Goal: Task Accomplishment & Management: Use online tool/utility

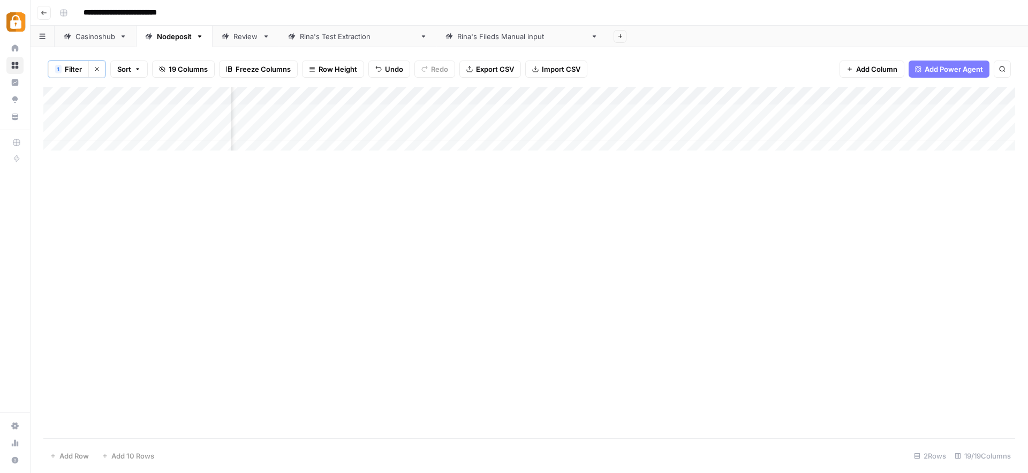
scroll to position [0, 450]
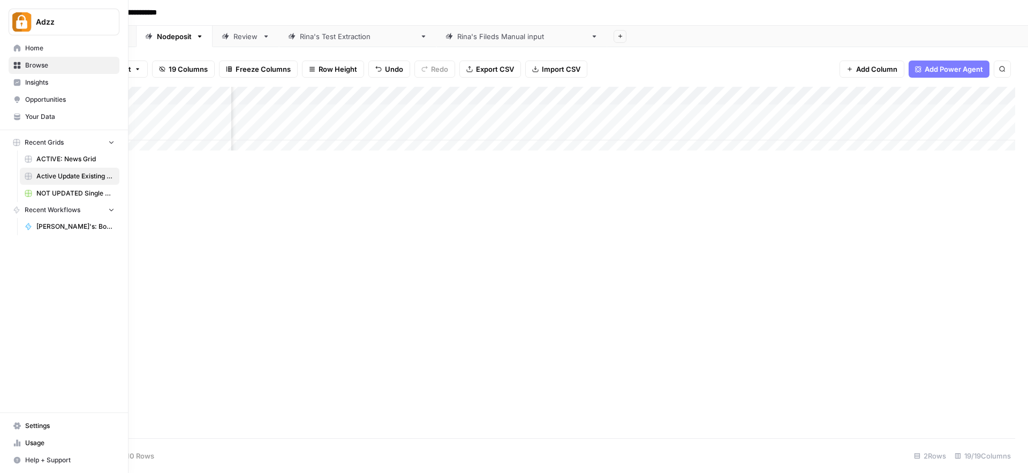
click at [31, 67] on span "Browse" at bounding box center [69, 65] width 89 height 10
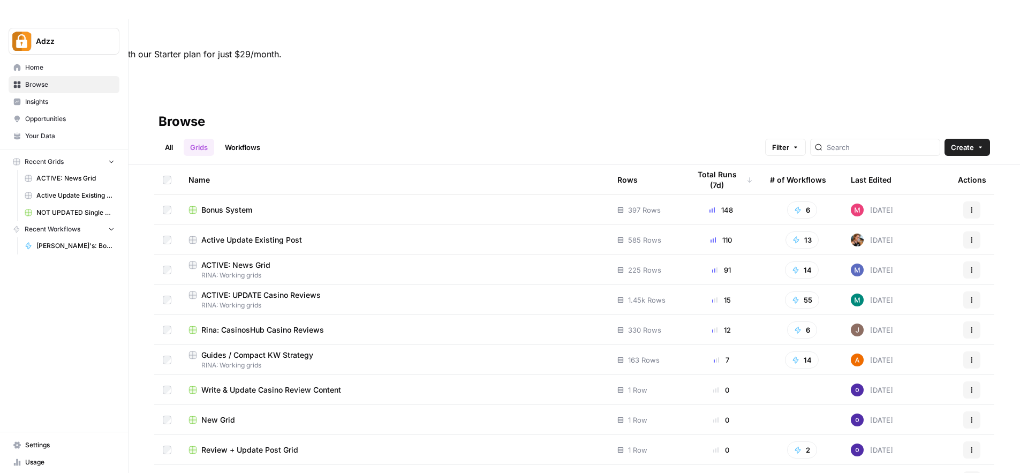
click at [219, 204] on span "Bonus System" at bounding box center [226, 209] width 51 height 11
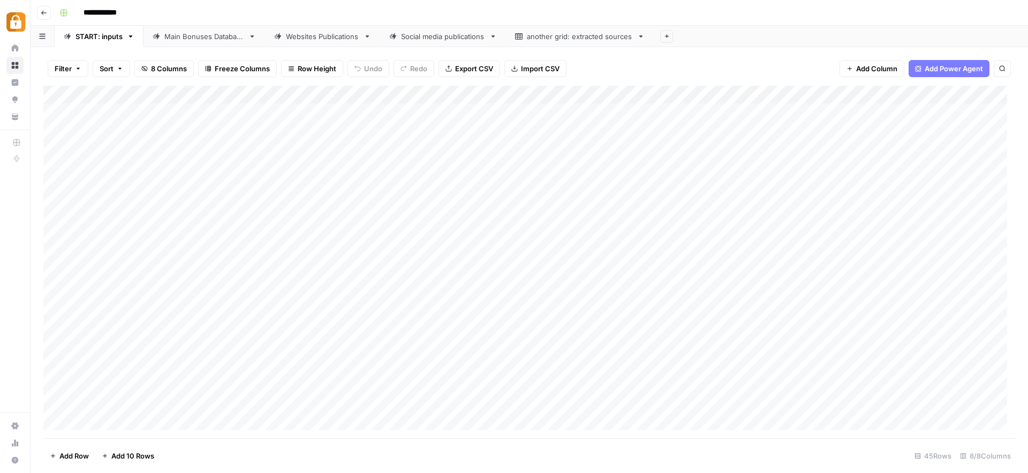
scroll to position [510, 0]
click at [105, 421] on div "Add Column" at bounding box center [528, 262] width 971 height 352
click at [107, 421] on div "Add Column" at bounding box center [528, 262] width 971 height 352
click at [216, 381] on div "Add Column" at bounding box center [528, 262] width 971 height 352
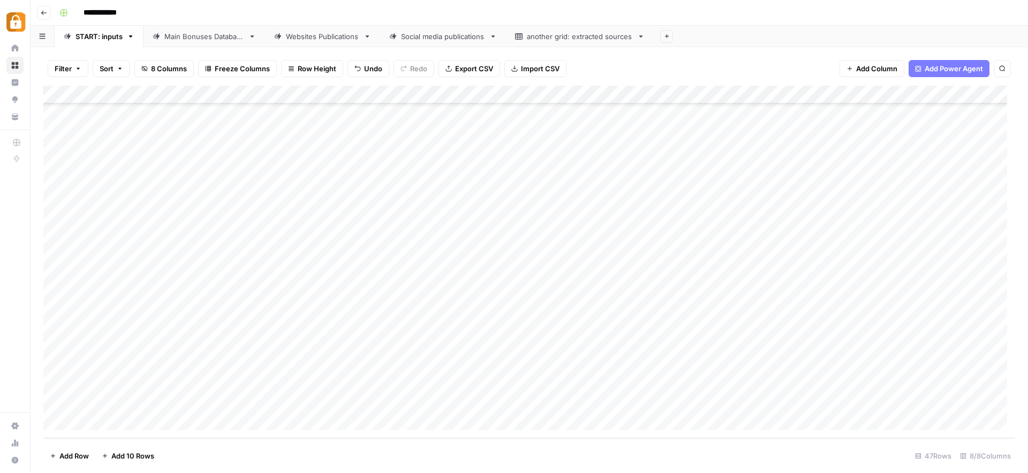
click at [216, 381] on div "Add Column" at bounding box center [528, 262] width 971 height 352
click at [216, 381] on div at bounding box center [236, 388] width 107 height 19
click at [215, 413] on button "[PERSON_NAME]" at bounding box center [227, 409] width 66 height 13
click at [344, 386] on div "Add Column" at bounding box center [528, 262] width 971 height 352
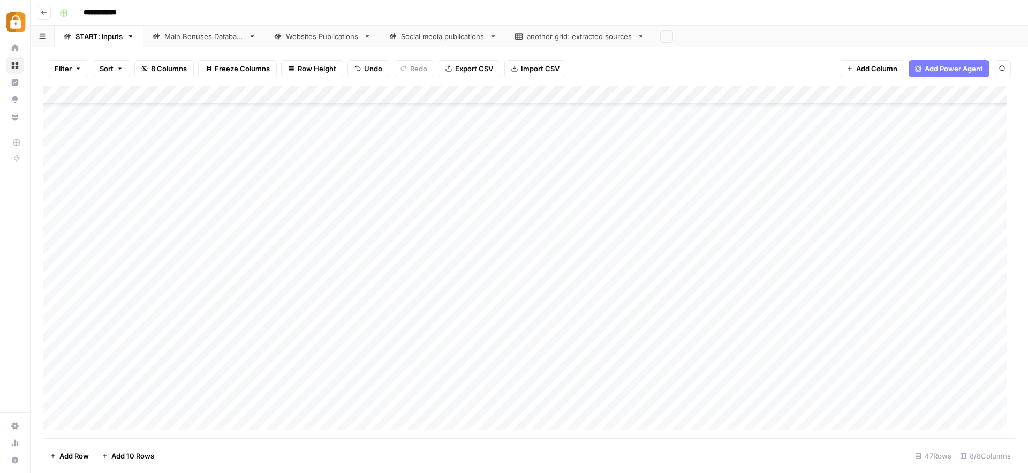
click at [325, 386] on div "Add Column" at bounding box center [528, 262] width 971 height 352
click at [325, 386] on textarea at bounding box center [358, 385] width 171 height 15
paste textarea "**********"
type textarea "**********"
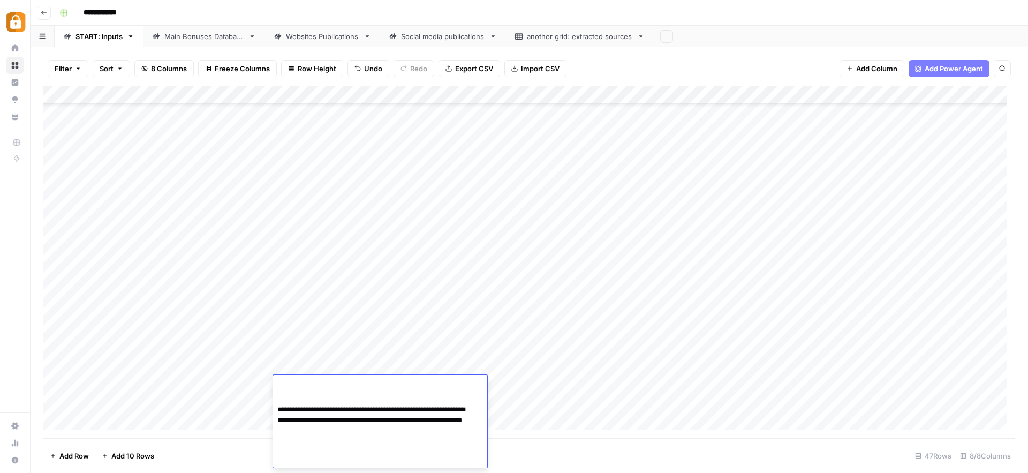
scroll to position [942, 0]
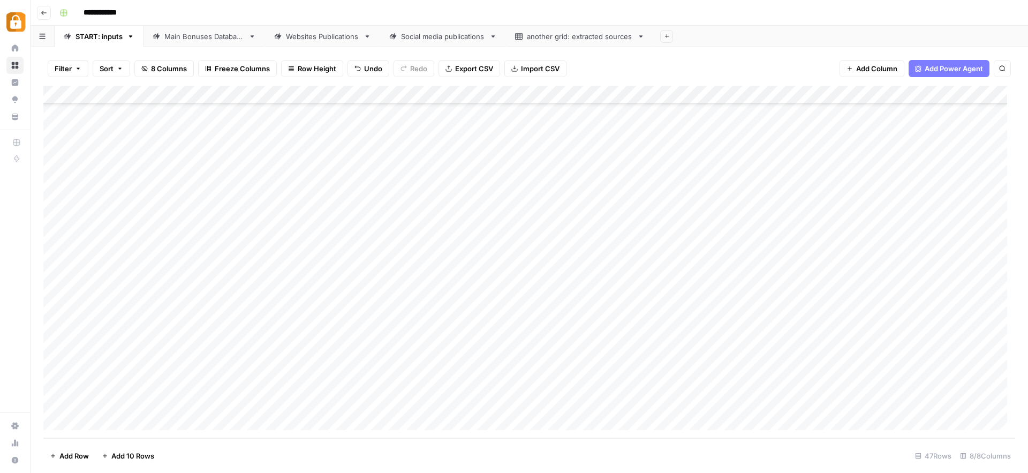
click at [647, 402] on div "Add Column" at bounding box center [528, 262] width 971 height 352
click at [640, 385] on div "Add Column" at bounding box center [528, 262] width 971 height 352
click at [640, 385] on input "text" at bounding box center [650, 389] width 93 height 10
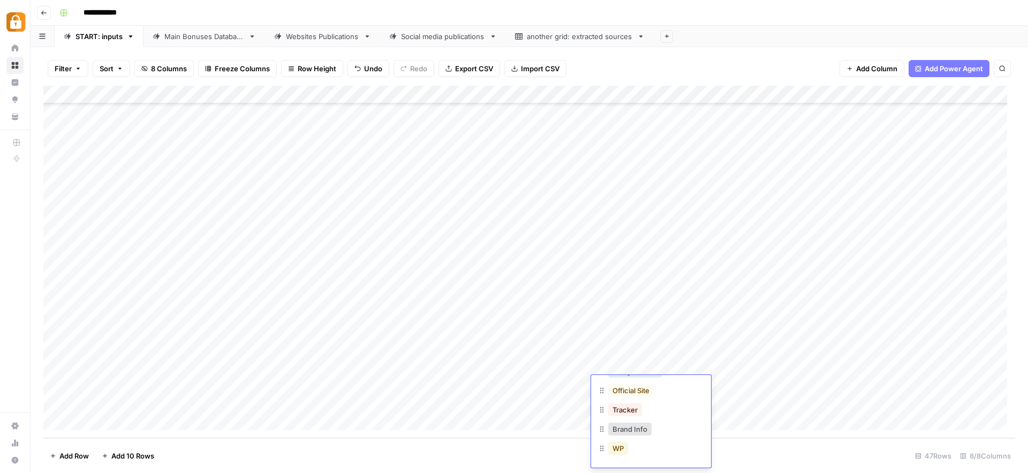
click at [624, 450] on button "WP" at bounding box center [618, 448] width 20 height 13
click at [979, 383] on div "Add Column" at bounding box center [528, 262] width 971 height 352
click at [192, 36] on div "Main Bonuses Database" at bounding box center [204, 36] width 80 height 11
click at [375, 395] on div "Add Column" at bounding box center [528, 262] width 971 height 352
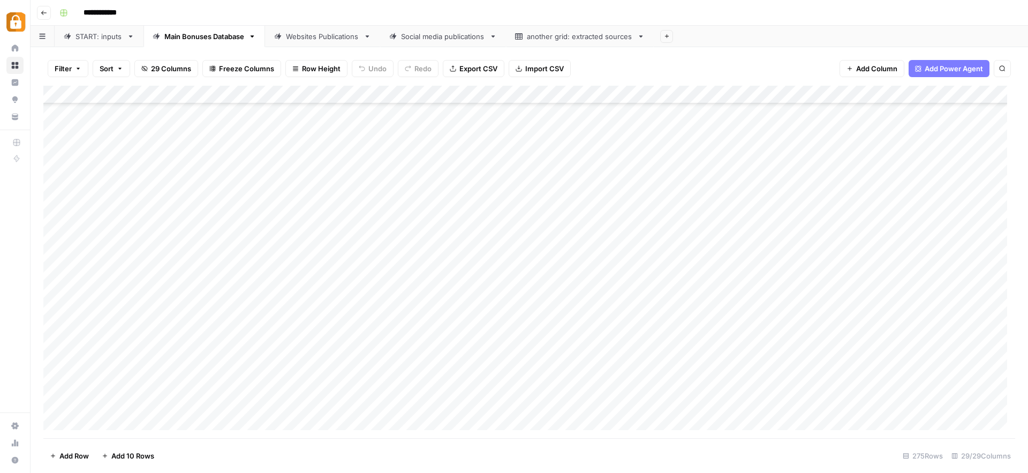
scroll to position [4695, 0]
drag, startPoint x: 386, startPoint y: 387, endPoint x: 388, endPoint y: 405, distance: 17.3
click at [388, 405] on div "Add Column" at bounding box center [528, 262] width 971 height 352
click at [385, 405] on div "Add Column" at bounding box center [528, 262] width 971 height 352
click at [670, 385] on div "Add Column" at bounding box center [528, 262] width 971 height 352
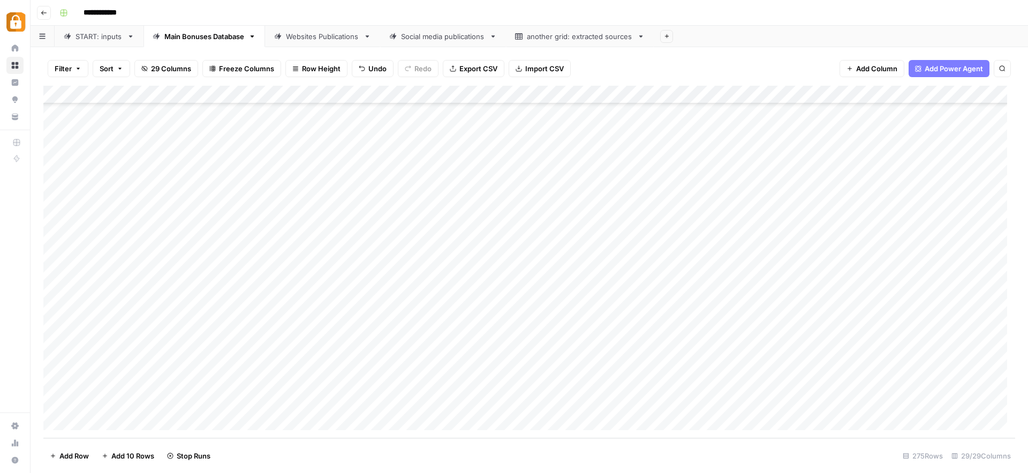
click at [668, 400] on div "Add Column" at bounding box center [528, 262] width 971 height 352
click at [307, 40] on div "Websites Publications" at bounding box center [322, 36] width 73 height 11
click at [891, 401] on div "Add Column" at bounding box center [528, 262] width 971 height 352
click at [889, 383] on div "Add Column" at bounding box center [528, 262] width 971 height 352
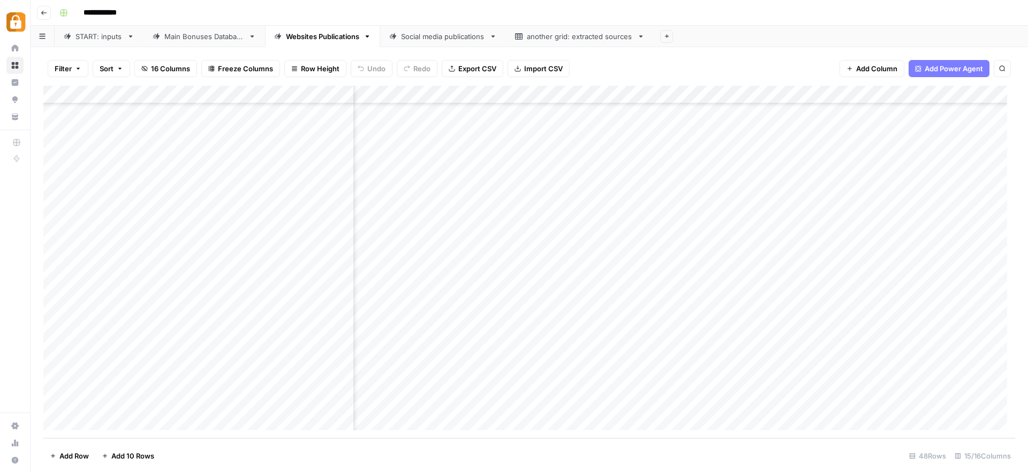
scroll to position [565, 399]
click at [814, 381] on div "Add Column" at bounding box center [528, 262] width 971 height 352
click at [644, 295] on div "Add Column" at bounding box center [528, 262] width 971 height 352
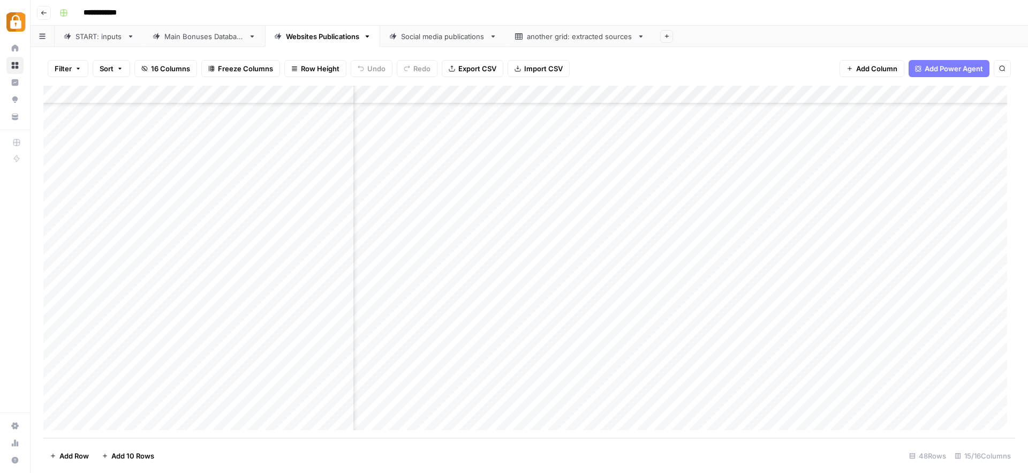
click at [768, 383] on div "Add Column" at bounding box center [528, 262] width 971 height 352
click at [772, 400] on div "Add Column" at bounding box center [528, 262] width 971 height 352
click at [101, 32] on div "START: inputs" at bounding box center [98, 36] width 47 height 11
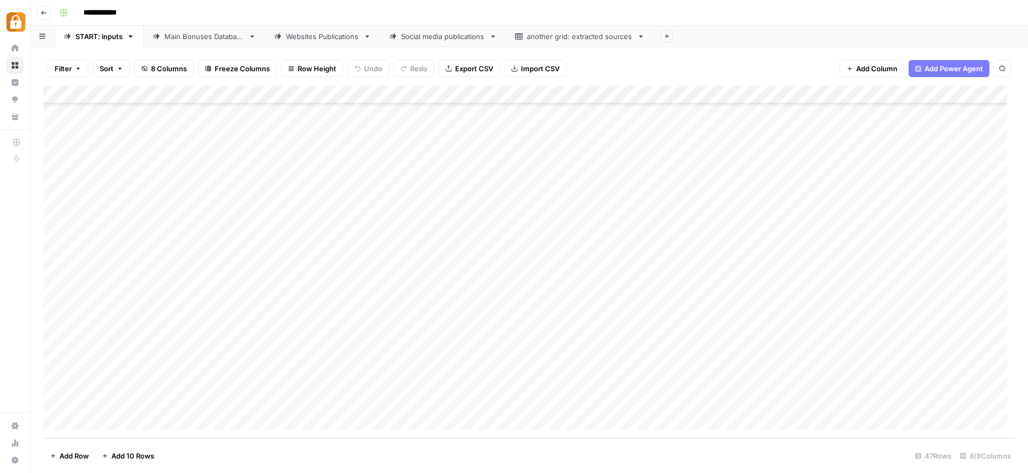
click at [231, 401] on div "Add Column" at bounding box center [528, 262] width 971 height 352
click at [199, 405] on div "Add Column" at bounding box center [528, 262] width 971 height 352
click at [215, 429] on button "[PERSON_NAME]" at bounding box center [227, 426] width 66 height 13
click at [325, 406] on div "Add Column" at bounding box center [528, 262] width 971 height 352
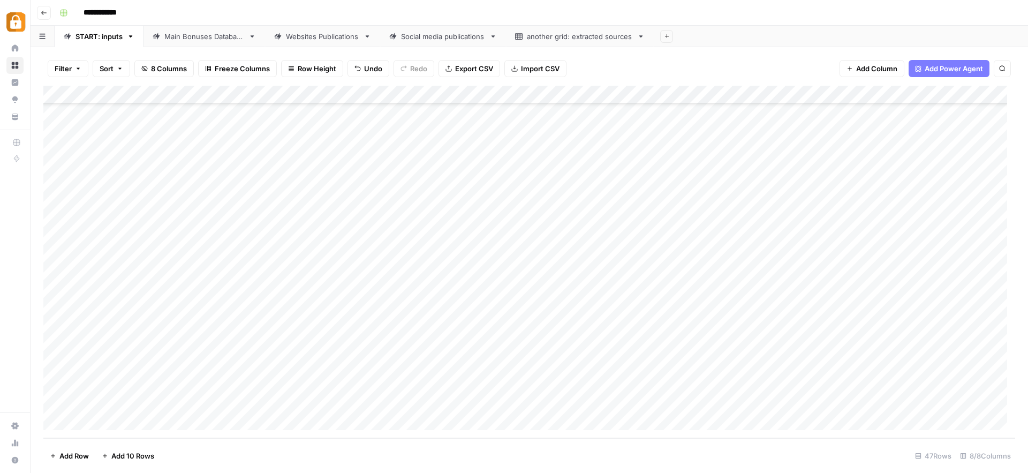
click at [369, 399] on div "Add Column" at bounding box center [528, 262] width 971 height 352
click at [369, 399] on textarea "**********" at bounding box center [358, 403] width 171 height 15
click at [306, 414] on textarea "**********" at bounding box center [358, 409] width 171 height 26
paste textarea "**********"
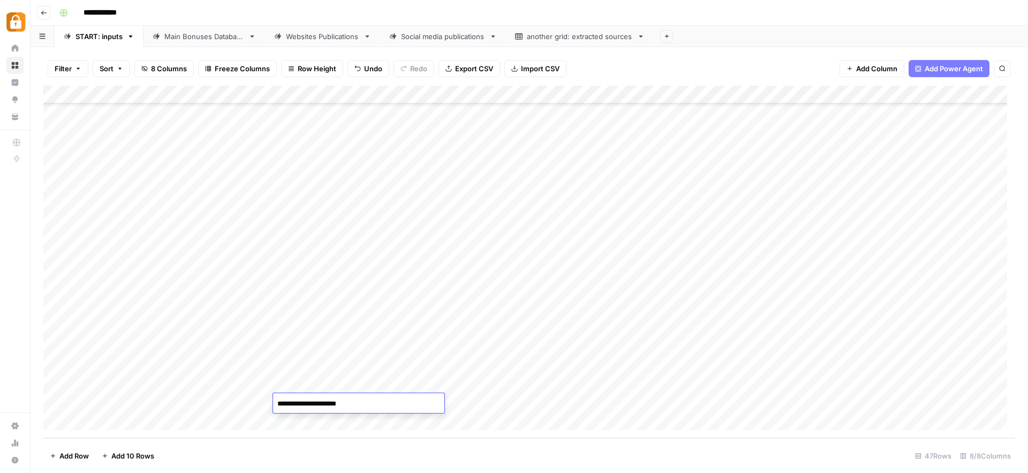
type textarea "**********"
click at [639, 406] on div "Add Column" at bounding box center [528, 262] width 971 height 352
drag, startPoint x: 647, startPoint y: 386, endPoint x: 659, endPoint y: 390, distance: 12.2
click at [648, 386] on div "Add Column" at bounding box center [528, 262] width 971 height 352
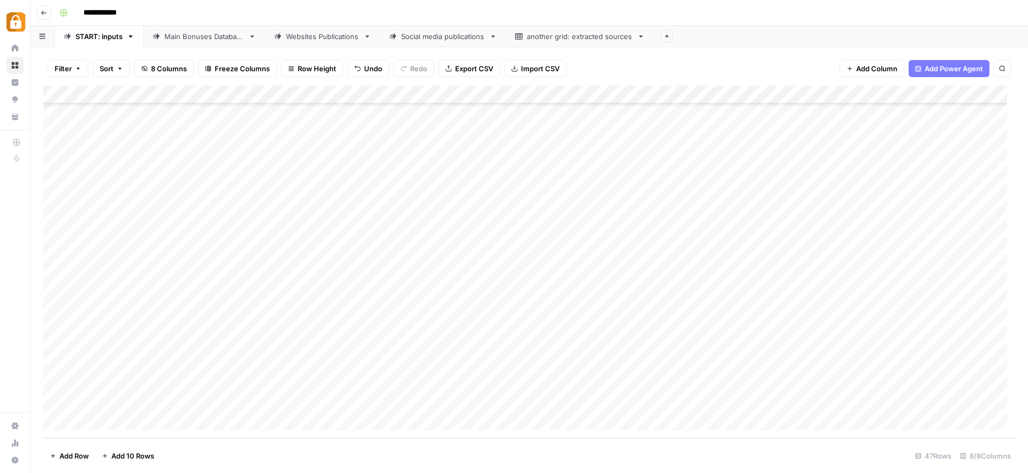
drag, startPoint x: 694, startPoint y: 392, endPoint x: 690, endPoint y: 406, distance: 13.9
click at [690, 406] on div "Add Column" at bounding box center [528, 262] width 971 height 352
click at [972, 402] on div "Add Column" at bounding box center [528, 262] width 971 height 352
click at [210, 39] on div "Main Bonuses Database" at bounding box center [204, 36] width 80 height 11
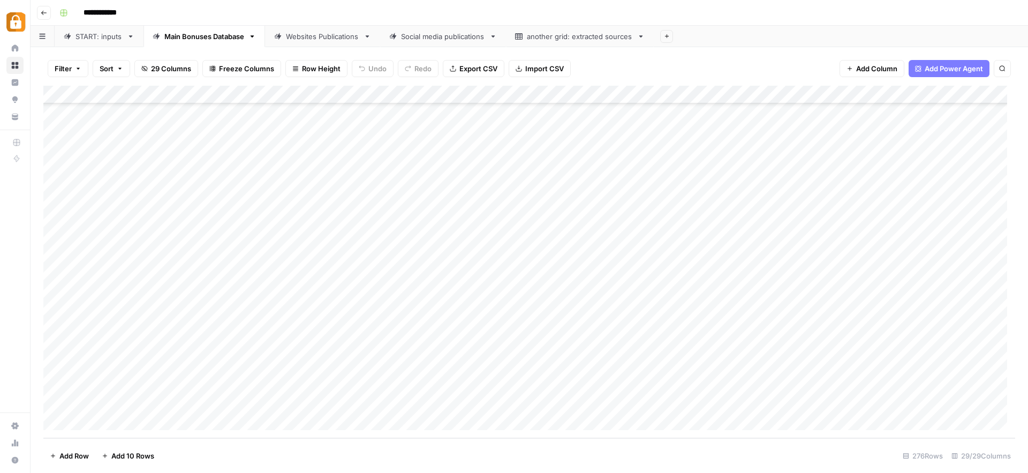
click at [371, 385] on div "Add Column" at bounding box center [528, 262] width 971 height 352
drag, startPoint x: 459, startPoint y: 392, endPoint x: 459, endPoint y: 399, distance: 7.5
click at [459, 399] on div "Add Column" at bounding box center [528, 262] width 971 height 352
click at [665, 403] on div "Add Column" at bounding box center [528, 262] width 971 height 352
click at [281, 72] on div "Filter Sort 29 Columns Freeze Columns Row Height Undo Redo Export CSV Import CS…" at bounding box center [528, 68] width 971 height 34
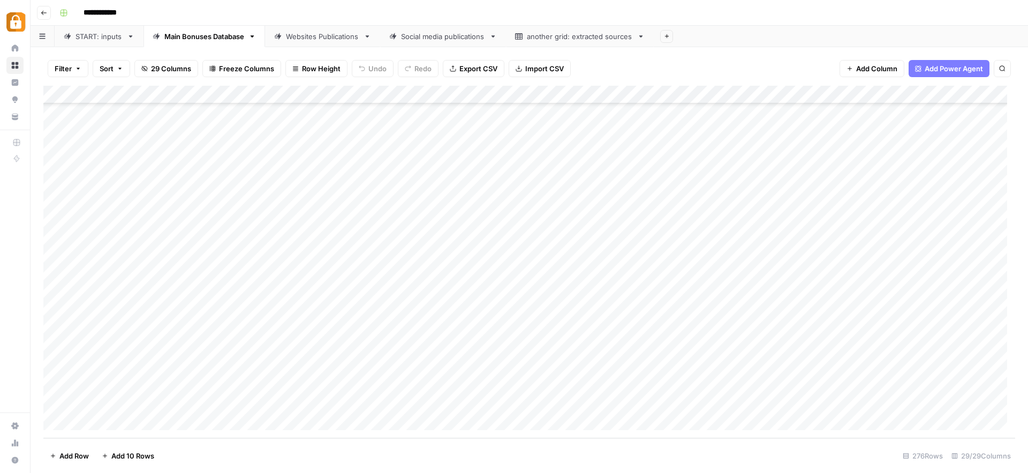
click at [306, 39] on div "Websites Publications" at bounding box center [322, 36] width 73 height 11
click at [909, 403] on div "Add Column" at bounding box center [528, 262] width 971 height 352
click at [678, 401] on div "Add Column" at bounding box center [528, 262] width 971 height 352
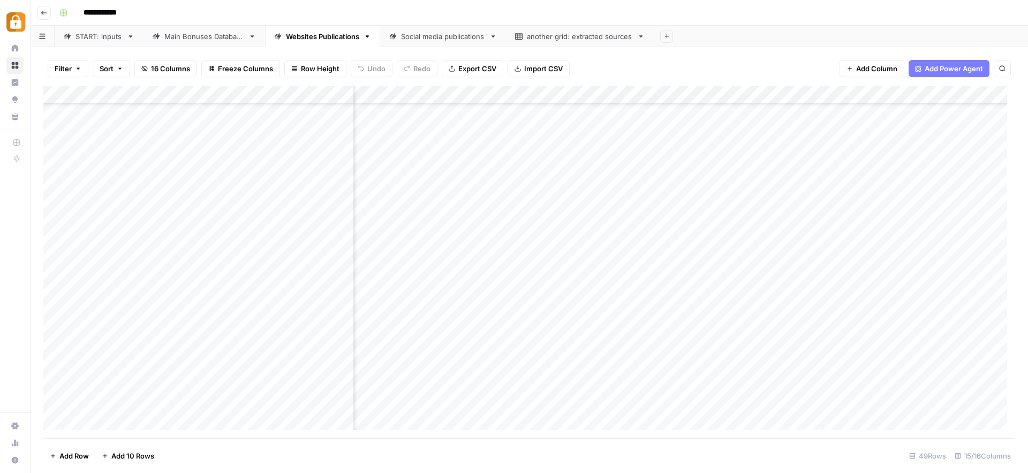
click at [91, 33] on div "START: inputs" at bounding box center [98, 36] width 47 height 11
click at [229, 424] on div "Add Column" at bounding box center [528, 262] width 971 height 352
click at [199, 427] on button "[PERSON_NAME]" at bounding box center [227, 426] width 66 height 13
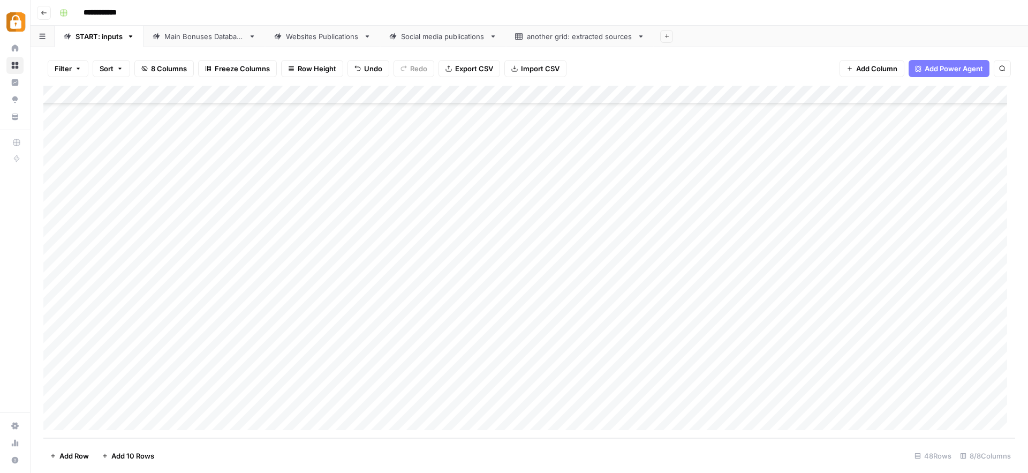
click at [322, 400] on div "Add Column" at bounding box center [528, 262] width 971 height 352
type textarea "**********"
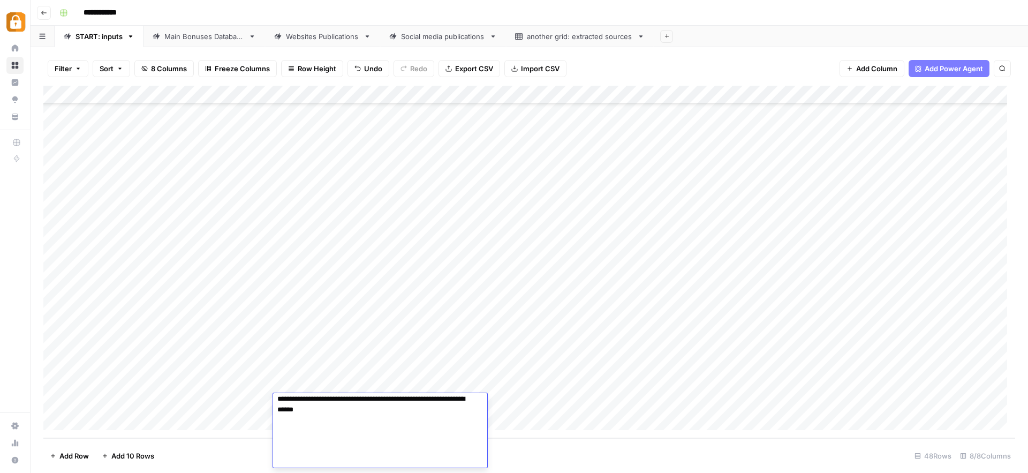
click at [632, 398] on div "Add Column" at bounding box center [528, 262] width 971 height 352
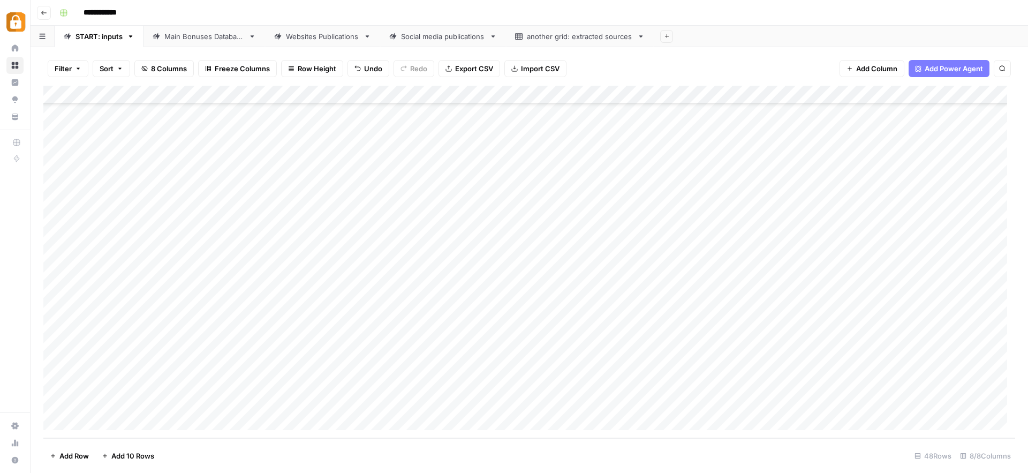
click at [668, 385] on div "Add Column" at bounding box center [528, 262] width 971 height 352
drag, startPoint x: 693, startPoint y: 392, endPoint x: 693, endPoint y: 403, distance: 11.3
click at [693, 403] on div "Add Column" at bounding box center [528, 262] width 971 height 352
click at [345, 404] on div "Add Column" at bounding box center [528, 262] width 971 height 352
click at [346, 403] on div "Add Column" at bounding box center [528, 262] width 971 height 352
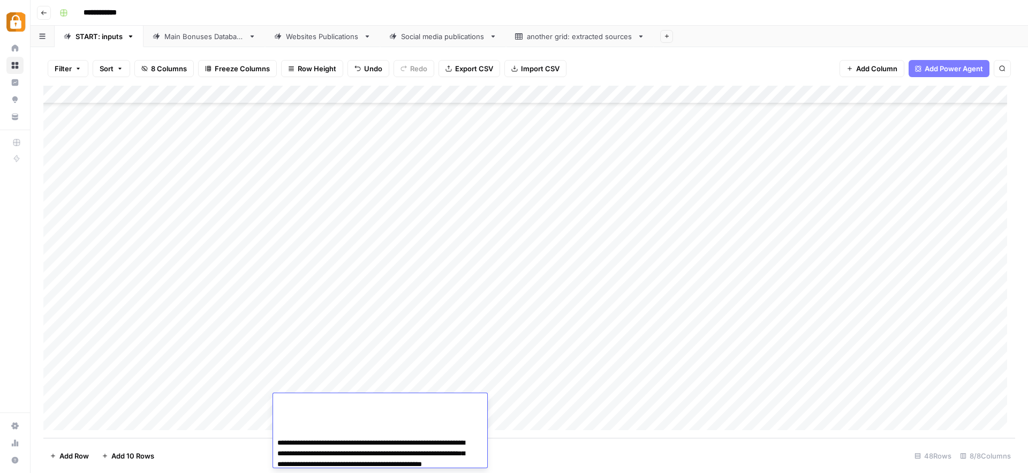
scroll to position [0, 0]
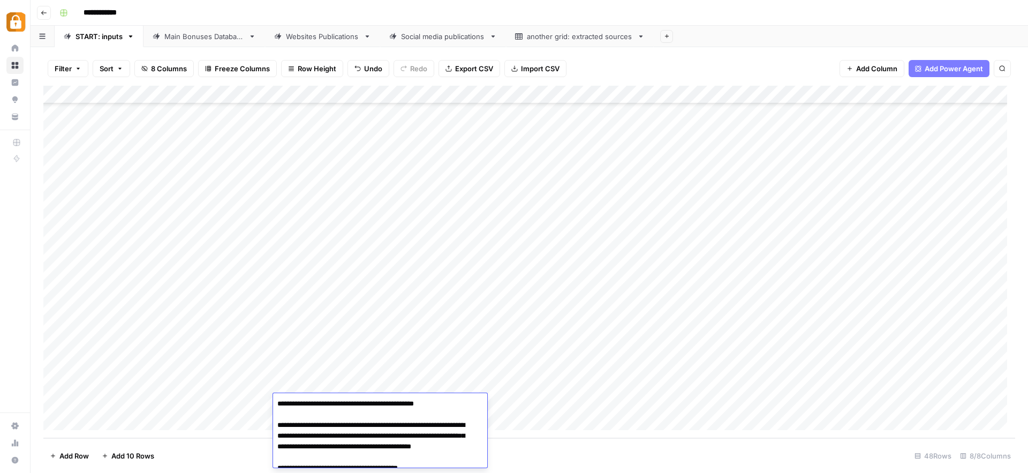
drag, startPoint x: 402, startPoint y: 400, endPoint x: 472, endPoint y: 405, distance: 69.7
drag, startPoint x: 735, startPoint y: 398, endPoint x: 769, endPoint y: 406, distance: 34.1
click at [736, 398] on div "Add Column" at bounding box center [528, 262] width 971 height 352
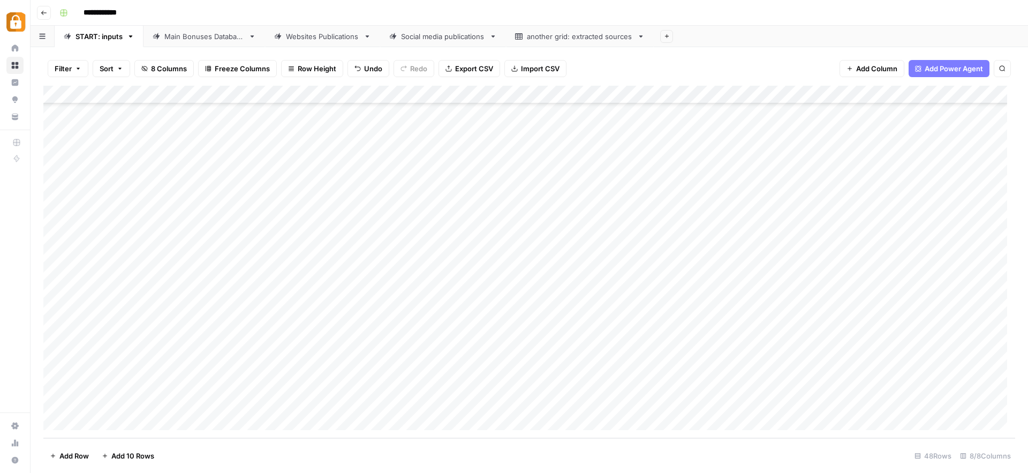
click at [977, 402] on div "Add Column" at bounding box center [528, 262] width 971 height 352
click at [197, 41] on link "Main Bonuses Database" at bounding box center [203, 36] width 121 height 21
click at [398, 365] on div "Add Column" at bounding box center [528, 262] width 971 height 352
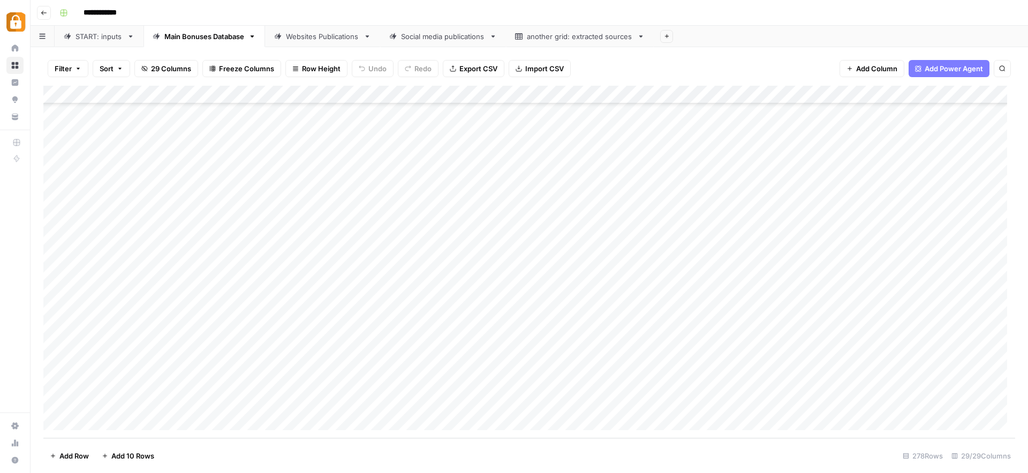
drag, startPoint x: 459, startPoint y: 375, endPoint x: 454, endPoint y: 401, distance: 27.1
click at [454, 401] on div "Add Column" at bounding box center [528, 262] width 971 height 352
click at [284, 384] on div "Add Column" at bounding box center [528, 262] width 971 height 352
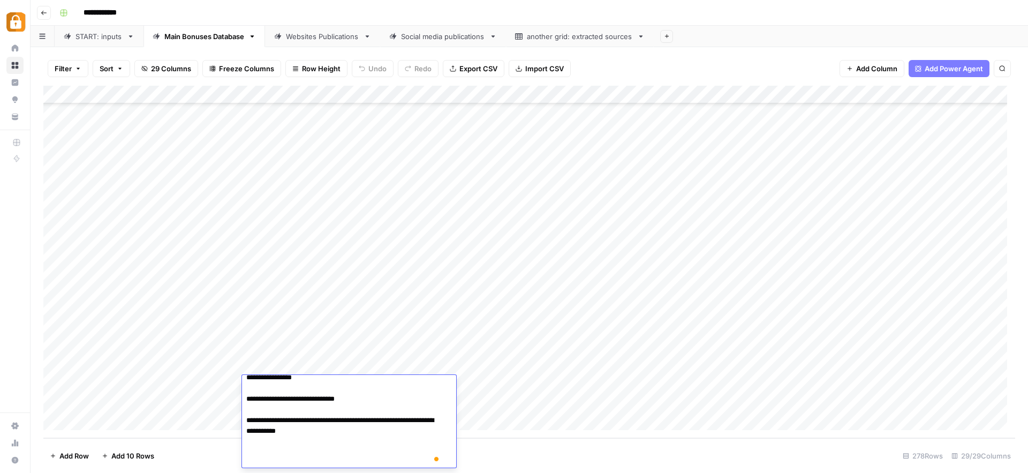
scroll to position [429, 0]
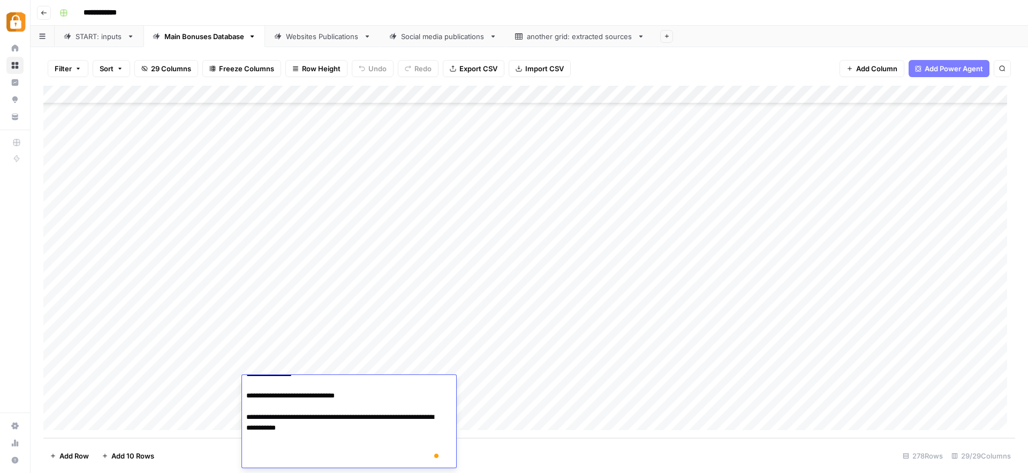
click at [531, 392] on div "Add Column" at bounding box center [528, 262] width 971 height 352
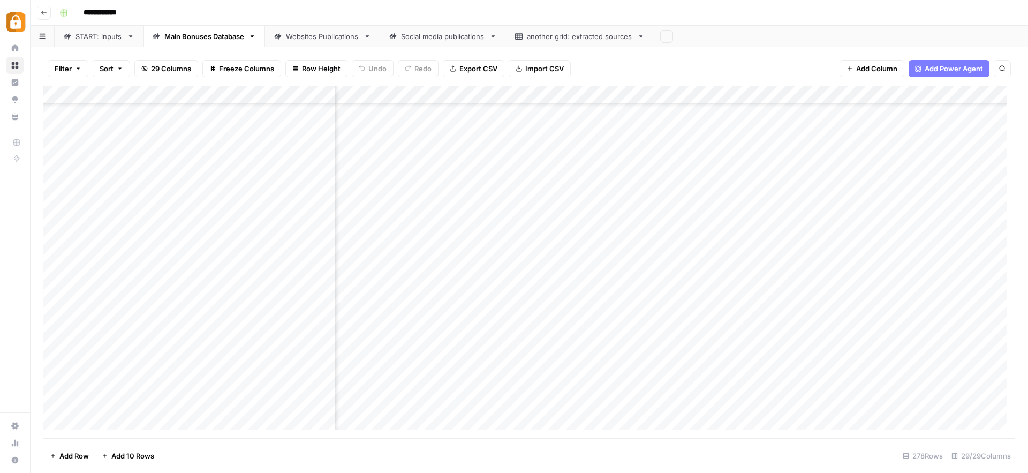
scroll to position [4750, 0]
click at [665, 381] on div "Add Column" at bounding box center [528, 262] width 971 height 352
click at [667, 401] on div "Add Column" at bounding box center [528, 262] width 971 height 352
click at [305, 34] on div "Websites Publications" at bounding box center [322, 36] width 73 height 11
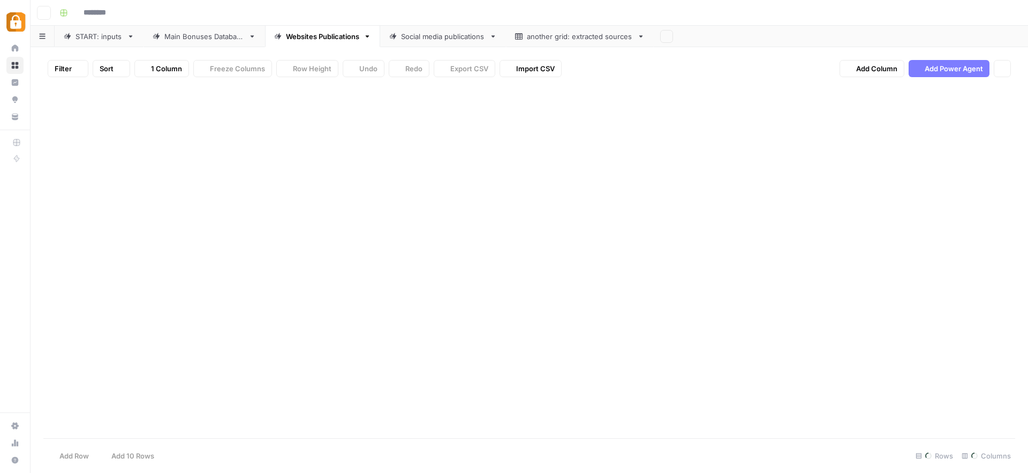
type input "**********"
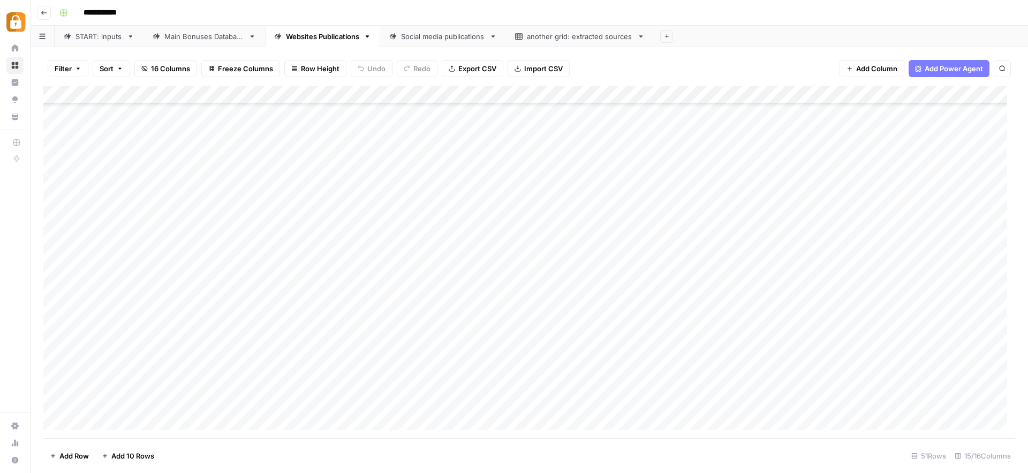
scroll to position [619, 0]
click at [887, 382] on div "Add Column" at bounding box center [528, 262] width 971 height 352
click at [887, 402] on div "Add Column" at bounding box center [528, 262] width 971 height 352
click at [746, 381] on div "Add Column" at bounding box center [528, 262] width 971 height 352
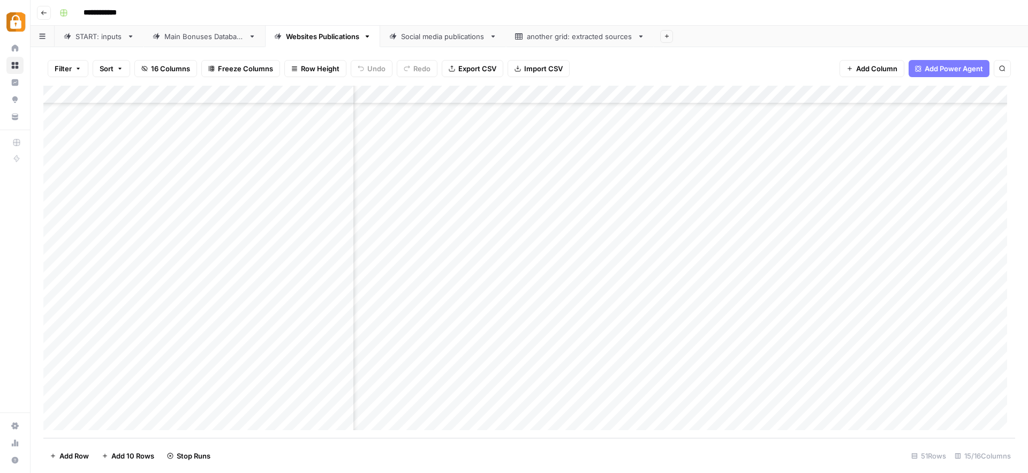
click at [750, 401] on div "Add Column" at bounding box center [528, 262] width 971 height 352
click at [97, 40] on div "START: inputs" at bounding box center [98, 36] width 47 height 11
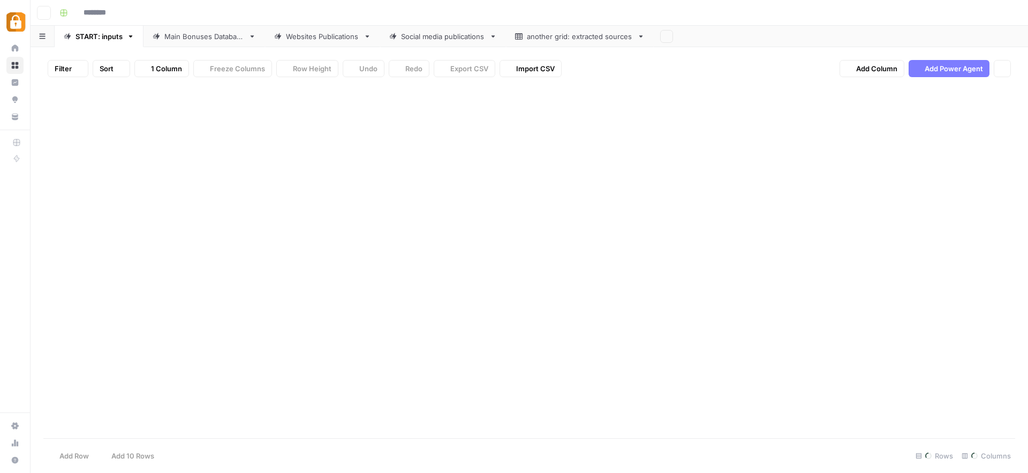
type input "**********"
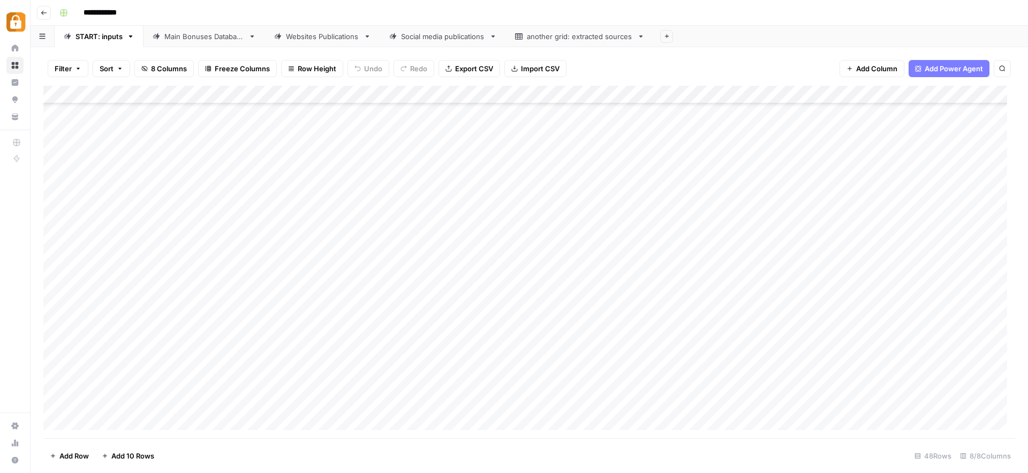
scroll to position [565, 0]
click at [90, 422] on div "Add Column" at bounding box center [528, 262] width 971 height 352
click at [239, 401] on div "Add Column" at bounding box center [528, 262] width 971 height 352
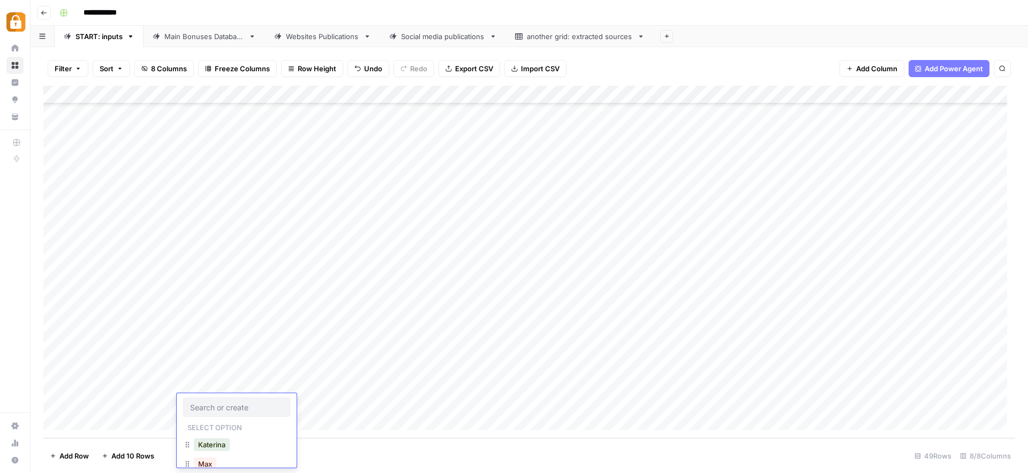
click at [239, 402] on input "text" at bounding box center [236, 407] width 93 height 10
click at [215, 425] on button "[PERSON_NAME]" at bounding box center [227, 426] width 66 height 13
click at [341, 404] on div "Add Column" at bounding box center [528, 262] width 971 height 352
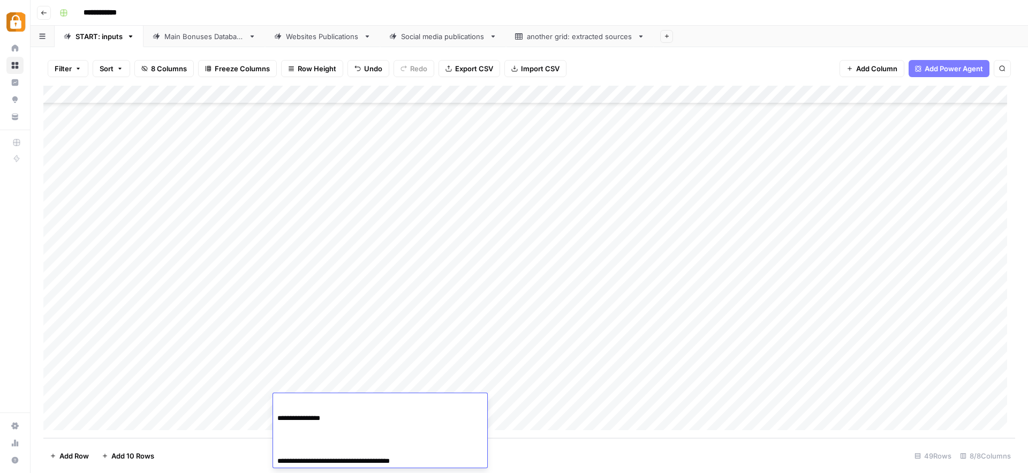
scroll to position [0, 0]
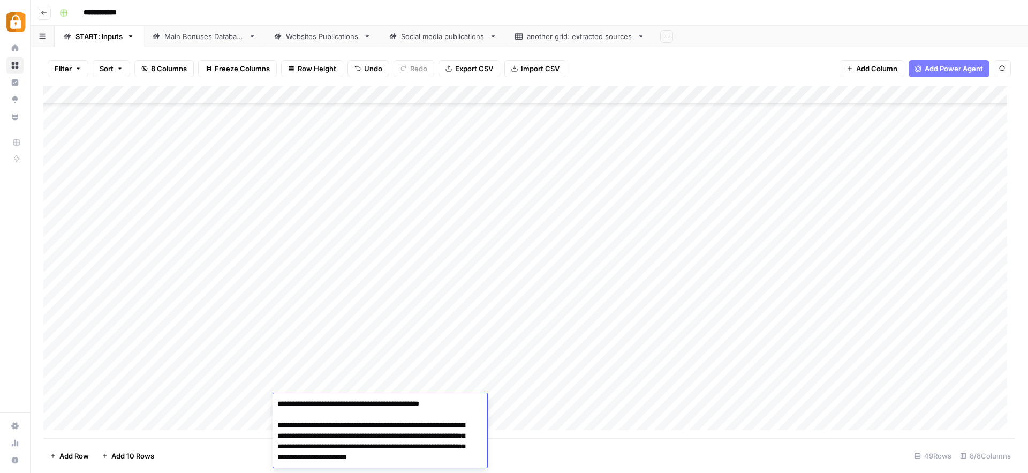
drag, startPoint x: 418, startPoint y: 404, endPoint x: 440, endPoint y: 420, distance: 27.9
drag, startPoint x: 432, startPoint y: 412, endPoint x: 444, endPoint y: 416, distance: 12.7
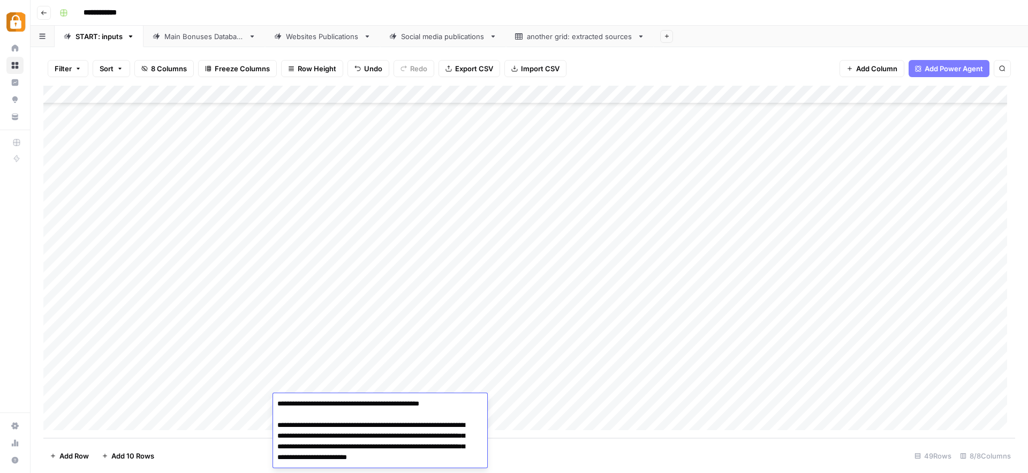
drag, startPoint x: 383, startPoint y: 402, endPoint x: 442, endPoint y: 417, distance: 60.1
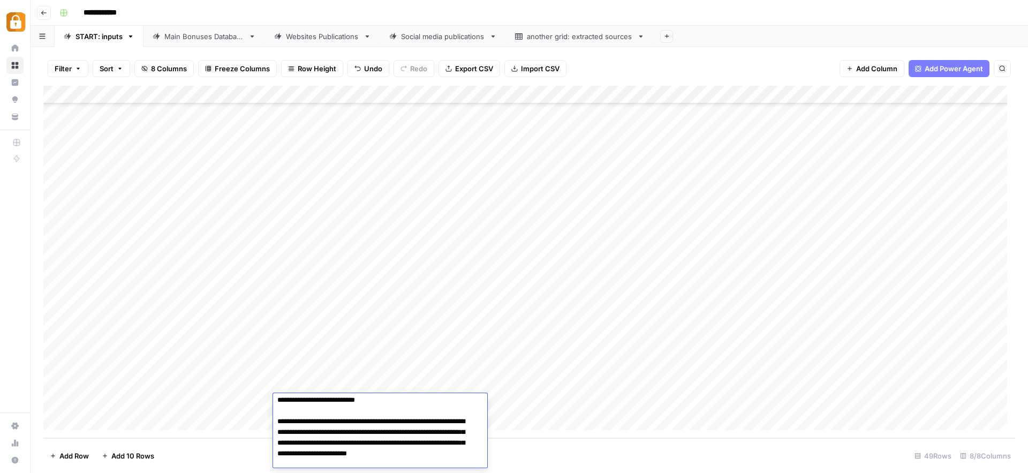
scroll to position [4, 0]
drag, startPoint x: 392, startPoint y: 419, endPoint x: 244, endPoint y: 416, distance: 148.3
click at [250, 418] on body "**********" at bounding box center [514, 236] width 1028 height 473
type textarea "**********"
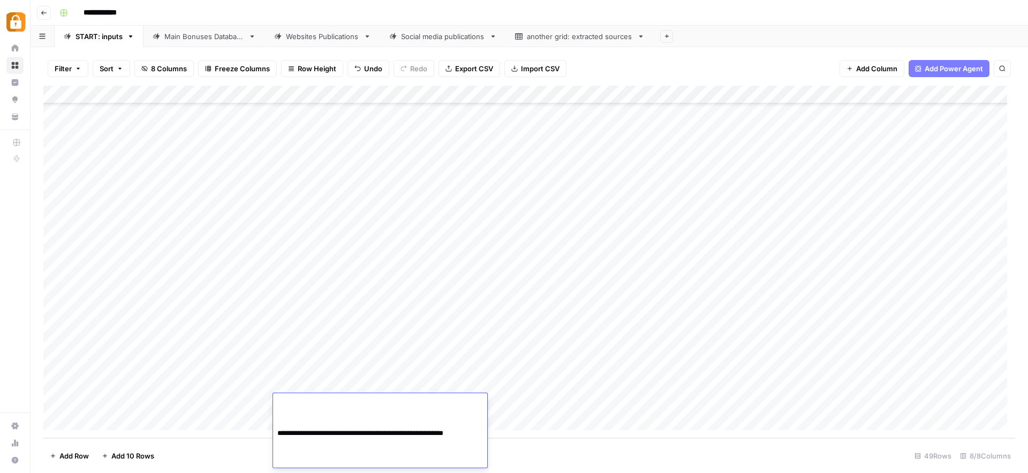
scroll to position [1421, 0]
click at [649, 404] on div "Add Column" at bounding box center [528, 262] width 971 height 352
click at [673, 405] on div "Add Column" at bounding box center [528, 262] width 971 height 352
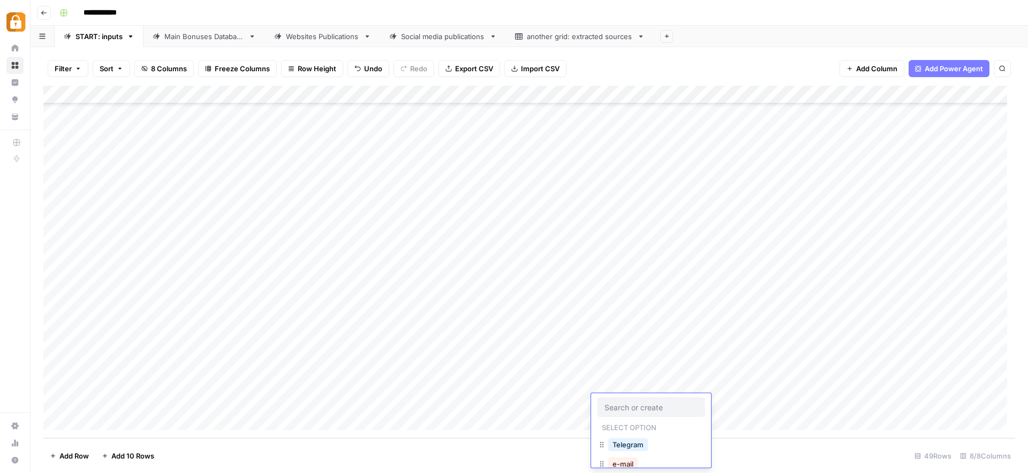
click at [673, 405] on input "text" at bounding box center [650, 407] width 93 height 10
click at [646, 452] on button "Official Site" at bounding box center [630, 454] width 45 height 13
click at [955, 401] on div "Add Column" at bounding box center [528, 262] width 971 height 352
click at [201, 40] on div "Main Bonuses Database" at bounding box center [204, 36] width 80 height 11
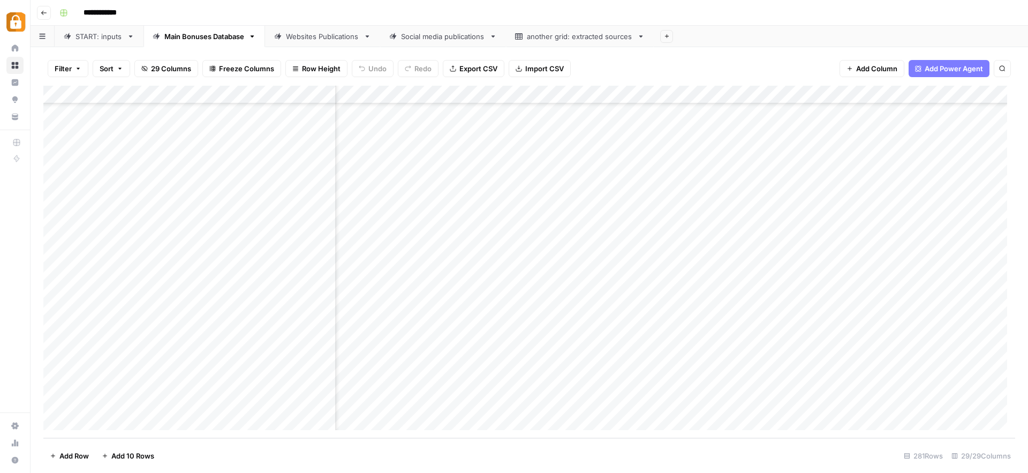
scroll to position [4804, 380]
click at [653, 367] on div "Add Column" at bounding box center [528, 262] width 971 height 352
drag, startPoint x: 664, startPoint y: 366, endPoint x: 593, endPoint y: 366, distance: 71.2
click at [592, 365] on textarea "**********" at bounding box center [603, 367] width 171 height 15
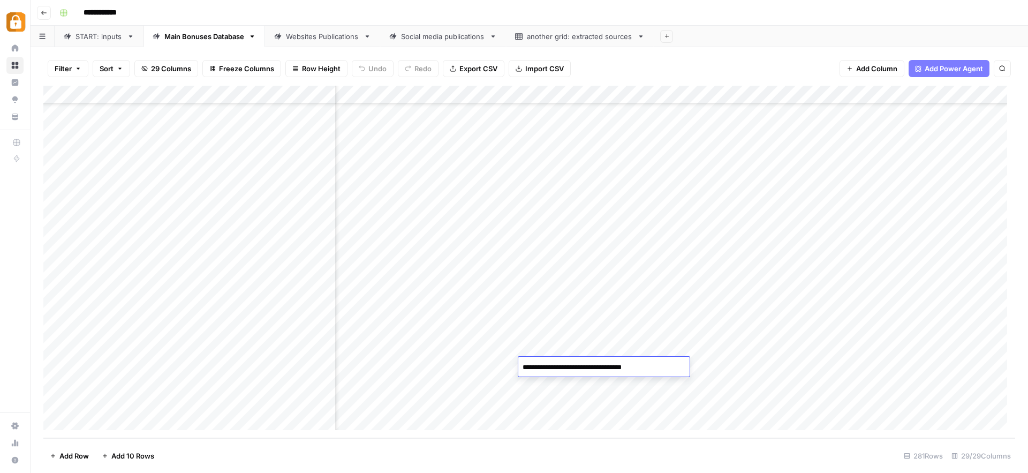
type textarea "**********"
click at [643, 379] on div "Add Column" at bounding box center [528, 262] width 971 height 352
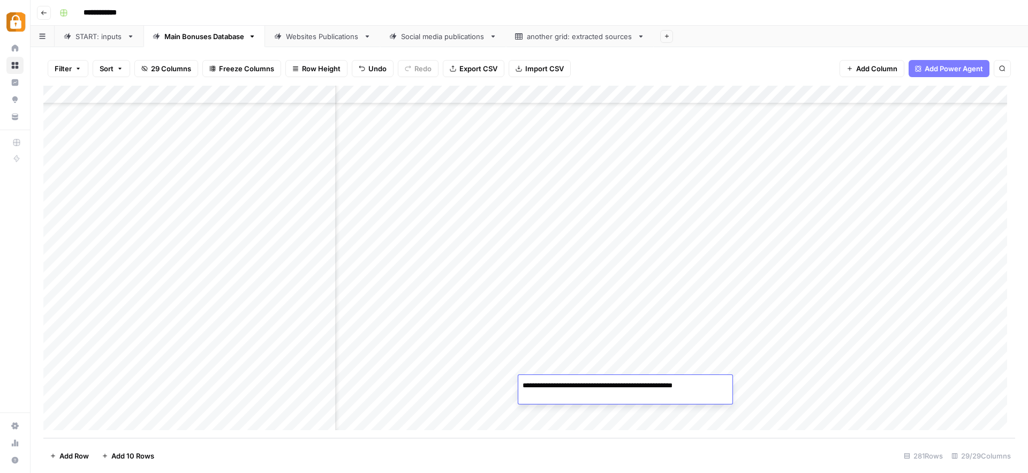
click at [715, 366] on div "Add Column" at bounding box center [528, 262] width 971 height 352
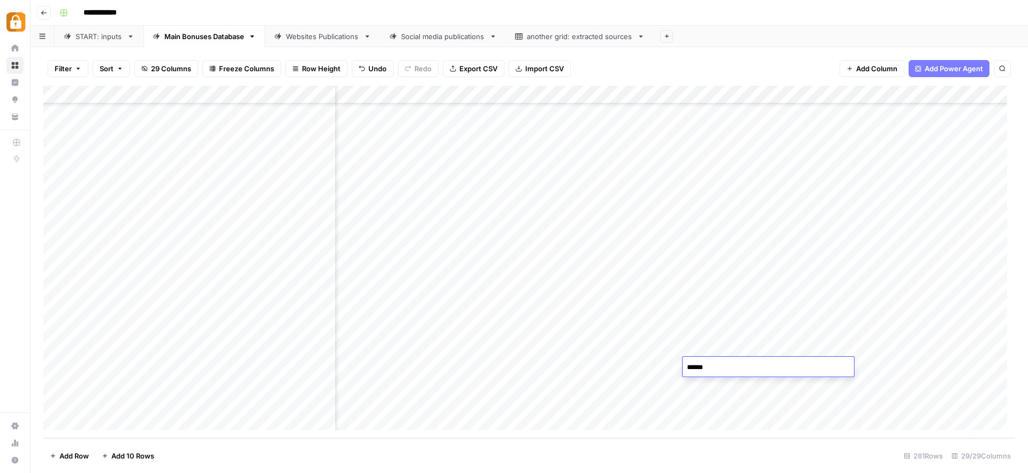
drag, startPoint x: 716, startPoint y: 364, endPoint x: 705, endPoint y: 372, distance: 13.0
click at [699, 365] on textarea "******" at bounding box center [767, 367] width 171 height 15
type textarea "***"
click at [638, 386] on div "Add Column" at bounding box center [528, 262] width 971 height 352
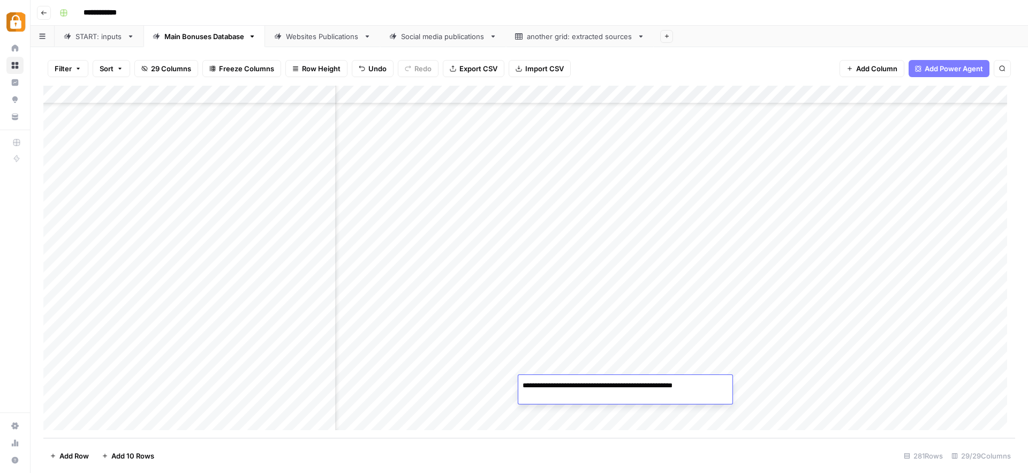
drag, startPoint x: 724, startPoint y: 383, endPoint x: 597, endPoint y: 384, distance: 126.8
click at [597, 384] on textarea "**********" at bounding box center [623, 385] width 211 height 15
type textarea "**********"
click at [727, 383] on div "Add Column" at bounding box center [528, 262] width 971 height 352
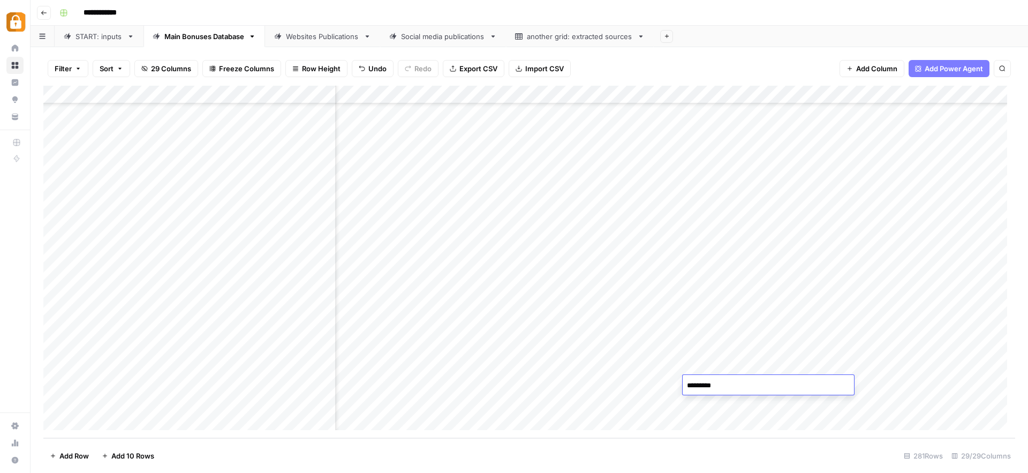
drag, startPoint x: 729, startPoint y: 383, endPoint x: 698, endPoint y: 383, distance: 30.5
click at [698, 383] on textarea "*********" at bounding box center [767, 385] width 171 height 15
type textarea "***"
click at [601, 399] on div "Add Column" at bounding box center [528, 262] width 971 height 352
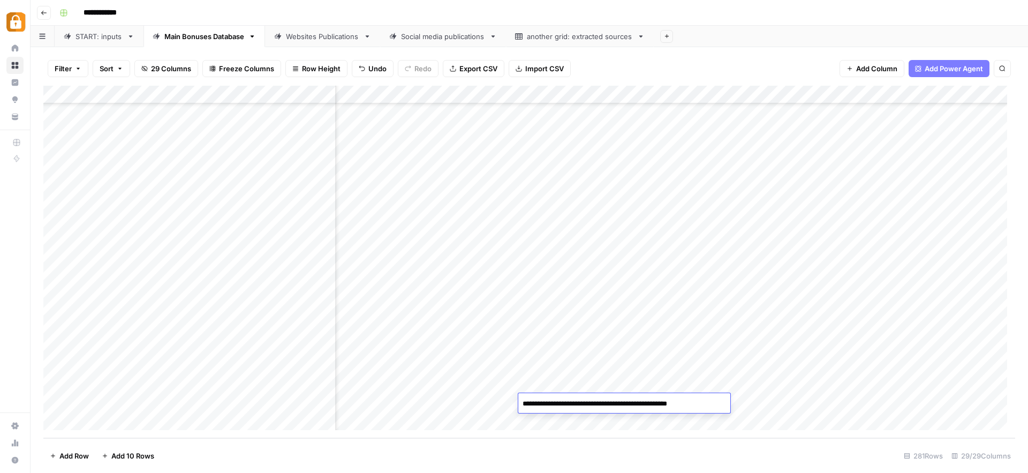
drag, startPoint x: 723, startPoint y: 401, endPoint x: 656, endPoint y: 401, distance: 66.4
click at [656, 401] on textarea "**********" at bounding box center [622, 403] width 208 height 15
type textarea "**********"
click at [728, 401] on div "Add Column" at bounding box center [528, 262] width 971 height 352
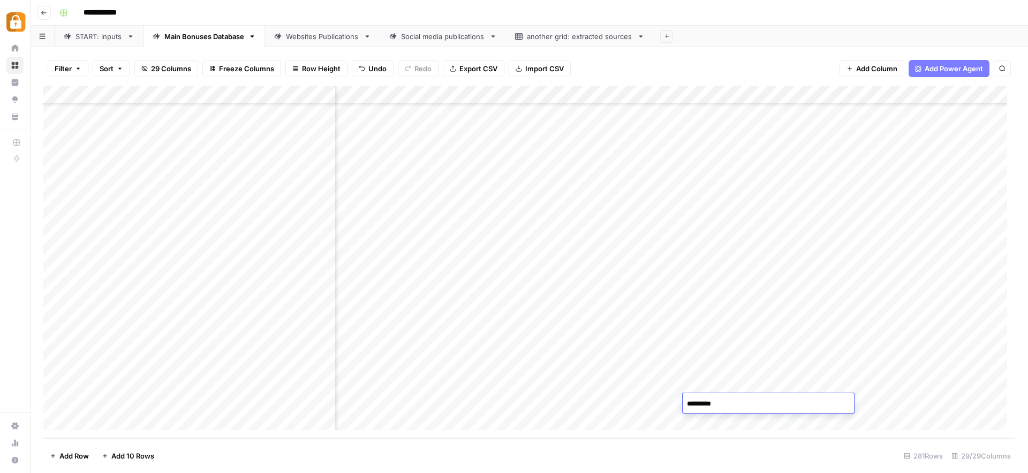
drag, startPoint x: 723, startPoint y: 402, endPoint x: 704, endPoint y: 400, distance: 18.9
click at [704, 400] on textarea "*********" at bounding box center [767, 403] width 171 height 15
type textarea "******"
click at [476, 399] on div "Add Column" at bounding box center [528, 262] width 971 height 352
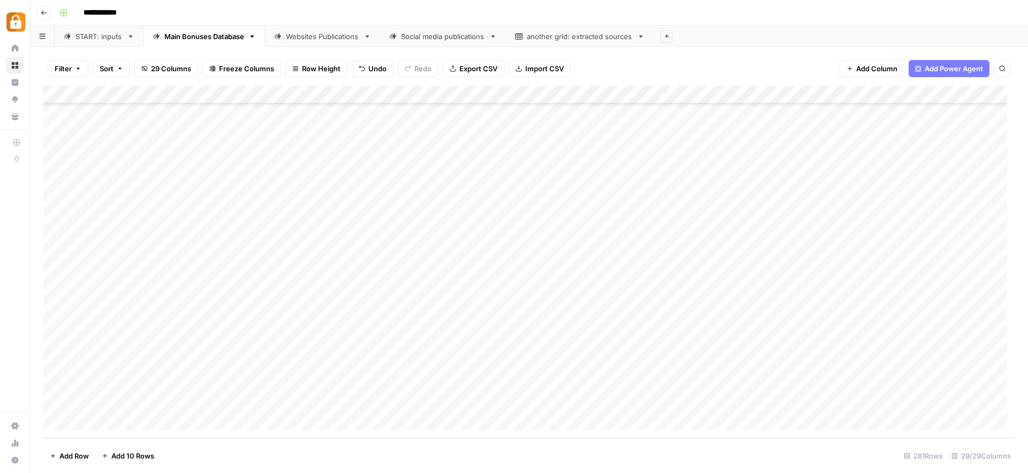
click at [663, 365] on div "Add Column" at bounding box center [528, 262] width 971 height 352
click at [669, 382] on div "Add Column" at bounding box center [528, 262] width 971 height 352
click at [670, 397] on div "Add Column" at bounding box center [528, 262] width 971 height 352
click at [308, 37] on div "Websites Publications" at bounding box center [322, 36] width 73 height 11
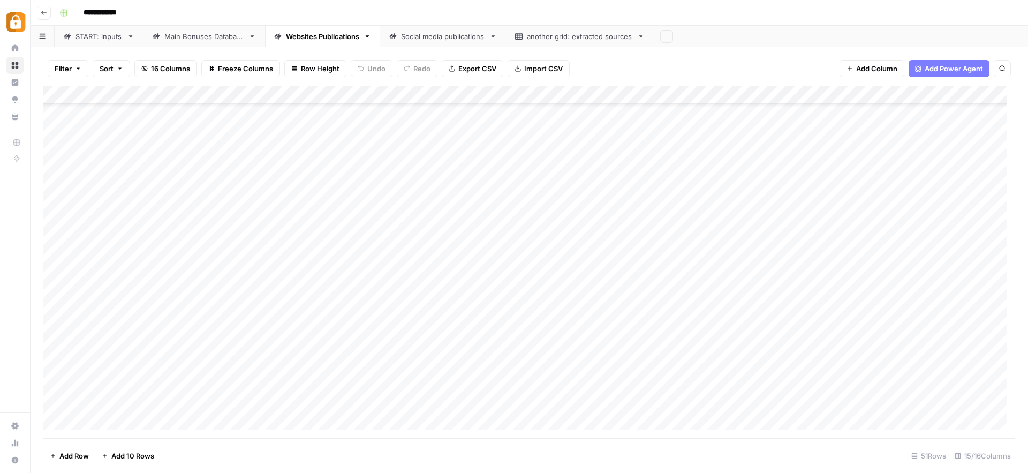
click at [564, 237] on div "Add Column" at bounding box center [528, 262] width 971 height 352
click at [606, 264] on div "Add Column" at bounding box center [528, 262] width 971 height 352
click at [189, 31] on div "Main Bonuses Database" at bounding box center [204, 36] width 80 height 11
click at [417, 351] on div "Add Column" at bounding box center [528, 262] width 971 height 352
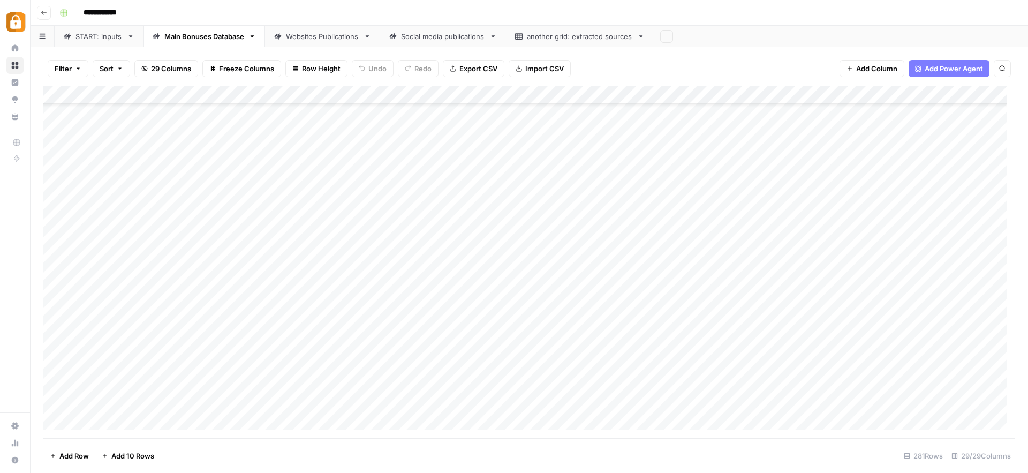
drag, startPoint x: 457, startPoint y: 372, endPoint x: 453, endPoint y: 410, distance: 38.2
click at [453, 410] on div "Add Column" at bounding box center [528, 262] width 971 height 352
click at [415, 369] on div "Add Column" at bounding box center [528, 262] width 971 height 352
click at [729, 365] on div "Add Column" at bounding box center [528, 262] width 971 height 352
click at [728, 382] on div "Add Column" at bounding box center [528, 262] width 971 height 352
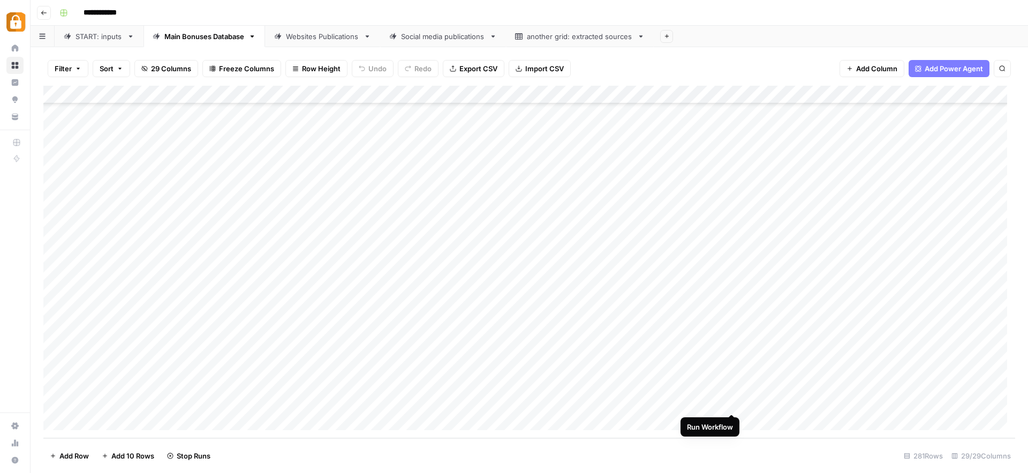
click at [732, 404] on div "Add Column" at bounding box center [528, 262] width 971 height 352
click at [324, 39] on div "Websites Publications" at bounding box center [322, 36] width 73 height 11
drag, startPoint x: 419, startPoint y: 371, endPoint x: 429, endPoint y: 402, distance: 32.2
click at [429, 402] on div "Add Column" at bounding box center [528, 262] width 971 height 352
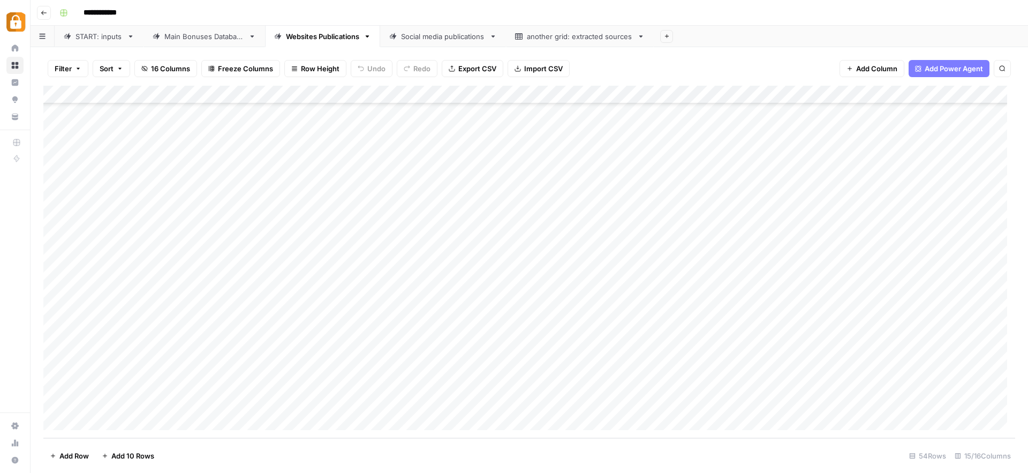
click at [532, 398] on div "Add Column" at bounding box center [528, 262] width 971 height 352
click at [889, 367] on div "Add Column" at bounding box center [528, 262] width 971 height 352
click at [884, 382] on div "Add Column" at bounding box center [528, 262] width 971 height 352
click at [880, 401] on div "Add Column" at bounding box center [528, 262] width 971 height 352
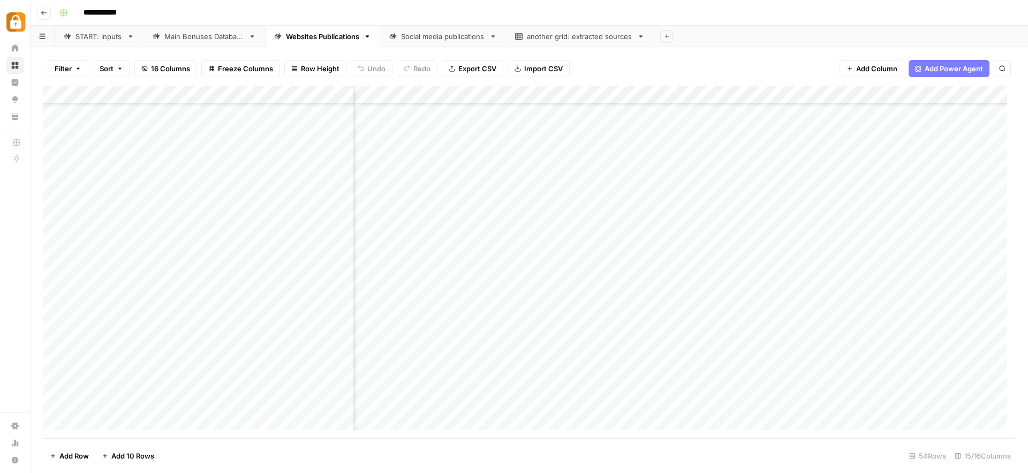
click at [657, 364] on div "Add Column" at bounding box center [528, 262] width 971 height 352
click at [661, 381] on div "Add Column" at bounding box center [528, 262] width 971 height 352
click at [663, 400] on div "Add Column" at bounding box center [528, 262] width 971 height 352
click at [96, 37] on div "START: inputs" at bounding box center [98, 36] width 47 height 11
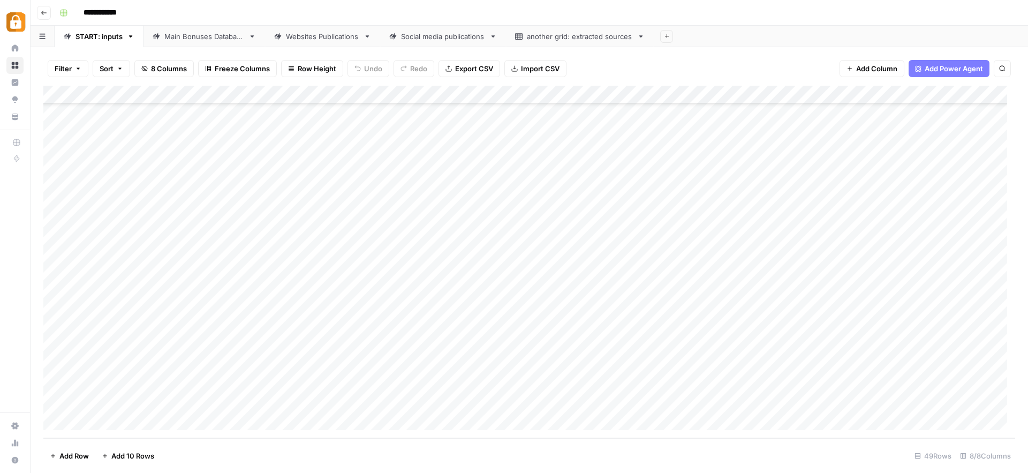
click at [90, 419] on div "Add Column" at bounding box center [528, 262] width 971 height 352
click at [95, 422] on div "Add Column" at bounding box center [528, 262] width 971 height 352
click at [221, 382] on div "Add Column" at bounding box center [528, 262] width 971 height 352
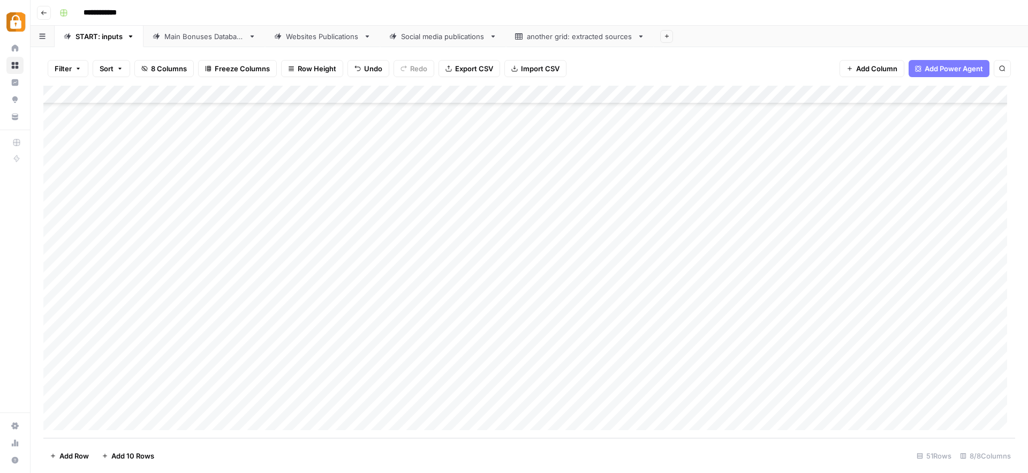
click at [222, 382] on div "Add Column" at bounding box center [528, 262] width 971 height 352
click at [222, 382] on div at bounding box center [236, 388] width 107 height 19
click at [209, 410] on button "[PERSON_NAME]" at bounding box center [227, 409] width 66 height 13
click at [351, 389] on div "Add Column" at bounding box center [528, 262] width 971 height 352
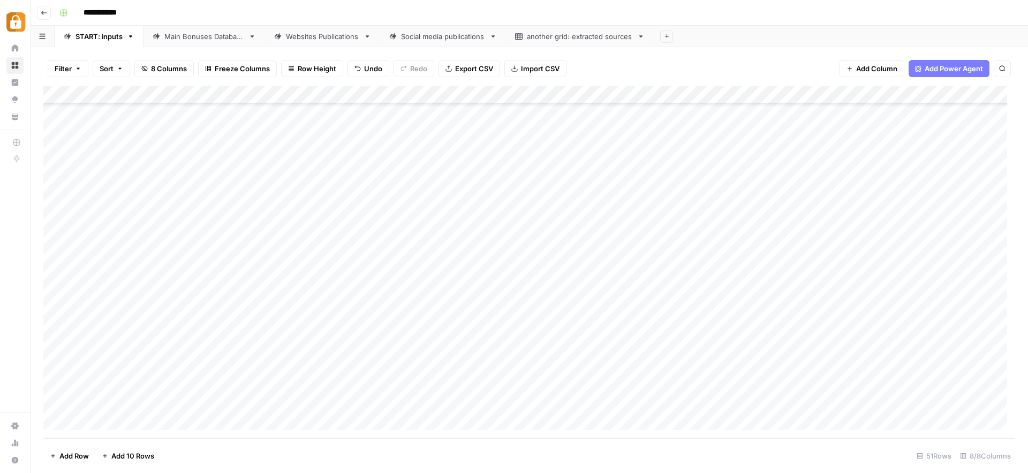
click at [351, 389] on div "Add Column" at bounding box center [528, 262] width 971 height 352
type textarea "**********"
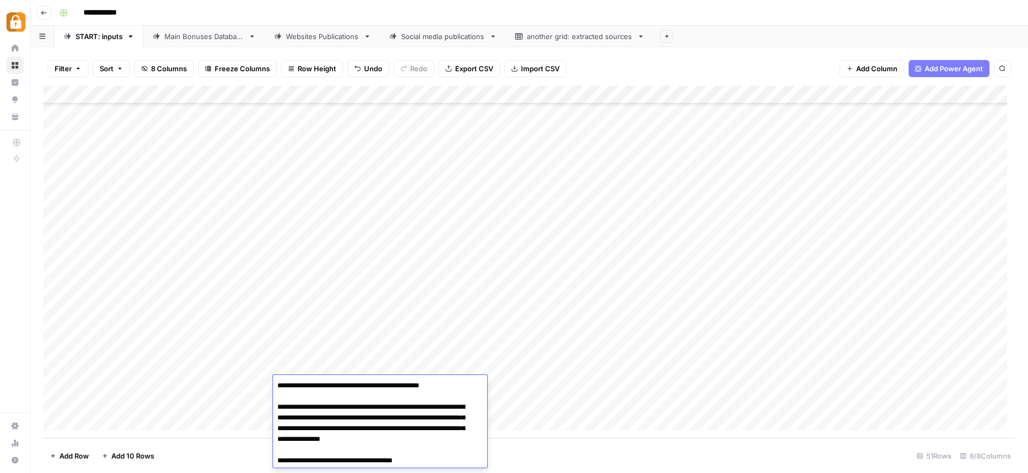
scroll to position [1881, 0]
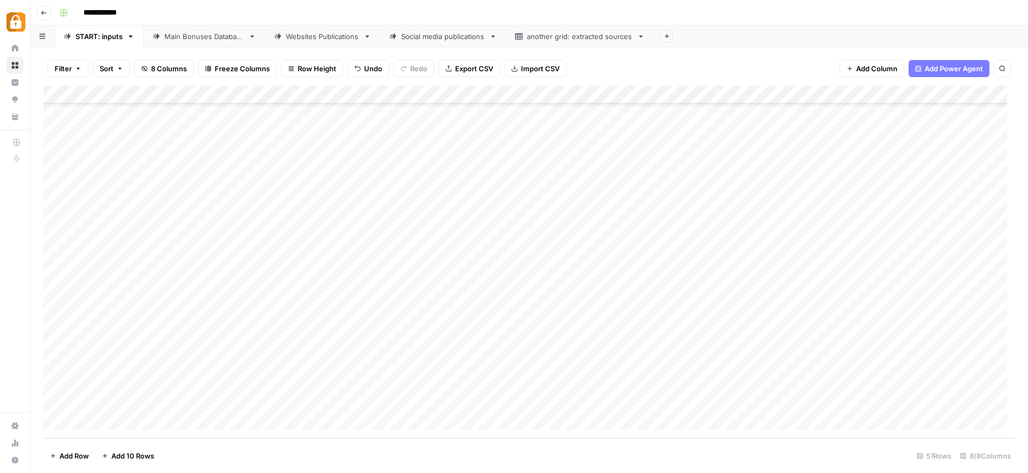
click at [627, 390] on div "Add Column" at bounding box center [528, 262] width 971 height 352
click at [630, 384] on div "Add Column" at bounding box center [528, 262] width 971 height 352
click at [623, 449] on button "WP" at bounding box center [618, 448] width 20 height 13
click at [478, 382] on div "Add Column" at bounding box center [528, 262] width 971 height 352
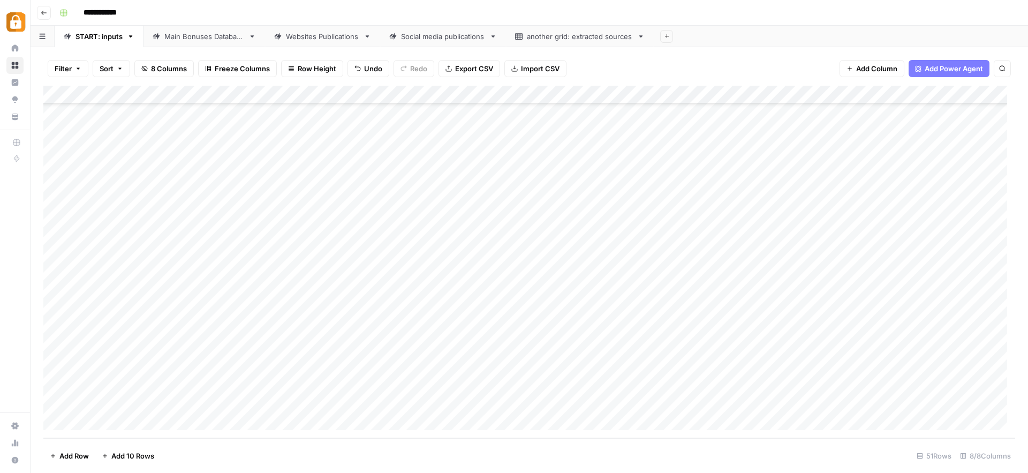
click at [981, 385] on div "Add Column" at bounding box center [528, 262] width 971 height 352
click at [200, 35] on div "Main Bonuses Database" at bounding box center [204, 36] width 80 height 11
click at [419, 348] on div "Add Column" at bounding box center [528, 262] width 971 height 352
drag, startPoint x: 458, startPoint y: 356, endPoint x: 453, endPoint y: 397, distance: 40.9
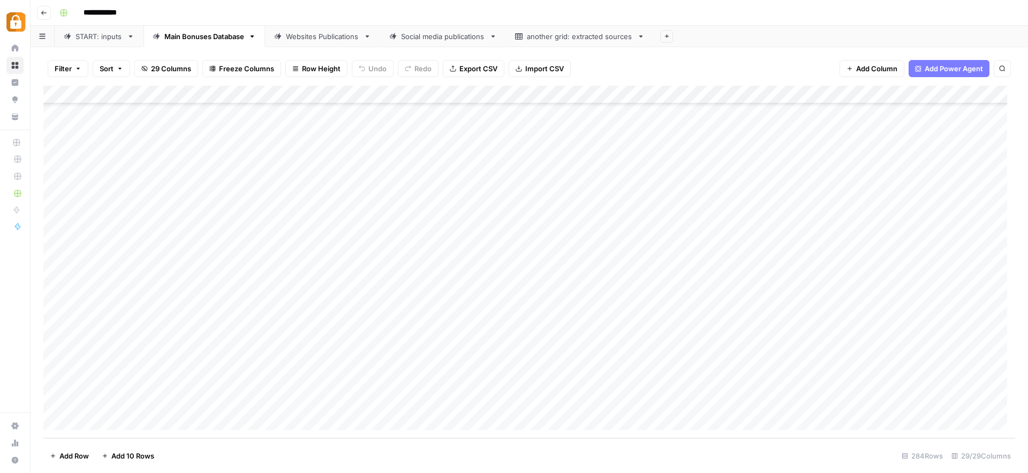
click at [453, 397] on div "Add Column" at bounding box center [528, 262] width 971 height 352
click at [669, 366] on div "Add Column" at bounding box center [528, 262] width 971 height 352
click at [670, 382] on div "Add Column" at bounding box center [528, 262] width 971 height 352
click at [668, 401] on div "Add Column" at bounding box center [528, 262] width 971 height 352
click at [337, 36] on div "Websites Publications" at bounding box center [322, 36] width 73 height 11
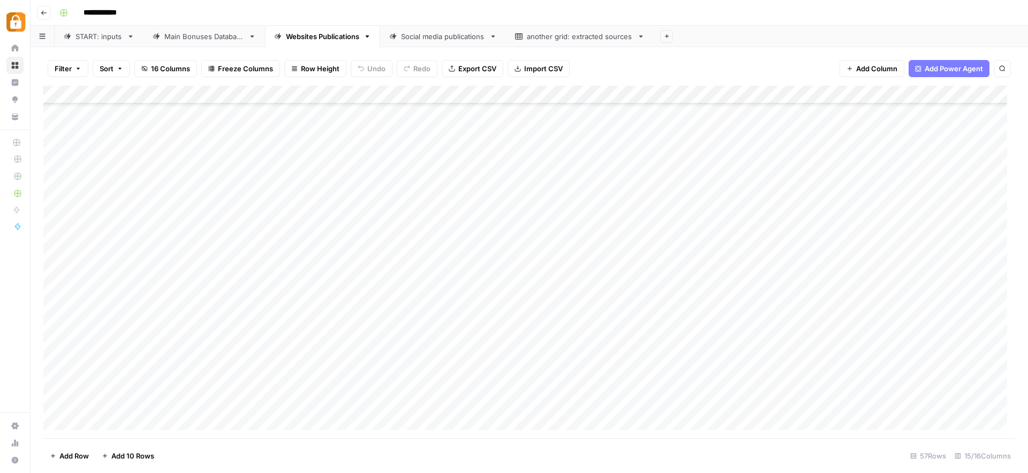
scroll to position [728, 0]
click at [886, 366] on div "Add Column" at bounding box center [528, 262] width 971 height 352
click at [887, 383] on div "Add Column" at bounding box center [528, 262] width 971 height 352
click at [889, 404] on div "Add Column" at bounding box center [528, 262] width 971 height 352
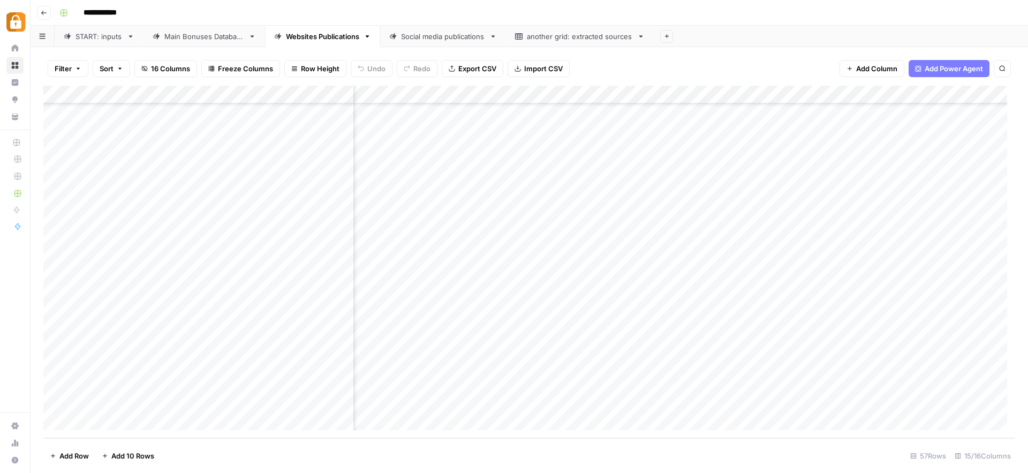
click at [756, 364] on div "Add Column" at bounding box center [528, 262] width 971 height 352
click at [751, 383] on div "Add Column" at bounding box center [528, 262] width 971 height 352
click at [755, 402] on div "Add Column" at bounding box center [528, 262] width 971 height 352
click at [100, 37] on div "START: inputs" at bounding box center [98, 36] width 47 height 11
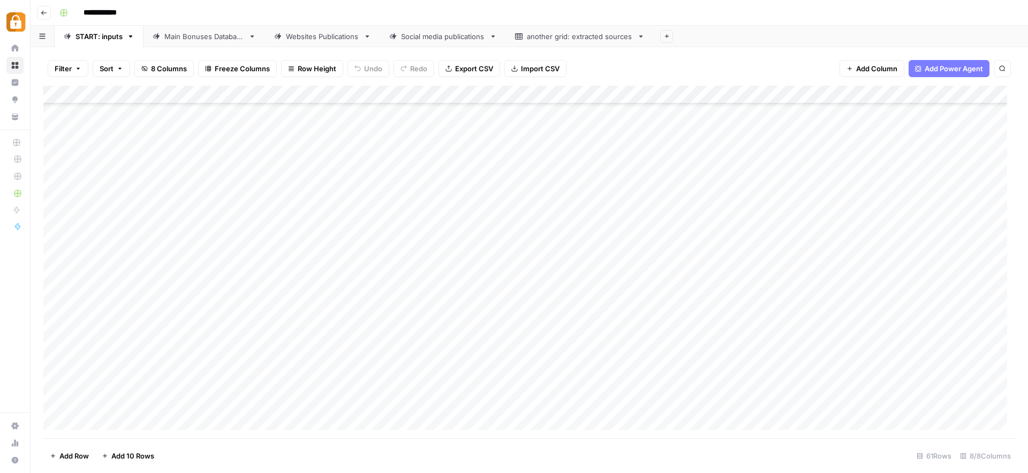
scroll to position [801, 0]
type input "**********"
click at [210, 218] on div "Add Column" at bounding box center [528, 262] width 971 height 352
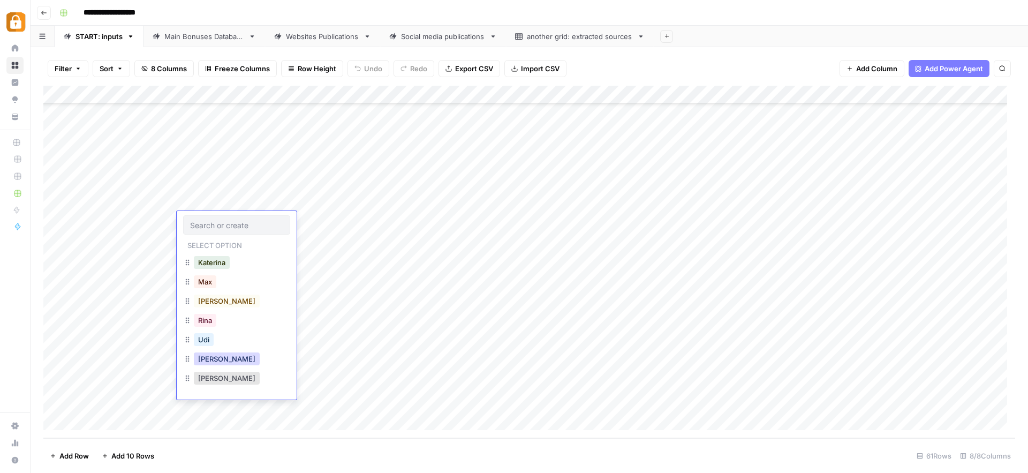
click at [208, 358] on button "[PERSON_NAME]" at bounding box center [227, 358] width 66 height 13
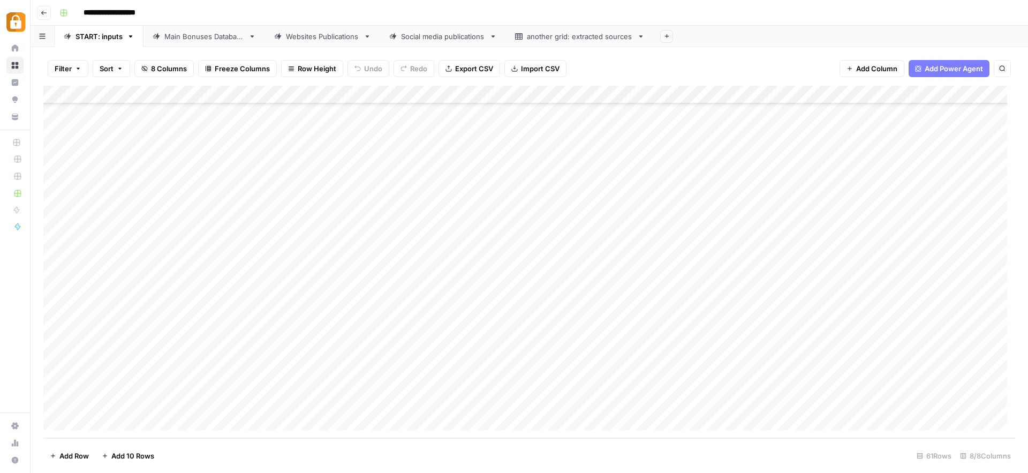
click at [331, 216] on div "Add Column" at bounding box center [528, 262] width 971 height 352
click at [297, 218] on textarea at bounding box center [358, 221] width 171 height 15
click at [292, 215] on textarea at bounding box center [358, 221] width 171 height 15
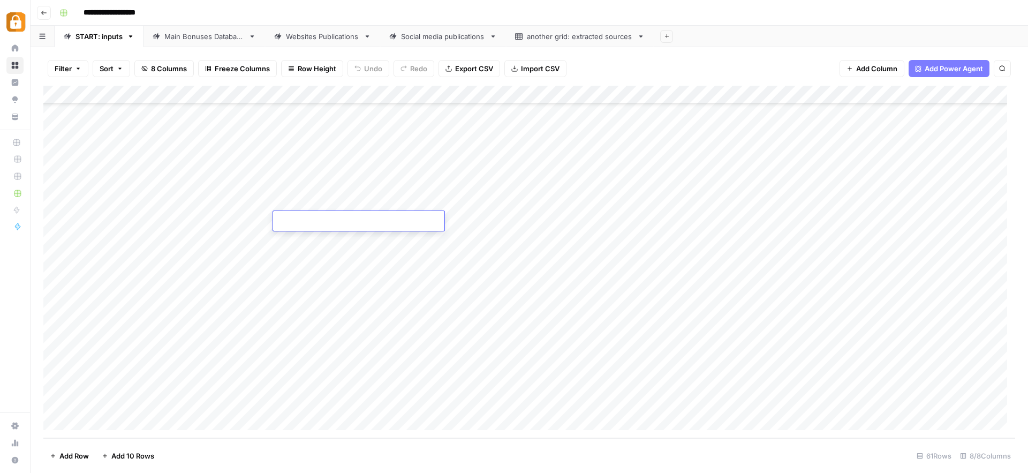
paste textarea "**********"
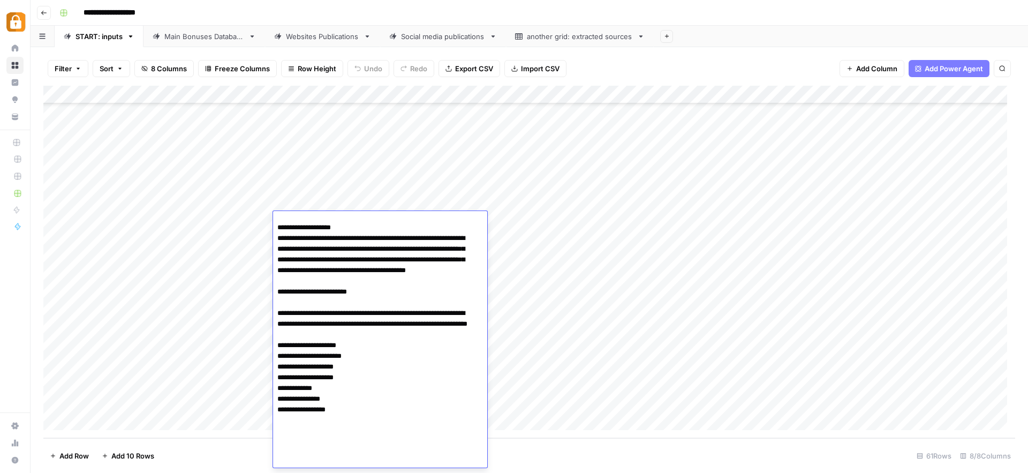
scroll to position [208, 0]
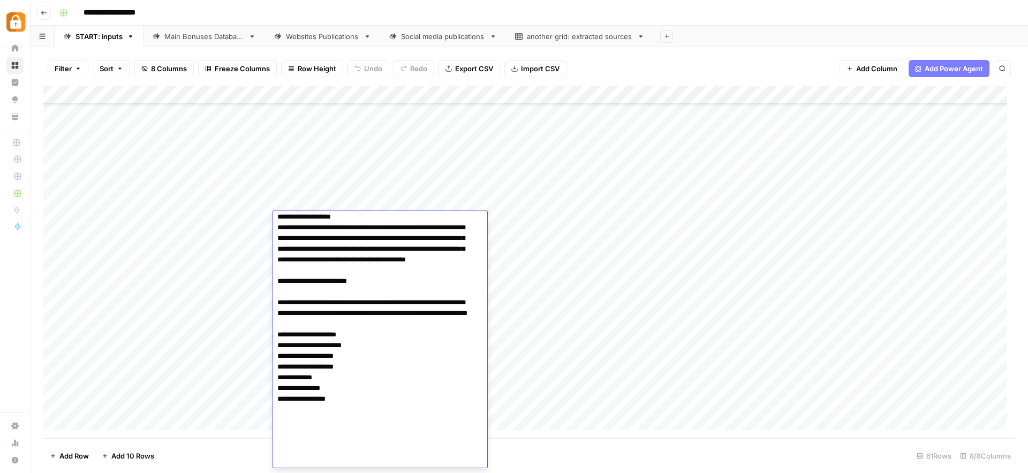
paste textarea "**********"
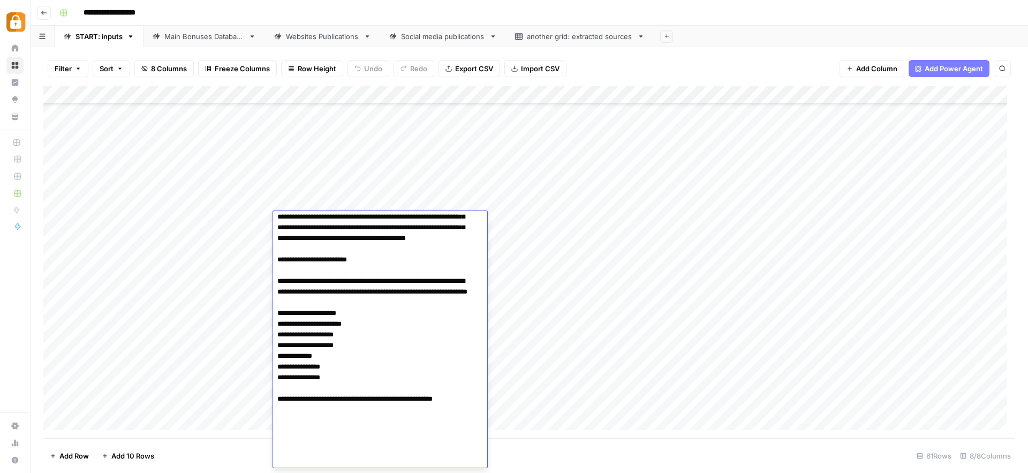
scroll to position [233, 0]
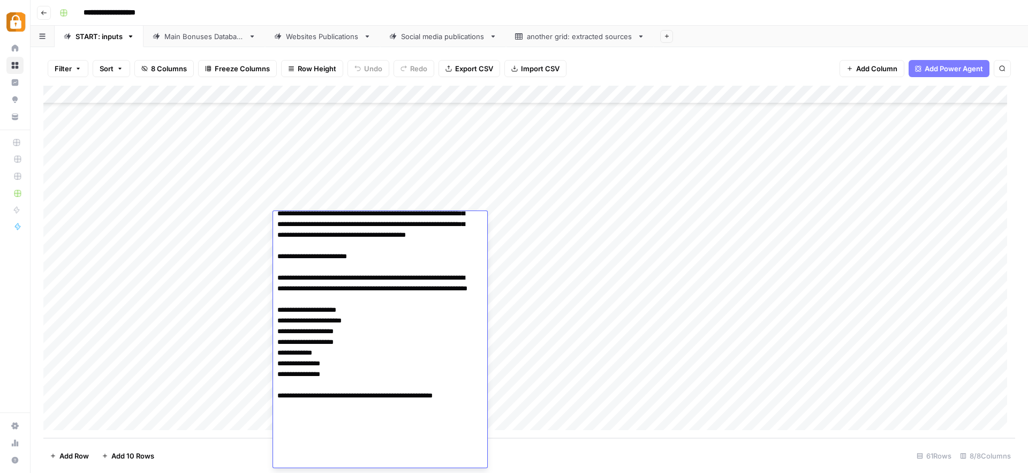
paste textarea "**********"
type textarea "**********"
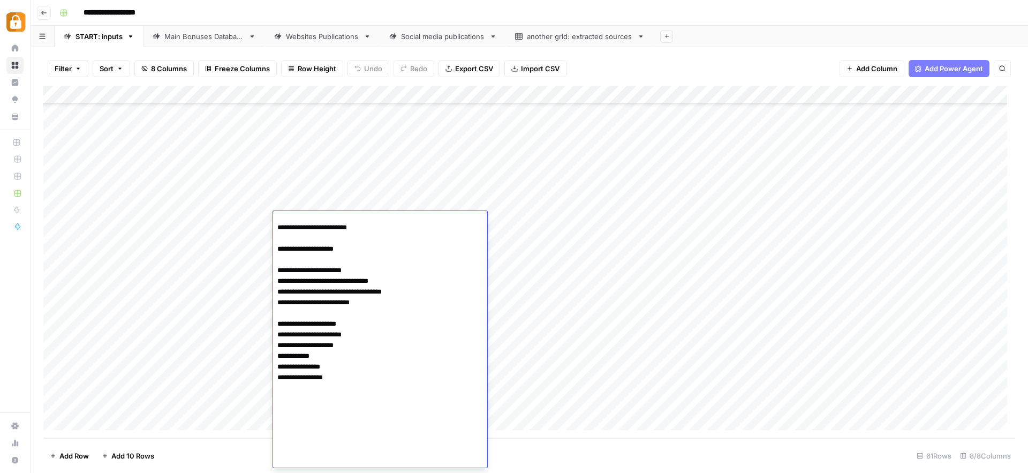
scroll to position [500, 0]
click at [613, 332] on div "Add Column" at bounding box center [528, 262] width 971 height 352
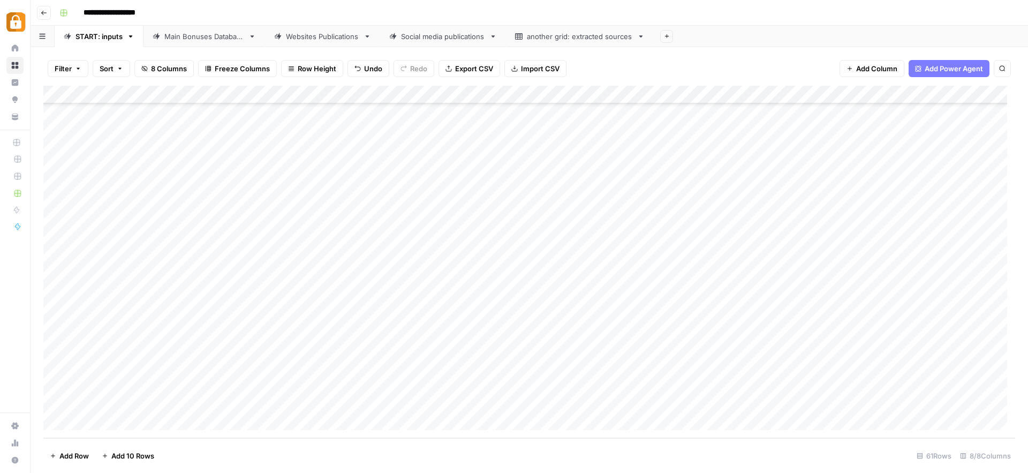
click at [644, 223] on div "Add Column" at bounding box center [528, 262] width 971 height 352
click at [667, 203] on div "Add Column" at bounding box center [528, 262] width 971 height 352
drag, startPoint x: 694, startPoint y: 210, endPoint x: 694, endPoint y: 218, distance: 7.5
click at [694, 218] on div "Add Column" at bounding box center [528, 262] width 971 height 352
click at [983, 218] on div "Add Column" at bounding box center [528, 262] width 971 height 352
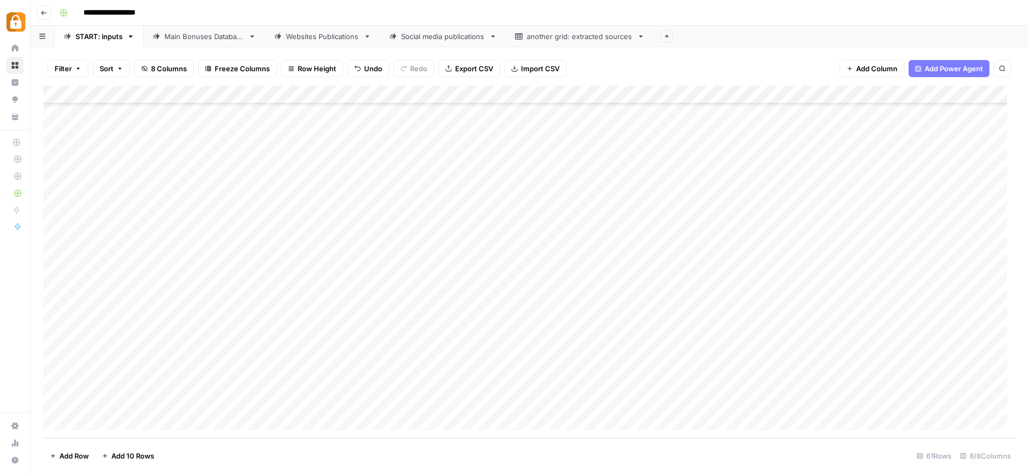
click at [226, 237] on div "Add Column" at bounding box center [528, 262] width 971 height 352
click at [245, 242] on div "Add Column" at bounding box center [528, 262] width 971 height 352
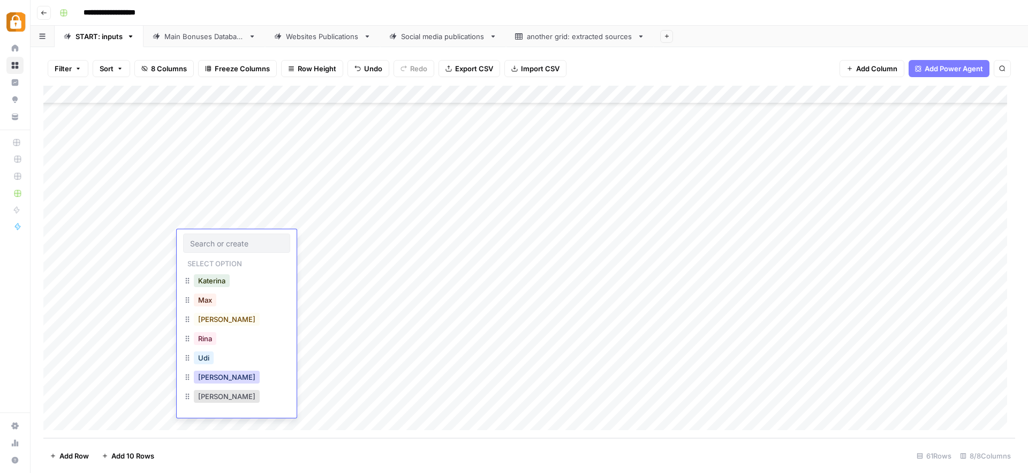
click at [211, 376] on button "[PERSON_NAME]" at bounding box center [227, 376] width 66 height 13
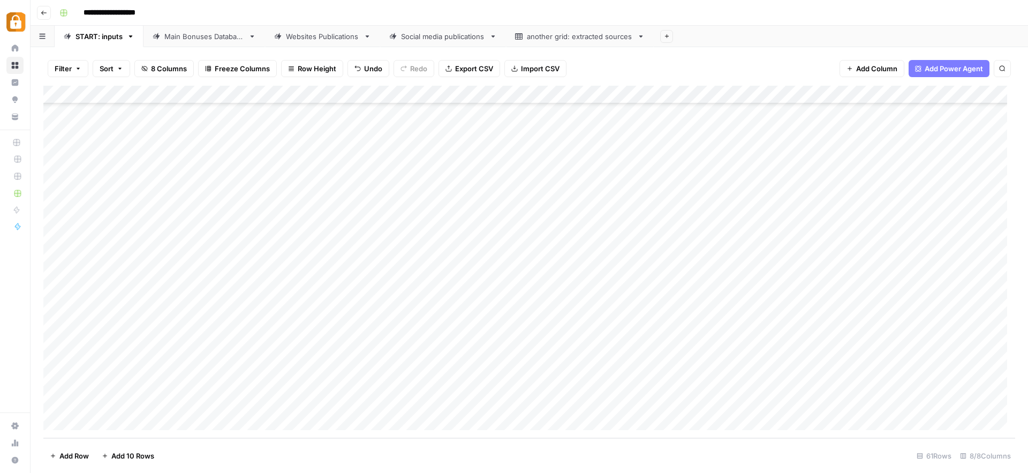
click at [363, 241] on div "Add Column" at bounding box center [528, 262] width 971 height 352
click at [301, 245] on div "Add Column" at bounding box center [528, 262] width 971 height 352
click at [301, 245] on textarea at bounding box center [358, 239] width 171 height 15
paste textarea "**********"
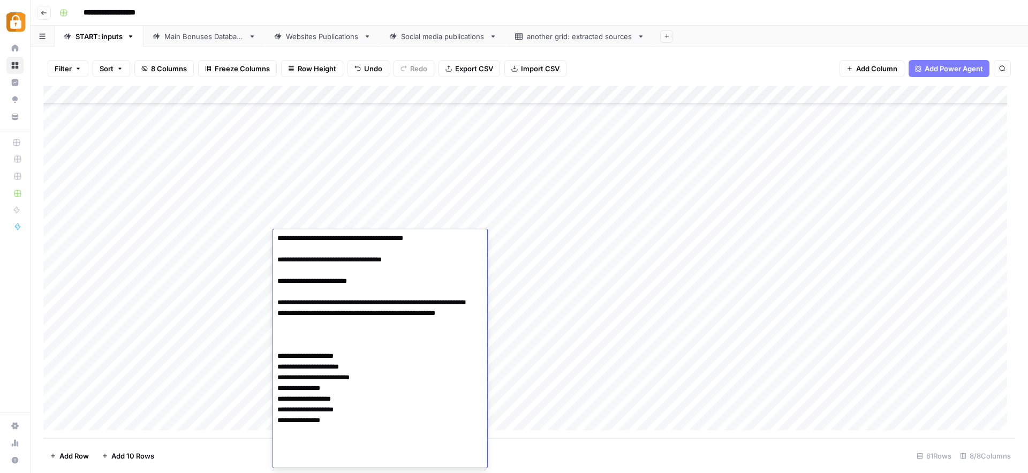
scroll to position [165, 0]
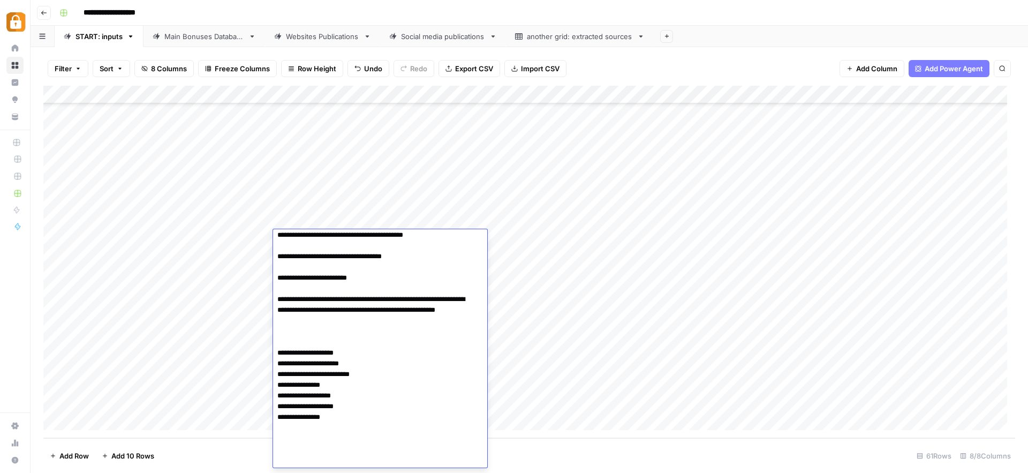
paste textarea "**********"
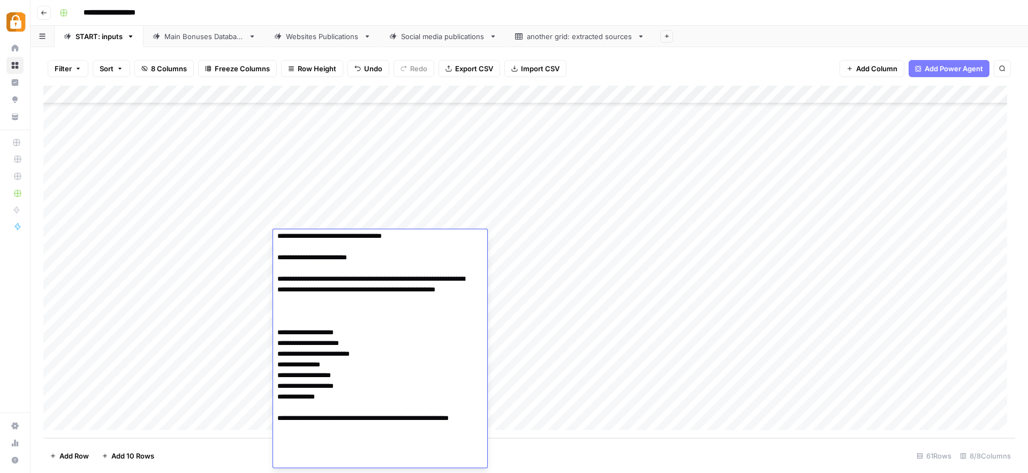
scroll to position [187, 0]
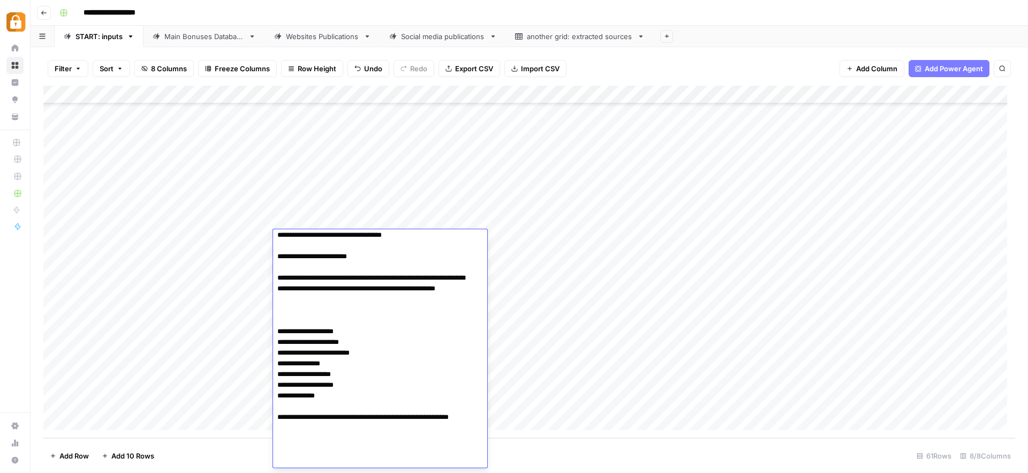
paste textarea "**********"
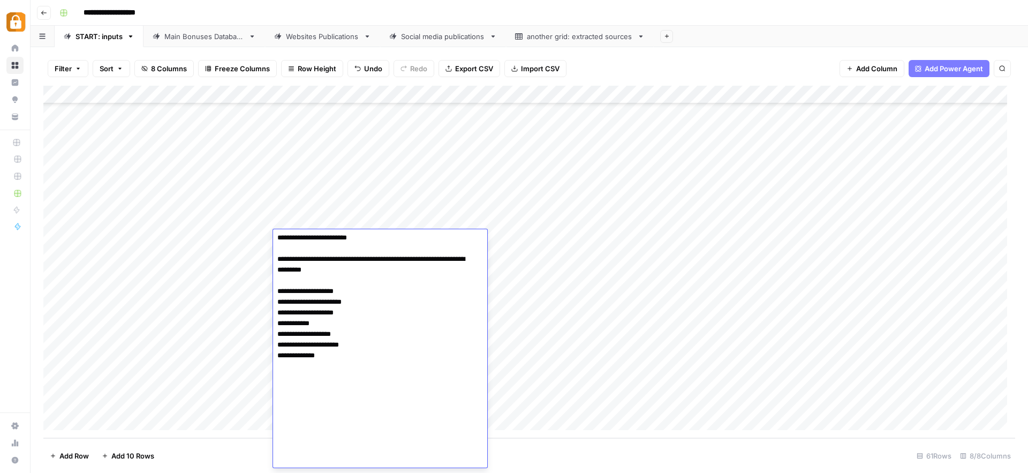
scroll to position [540, 0]
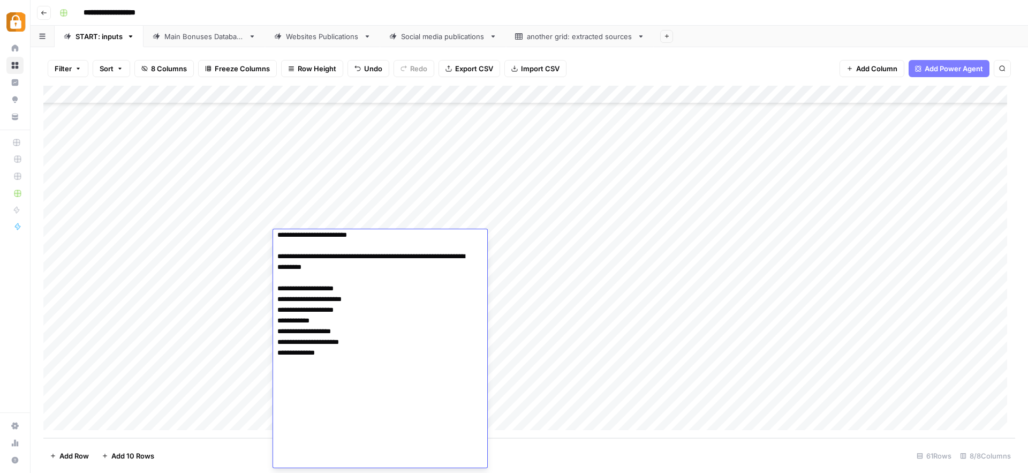
paste textarea "**********"
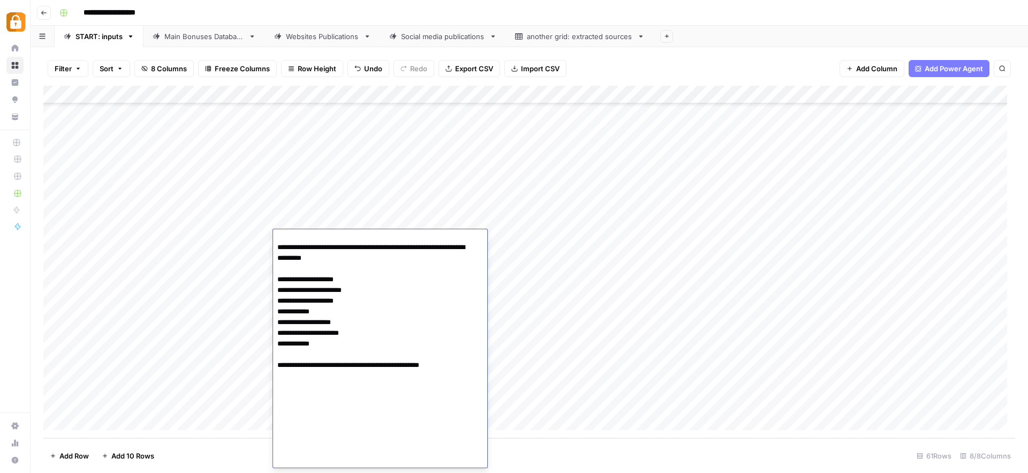
scroll to position [551, 0]
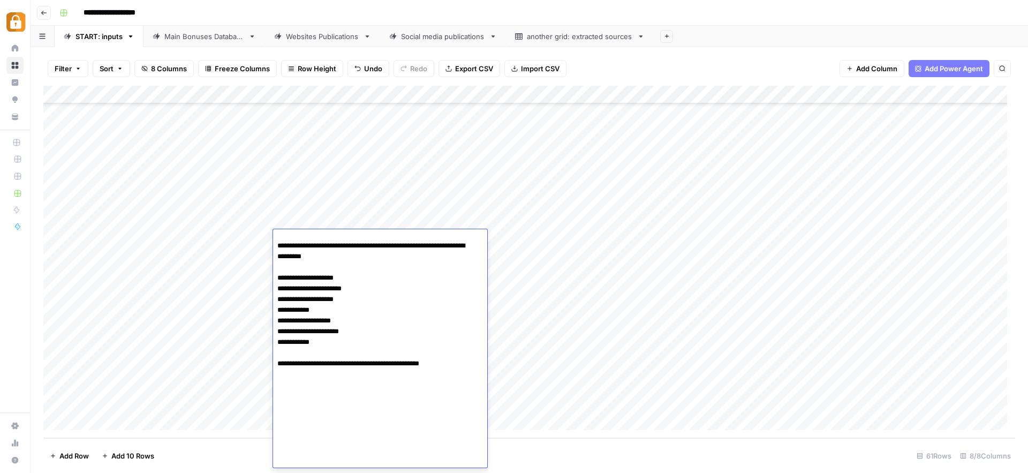
drag, startPoint x: 468, startPoint y: 449, endPoint x: 220, endPoint y: 444, distance: 248.4
click at [239, 450] on body "**********" at bounding box center [514, 236] width 1028 height 473
type textarea "**********"
click at [546, 238] on div "Add Column" at bounding box center [528, 262] width 971 height 352
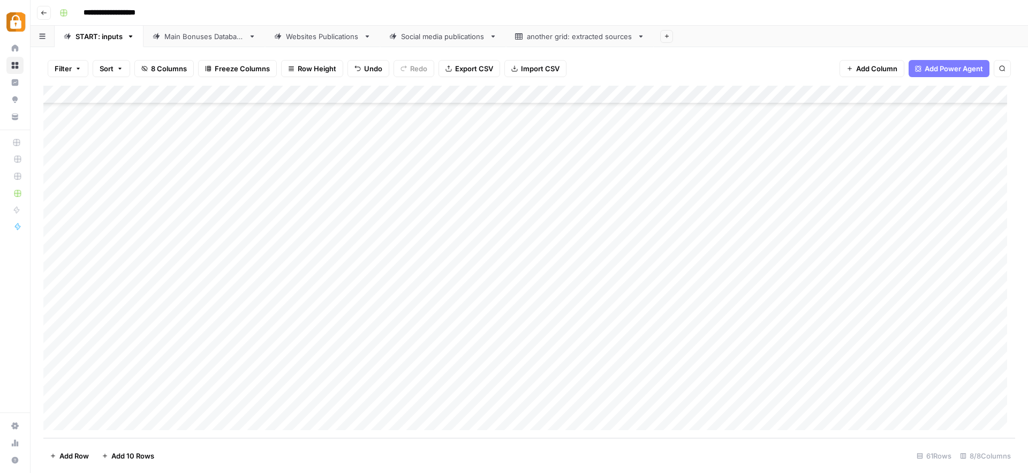
click at [668, 226] on div "Add Column" at bounding box center [528, 262] width 971 height 352
drag, startPoint x: 693, startPoint y: 230, endPoint x: 692, endPoint y: 240, distance: 10.2
click at [692, 240] on div "Add Column" at bounding box center [528, 262] width 971 height 352
click at [980, 239] on div "Add Column" at bounding box center [528, 262] width 971 height 352
click at [190, 33] on div "Main Bonuses Database" at bounding box center [204, 36] width 80 height 11
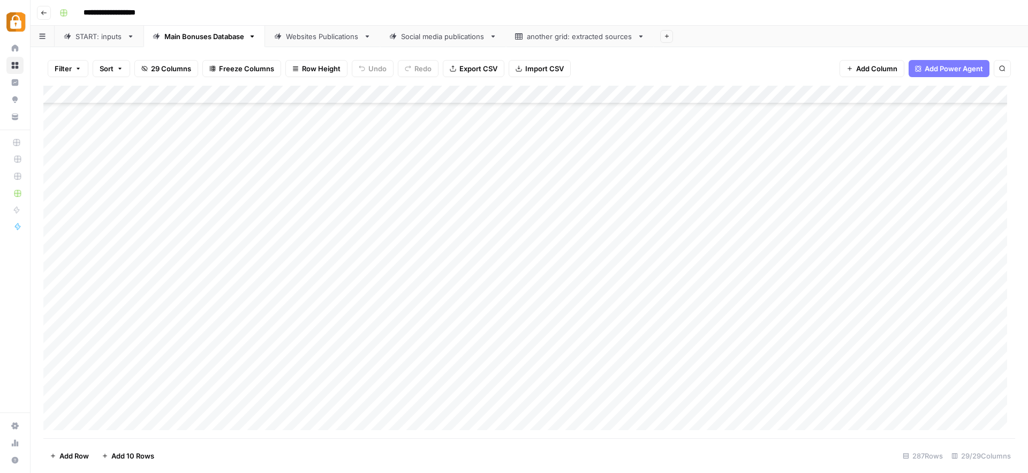
scroll to position [4914, 0]
click at [382, 347] on div "Add Column" at bounding box center [528, 262] width 971 height 352
click at [387, 379] on div "Add Column" at bounding box center [528, 262] width 971 height 352
click at [400, 403] on div "Add Column" at bounding box center [528, 262] width 971 height 352
click at [666, 384] on div "Add Column" at bounding box center [528, 262] width 971 height 352
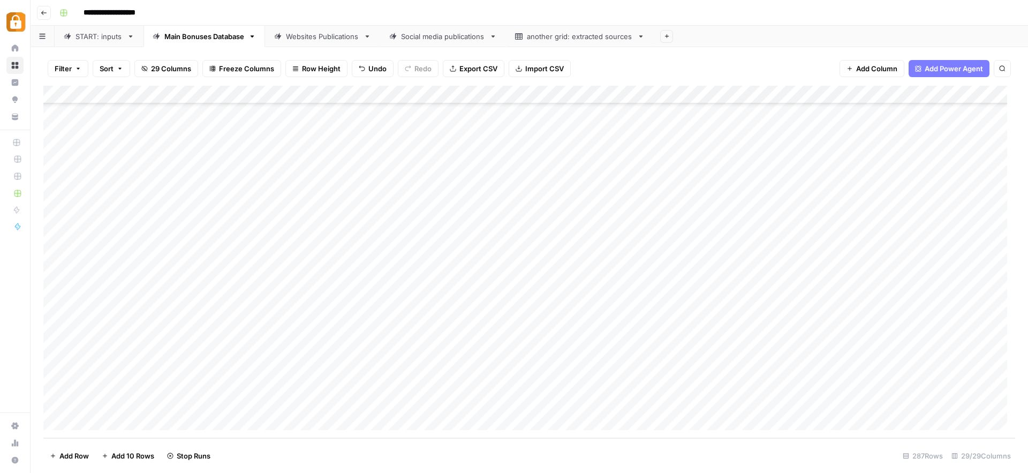
click at [665, 400] on div "Add Column" at bounding box center [528, 262] width 971 height 352
click at [323, 36] on div "Websites Publications" at bounding box center [322, 36] width 73 height 11
click at [888, 384] on div "Add Column" at bounding box center [528, 262] width 971 height 352
click at [888, 401] on div "Add Column" at bounding box center [528, 262] width 971 height 352
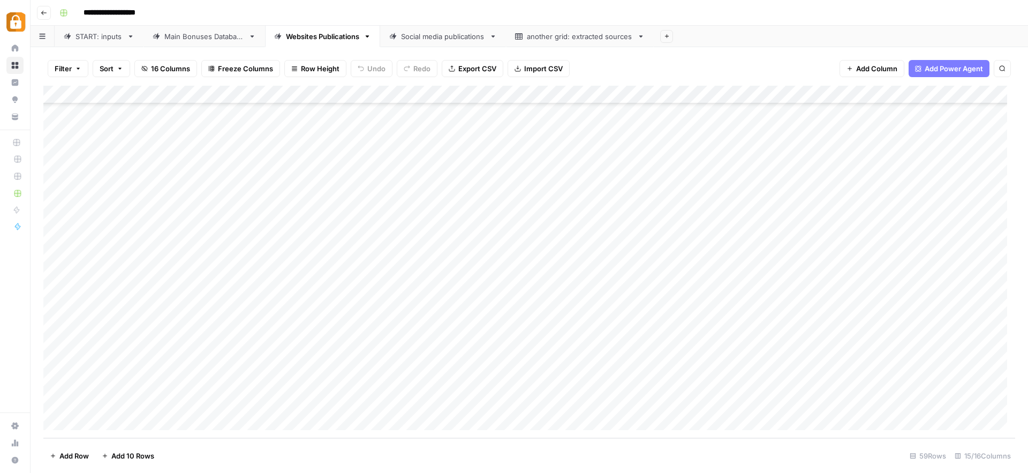
click at [896, 381] on div "Add Column" at bounding box center [528, 262] width 971 height 352
click at [716, 383] on div "Add Column" at bounding box center [528, 262] width 971 height 352
click at [716, 400] on div "Add Column" at bounding box center [528, 262] width 971 height 352
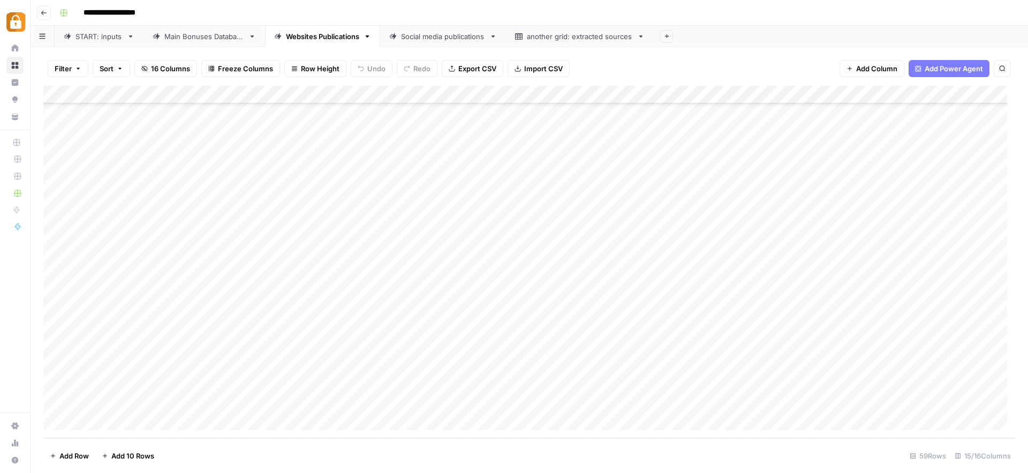
click at [86, 33] on div "START: inputs" at bounding box center [98, 36] width 47 height 11
click at [195, 42] on link "Main Bonuses Database" at bounding box center [203, 36] width 121 height 21
click at [56, 275] on div "Add Column" at bounding box center [528, 262] width 971 height 352
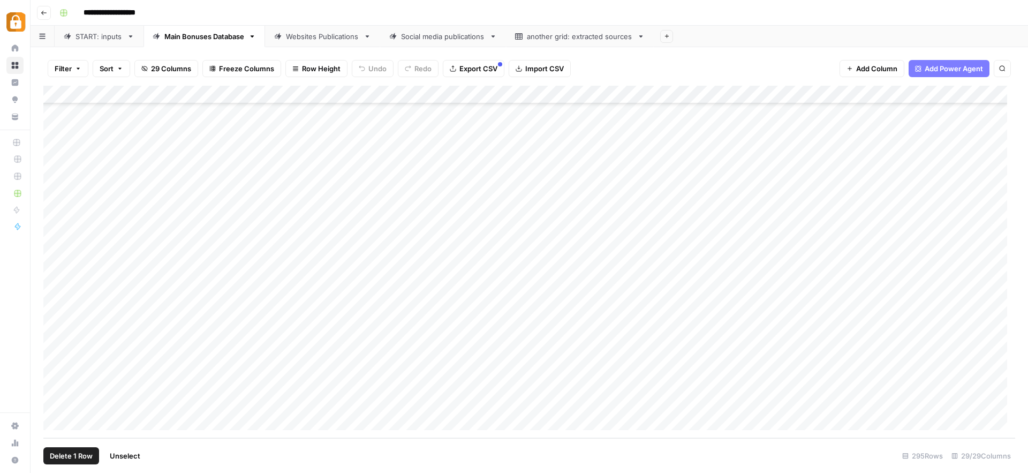
click at [303, 273] on div "Add Column" at bounding box center [528, 262] width 971 height 352
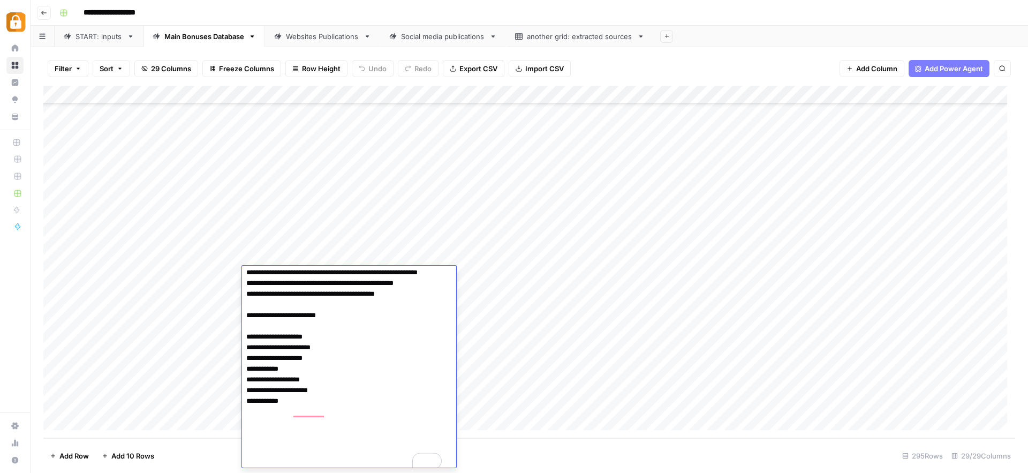
scroll to position [0, 0]
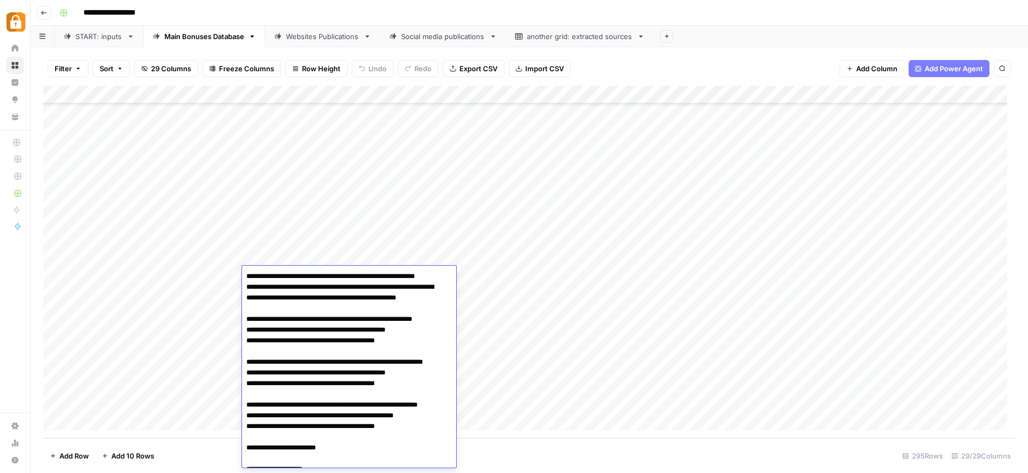
click at [523, 276] on div "Add Column" at bounding box center [528, 262] width 971 height 352
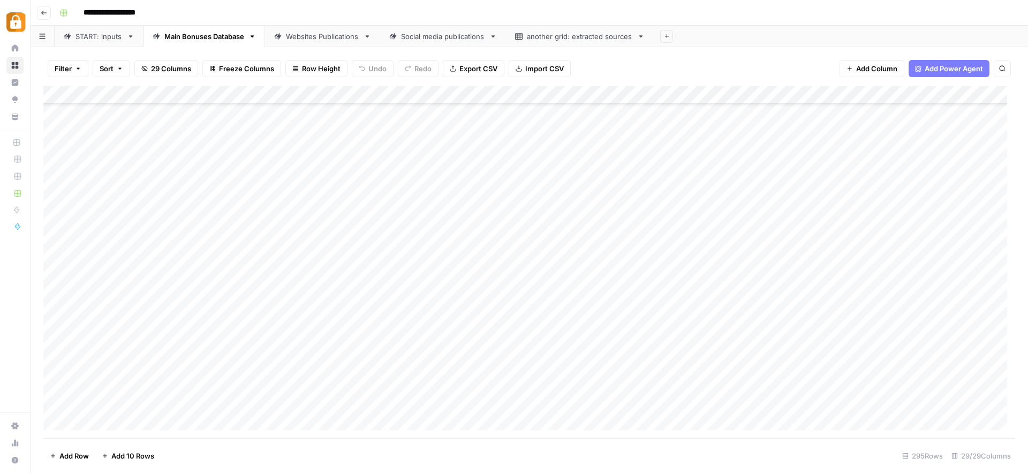
click at [432, 260] on div "Add Column" at bounding box center [528, 262] width 971 height 352
drag, startPoint x: 456, startPoint y: 264, endPoint x: 457, endPoint y: 273, distance: 8.6
click at [457, 273] on div "Add Column" at bounding box center [528, 262] width 971 height 352
click at [668, 272] on div "Add Column" at bounding box center [528, 262] width 971 height 352
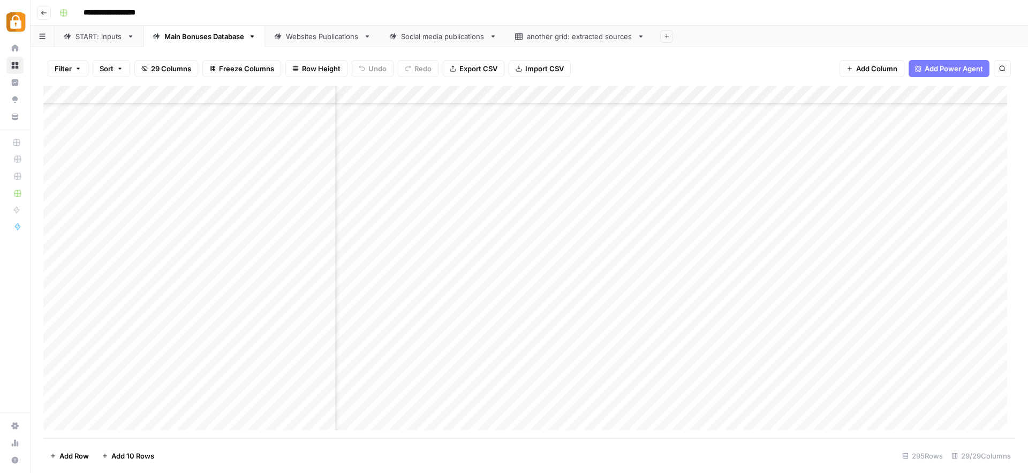
click at [688, 271] on div "Add Column" at bounding box center [528, 262] width 971 height 352
click at [841, 272] on div "Add Column" at bounding box center [528, 262] width 971 height 352
click at [805, 273] on div "Add Column" at bounding box center [528, 262] width 971 height 352
click at [805, 277] on textarea "*********" at bounding box center [862, 276] width 171 height 15
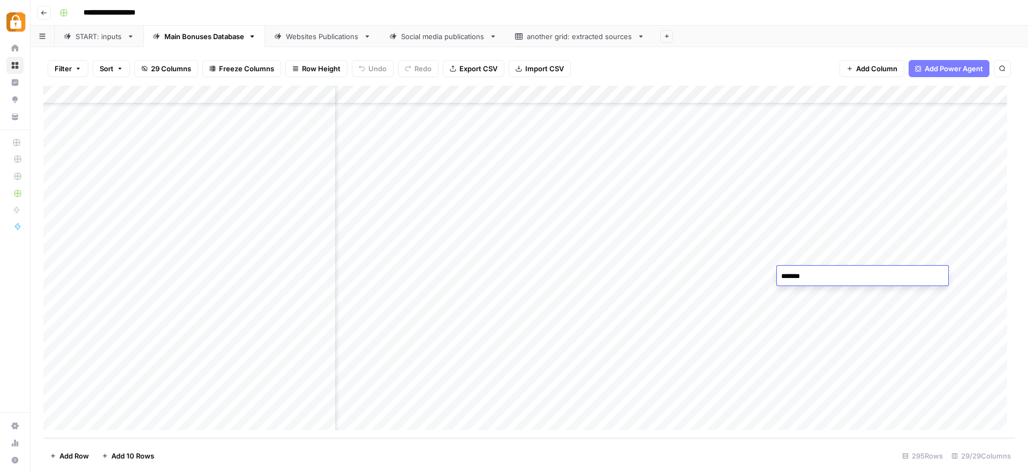
type textarea "******"
click at [687, 276] on div "Add Column" at bounding box center [528, 262] width 971 height 352
click at [687, 276] on textarea "**********" at bounding box center [709, 276] width 194 height 15
click at [753, 275] on textarea "**********" at bounding box center [709, 276] width 194 height 15
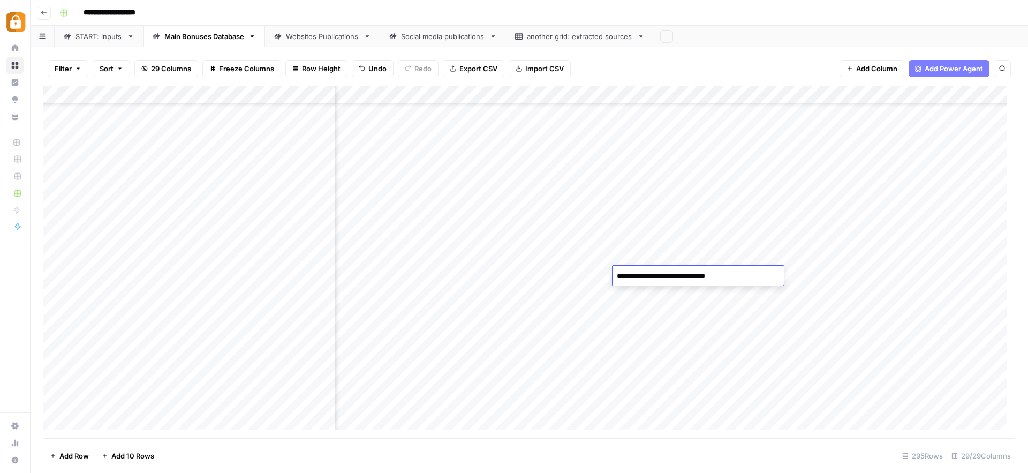
type textarea "**********"
click at [531, 314] on div "Add Column" at bounding box center [528, 262] width 971 height 352
click at [316, 30] on link "Websites Publications" at bounding box center [322, 36] width 115 height 21
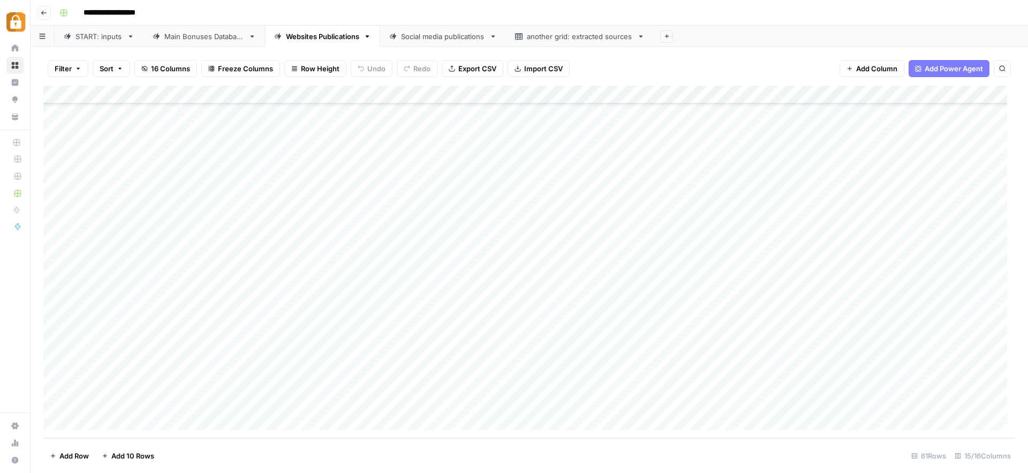
click at [443, 381] on div "Add Column" at bounding box center [528, 262] width 971 height 352
click at [888, 384] on div "Add Column" at bounding box center [528, 262] width 971 height 352
click at [888, 400] on div "Add Column" at bounding box center [528, 262] width 971 height 352
click at [440, 383] on div "Add Column" at bounding box center [528, 262] width 971 height 352
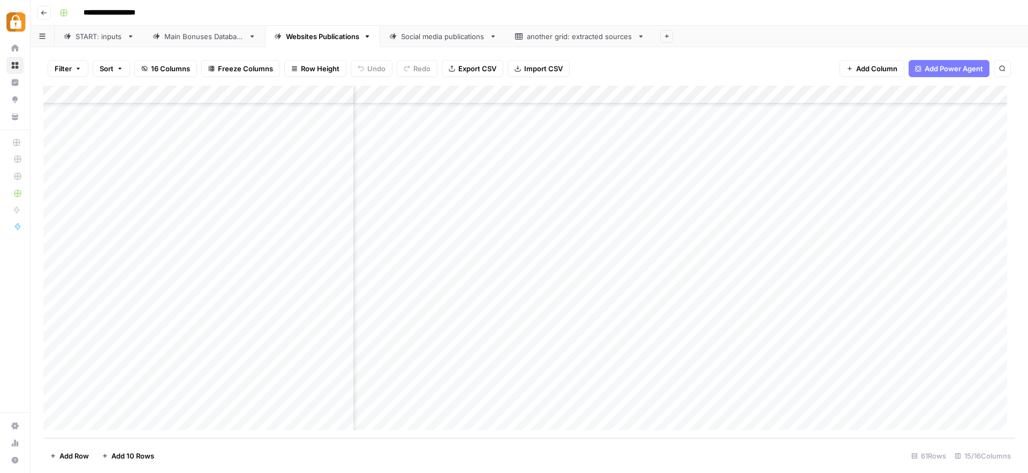
click at [849, 383] on div "Add Column" at bounding box center [528, 262] width 971 height 352
click at [595, 389] on div "Add Column" at bounding box center [528, 262] width 971 height 352
click at [58, 402] on div "Add Column" at bounding box center [528, 262] width 971 height 352
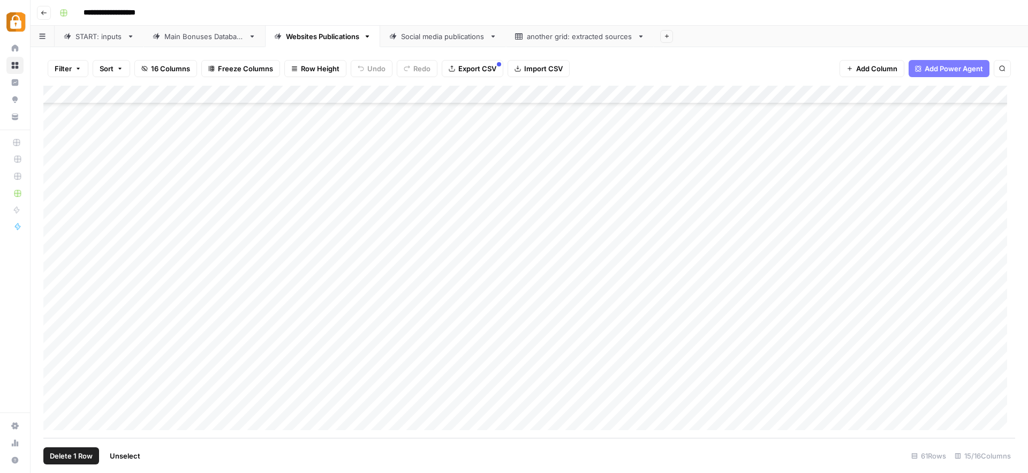
click at [67, 454] on span "Delete 1 Row" at bounding box center [71, 455] width 43 height 11
click at [478, 126] on span "Delete" at bounding box center [475, 123] width 23 height 11
click at [787, 400] on div "Add Column" at bounding box center [528, 262] width 971 height 352
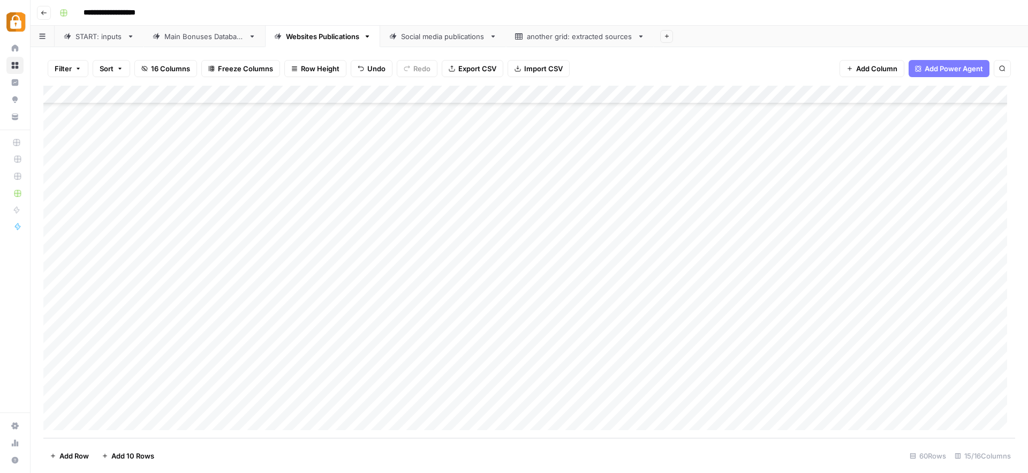
click at [103, 35] on div "START: inputs" at bounding box center [98, 36] width 47 height 11
click at [210, 163] on div "Add Column" at bounding box center [528, 262] width 971 height 352
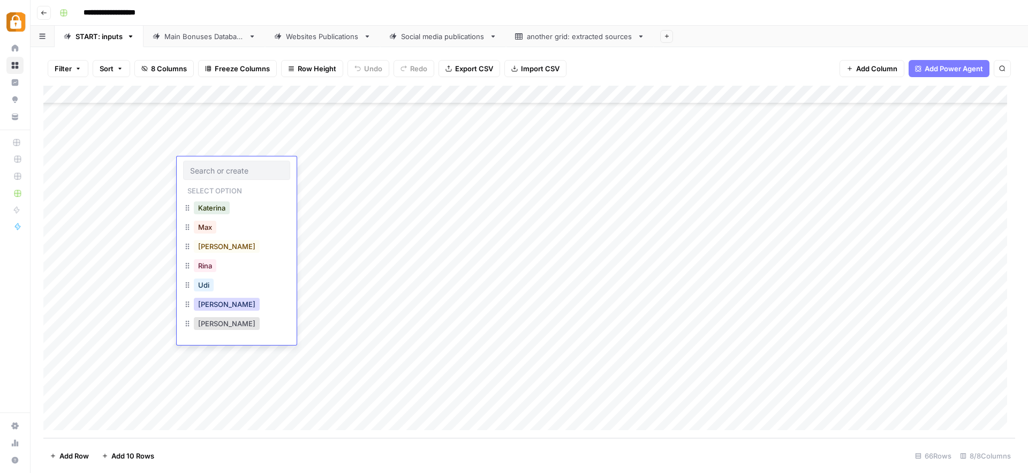
click at [206, 304] on button "[PERSON_NAME]" at bounding box center [227, 304] width 66 height 13
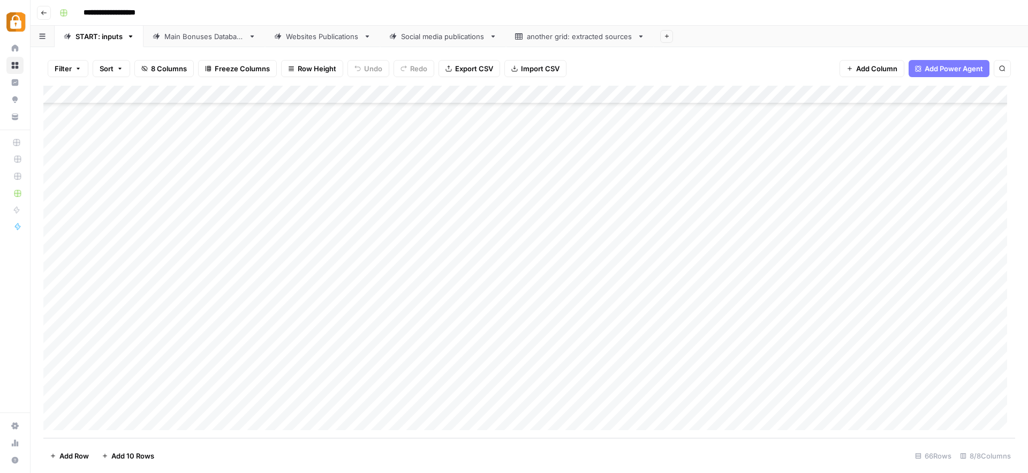
click at [314, 164] on div "Add Column" at bounding box center [528, 262] width 971 height 352
click at [369, 161] on div "Add Column" at bounding box center [528, 262] width 971 height 352
click at [372, 162] on textarea "**********" at bounding box center [358, 166] width 171 height 15
paste textarea "**********"
type textarea "**********"
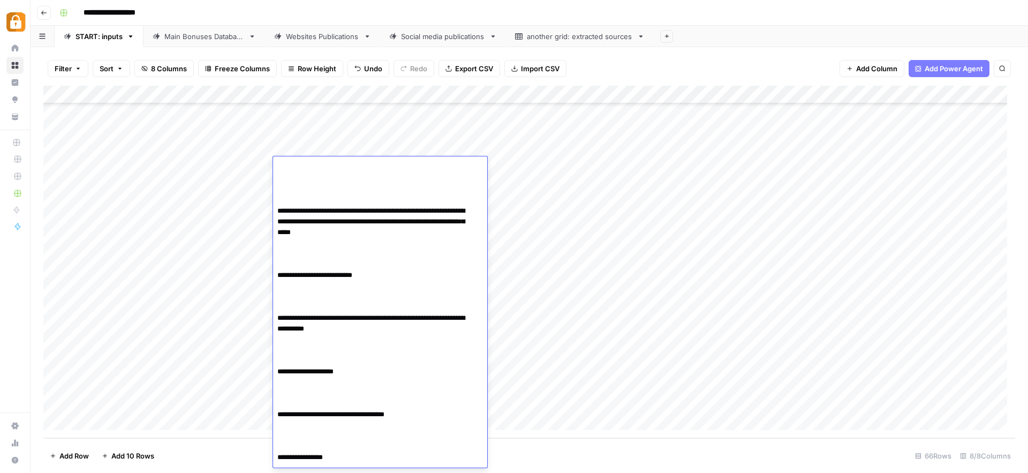
scroll to position [0, 0]
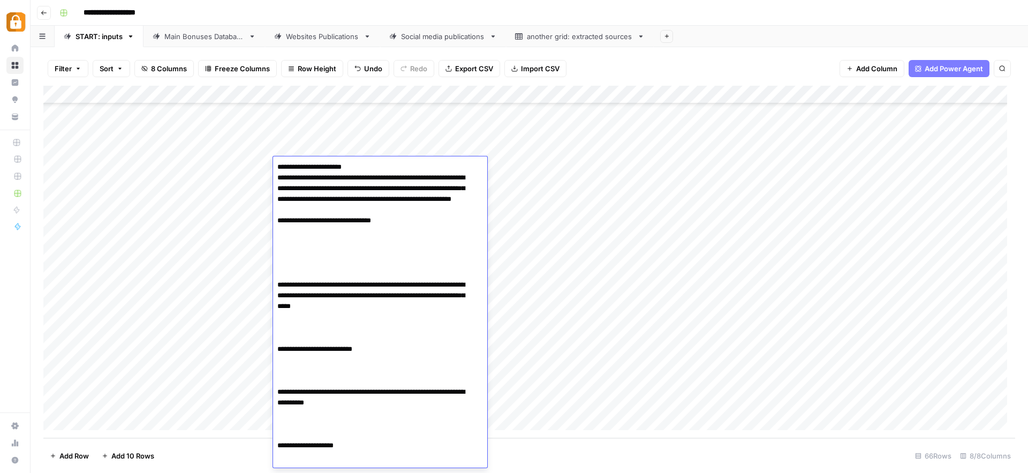
click at [607, 269] on div "Add Column" at bounding box center [528, 262] width 971 height 352
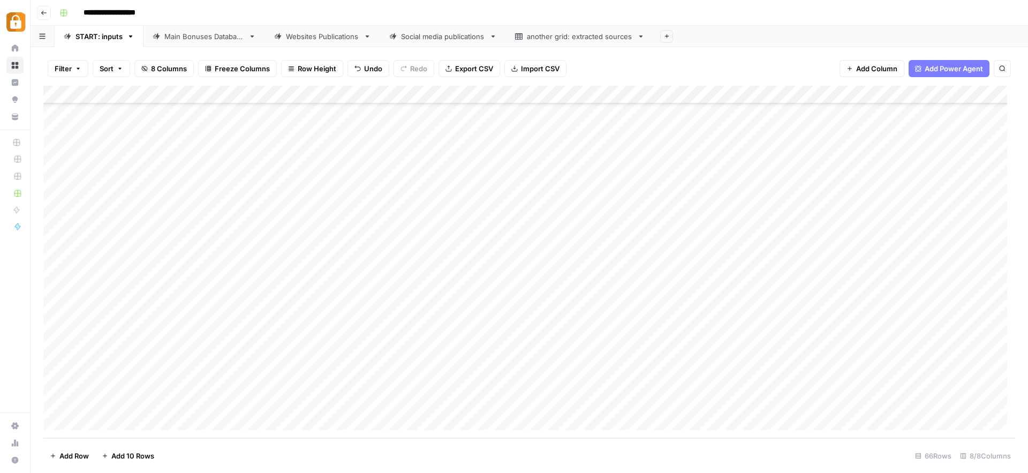
click at [509, 165] on div "Add Column" at bounding box center [528, 262] width 971 height 352
click at [636, 165] on div "Add Column" at bounding box center [528, 262] width 971 height 352
click at [659, 325] on div "Add Column" at bounding box center [528, 262] width 971 height 352
drag, startPoint x: 693, startPoint y: 330, endPoint x: 693, endPoint y: 336, distance: 5.9
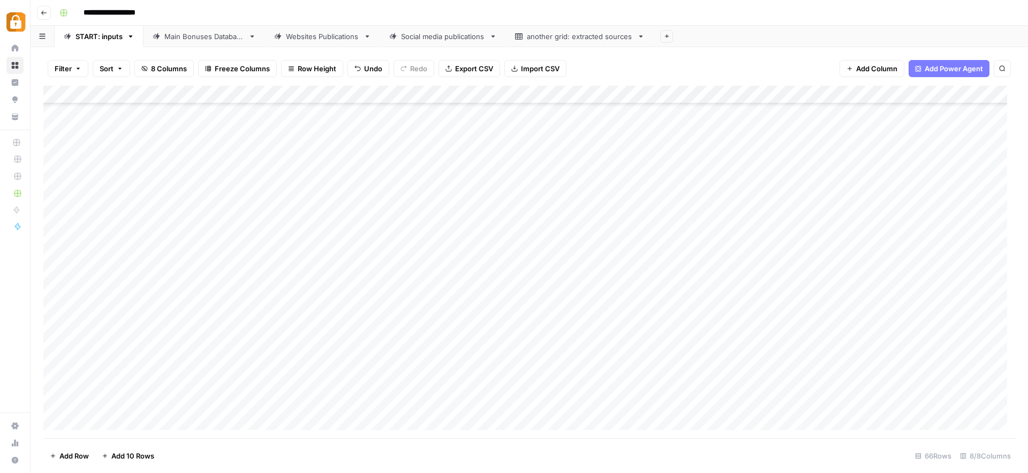
click at [693, 336] on div "Add Column" at bounding box center [528, 262] width 971 height 352
click at [795, 342] on div "Add Column" at bounding box center [528, 262] width 971 height 352
click at [977, 340] on div "Add Column" at bounding box center [528, 262] width 971 height 352
click at [57, 339] on div "Add Column" at bounding box center [528, 262] width 971 height 352
click at [193, 34] on div "Main Bonuses Database" at bounding box center [204, 36] width 80 height 11
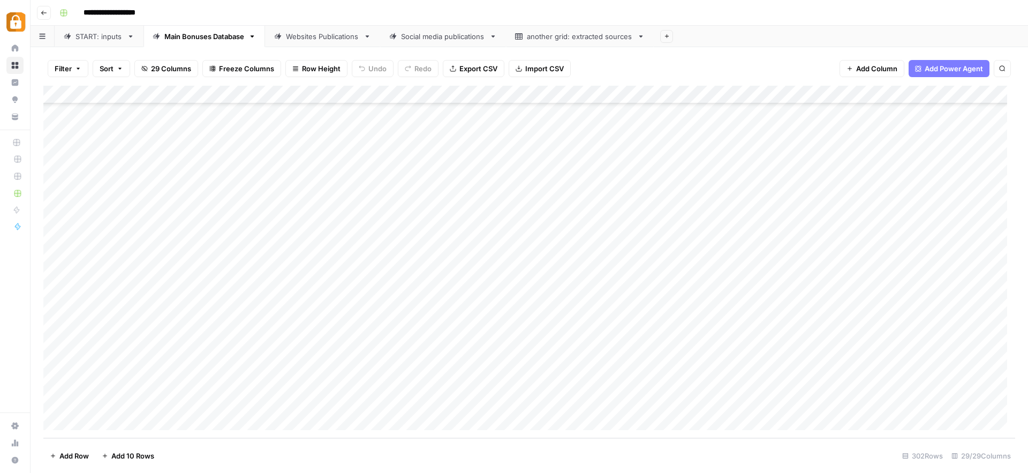
scroll to position [5187, 0]
click at [362, 143] on div "Add Column" at bounding box center [528, 262] width 971 height 352
click at [380, 346] on div "Add Column" at bounding box center [528, 262] width 971 height 352
click at [501, 345] on div "Add Column" at bounding box center [528, 262] width 971 height 352
click at [435, 348] on div "Add Column" at bounding box center [528, 262] width 971 height 352
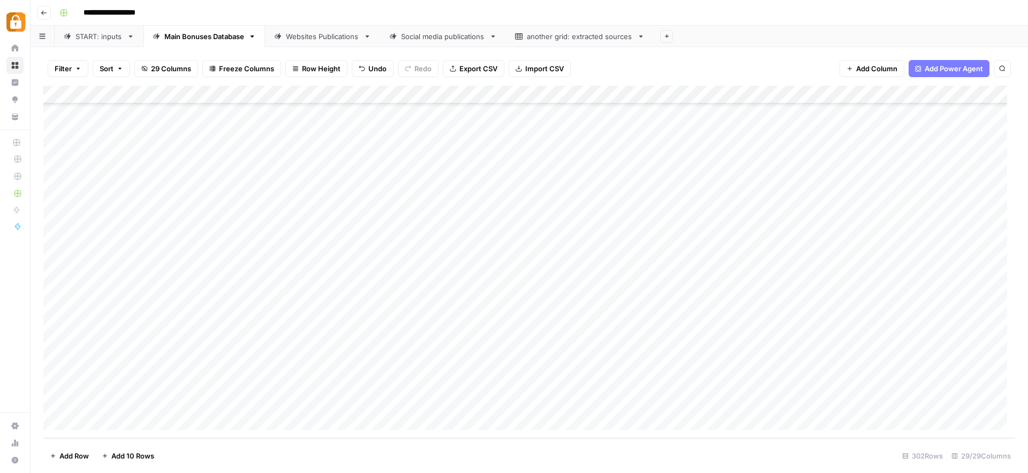
drag, startPoint x: 458, startPoint y: 356, endPoint x: 456, endPoint y: 401, distance: 45.0
click at [456, 401] on div "Add Column" at bounding box center [528, 262] width 971 height 352
click at [521, 391] on div "Add Column" at bounding box center [528, 262] width 971 height 352
click at [668, 345] on div "Add Column" at bounding box center [528, 262] width 971 height 352
click at [667, 364] on div "Add Column" at bounding box center [528, 262] width 971 height 352
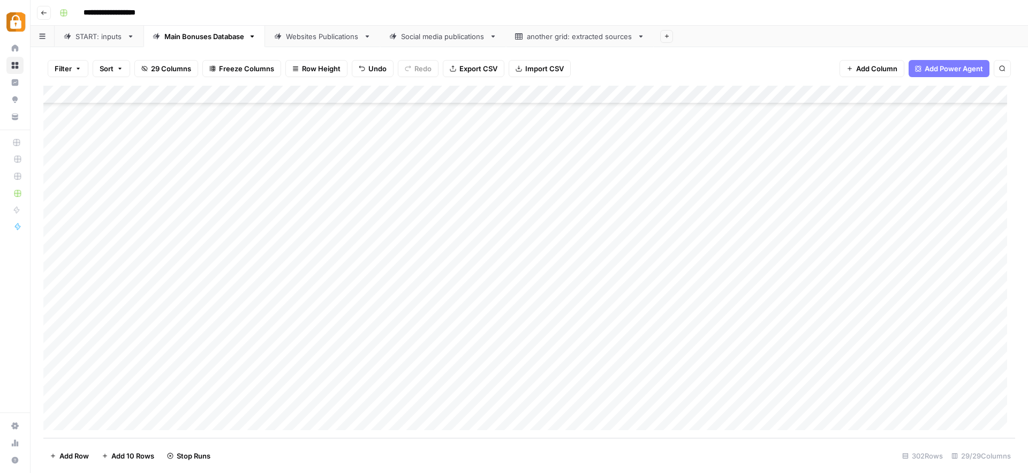
click at [669, 384] on div "Add Column" at bounding box center [528, 262] width 971 height 352
click at [671, 404] on div "Add Column" at bounding box center [528, 262] width 971 height 352
click at [307, 33] on div "Websites Publications" at bounding box center [322, 36] width 73 height 11
click at [182, 39] on div "Main Bonuses Database" at bounding box center [204, 36] width 80 height 11
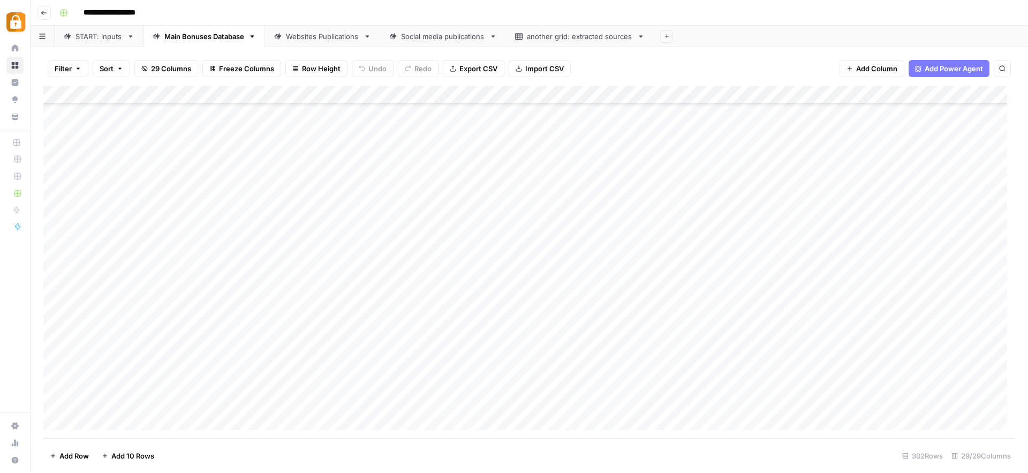
scroll to position [5187, 0]
click at [830, 350] on div "Add Column" at bounding box center [528, 262] width 971 height 352
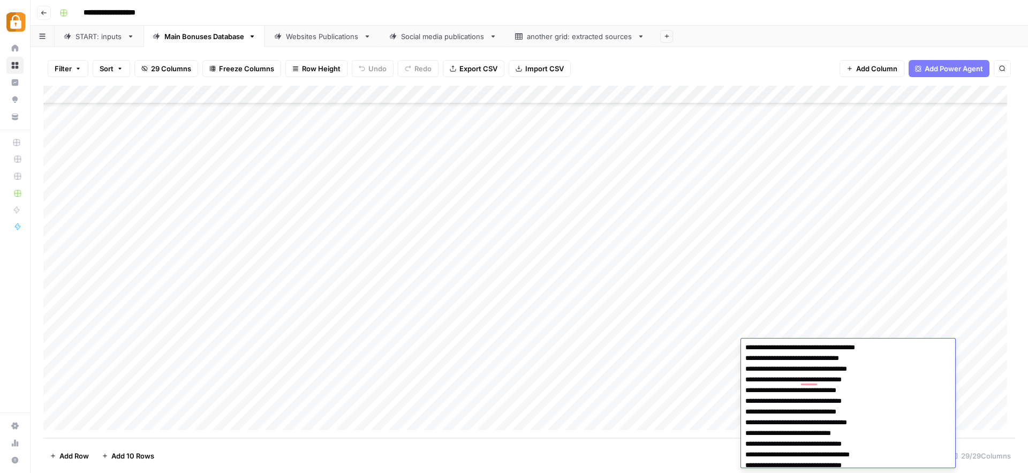
scroll to position [103, 0]
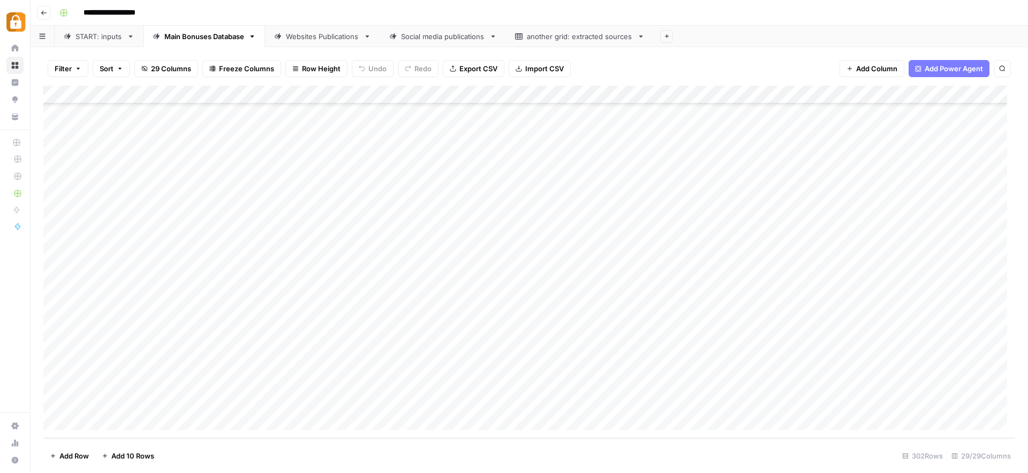
click at [486, 342] on div "Add Column" at bounding box center [528, 262] width 971 height 352
click at [322, 36] on div "Websites Publications" at bounding box center [322, 36] width 73 height 11
click at [306, 274] on div "Add Column" at bounding box center [528, 262] width 971 height 352
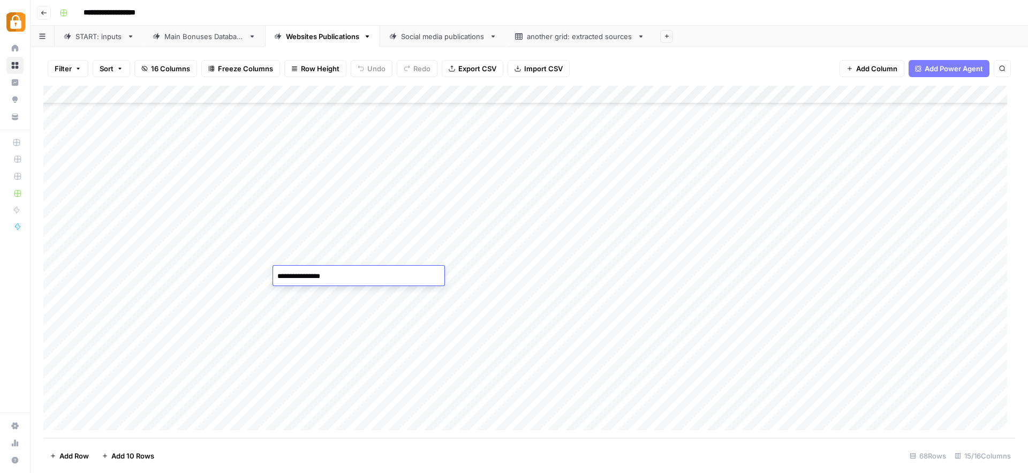
click at [457, 274] on div "Add Column" at bounding box center [528, 262] width 971 height 352
click at [775, 276] on div "Add Column" at bounding box center [528, 262] width 971 height 352
click at [783, 293] on div "Add Column" at bounding box center [528, 262] width 971 height 352
click at [771, 311] on div "Add Column" at bounding box center [528, 262] width 971 height 352
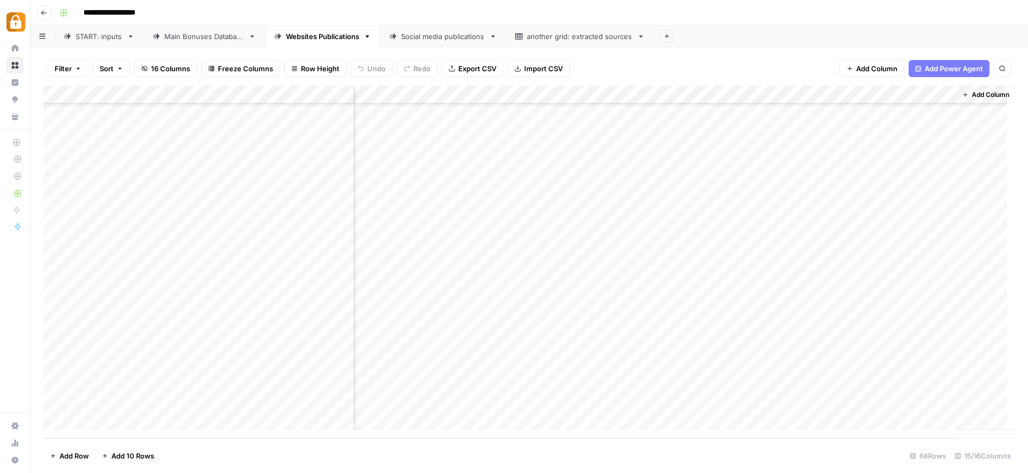
click at [766, 326] on div "Add Column" at bounding box center [528, 262] width 971 height 352
click at [764, 345] on div "Add Column" at bounding box center [528, 262] width 971 height 352
click at [759, 367] on div "Add Column" at bounding box center [528, 262] width 971 height 352
click at [759, 382] on div "Add Column" at bounding box center [528, 262] width 971 height 352
click at [761, 401] on div "Add Column" at bounding box center [528, 262] width 971 height 352
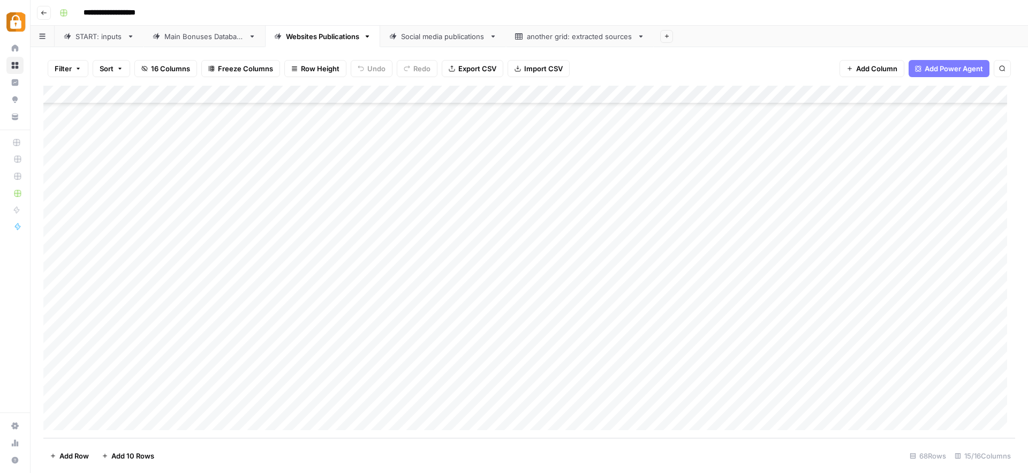
scroll to position [929, 0]
click at [408, 274] on div "Add Column" at bounding box center [528, 262] width 971 height 352
click at [596, 276] on div "Add Column" at bounding box center [528, 262] width 971 height 352
type textarea "*******"
click at [568, 292] on div "Add Column" at bounding box center [528, 262] width 971 height 352
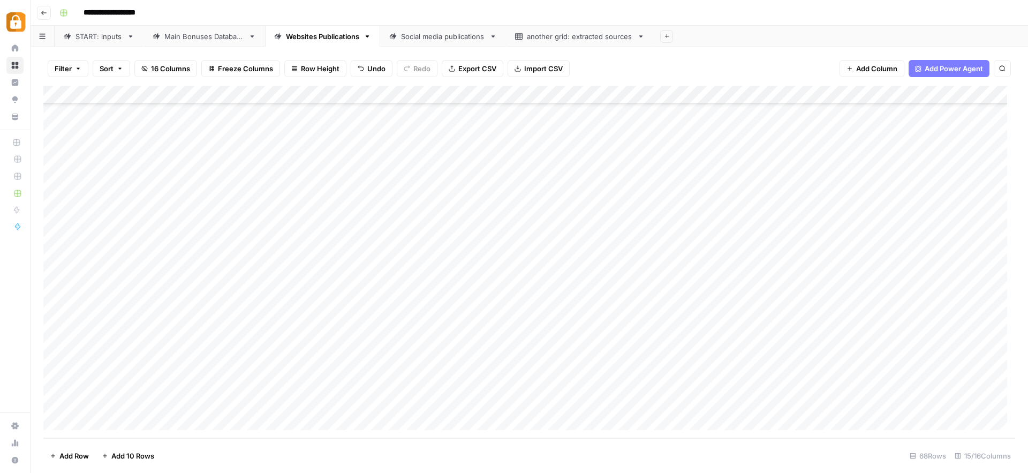
click at [501, 271] on div "Add Column" at bounding box center [528, 262] width 971 height 352
click at [492, 275] on textarea "*******" at bounding box center [573, 276] width 171 height 15
type textarea "*******"
click at [401, 291] on div "Add Column" at bounding box center [528, 262] width 971 height 352
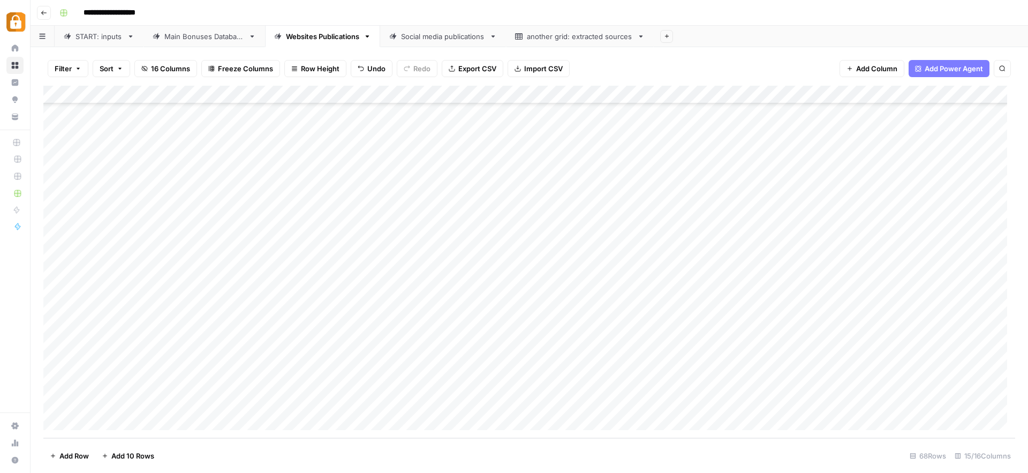
click at [538, 268] on div "Add Column" at bounding box center [528, 262] width 971 height 352
click at [542, 306] on div "Add Column" at bounding box center [528, 262] width 971 height 352
click at [527, 343] on div "Add Column" at bounding box center [528, 262] width 971 height 352
click at [519, 384] on div "Add Column" at bounding box center [528, 262] width 971 height 352
click at [451, 404] on div "Add Column" at bounding box center [528, 262] width 971 height 352
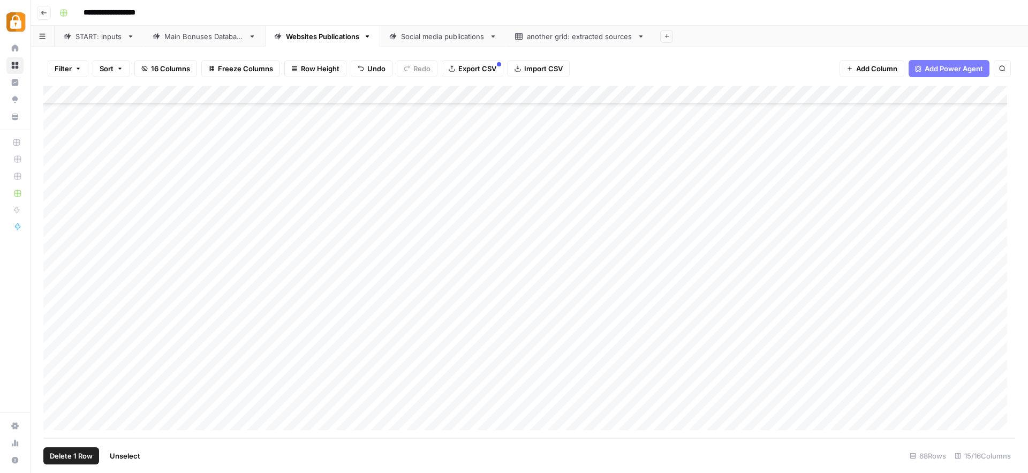
click at [52, 293] on div "Add Column" at bounding box center [528, 262] width 971 height 352
click at [56, 329] on div "Add Column" at bounding box center [528, 262] width 971 height 352
click at [52, 367] on div "Add Column" at bounding box center [528, 262] width 971 height 352
click at [56, 400] on div "Add Column" at bounding box center [528, 262] width 971 height 352
click at [63, 454] on span "Delete 4 Rows" at bounding box center [74, 455] width 48 height 11
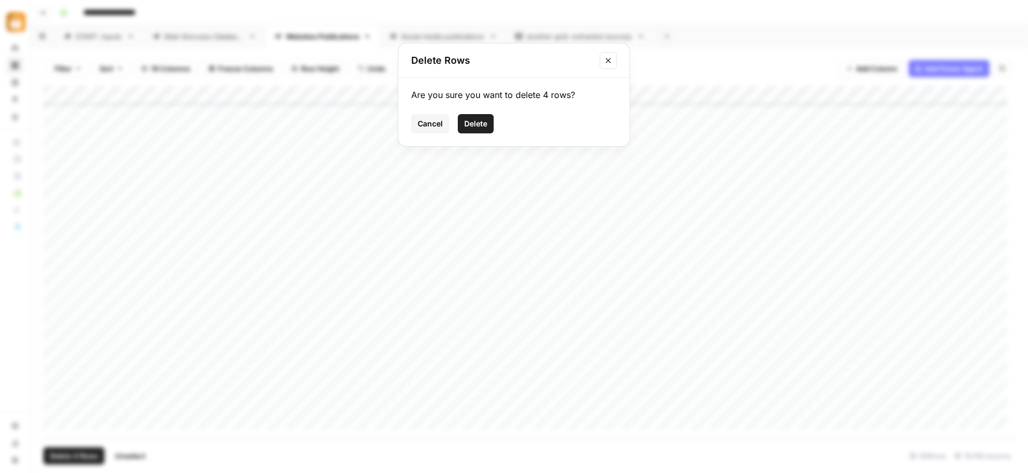
click at [477, 126] on span "Delete" at bounding box center [475, 123] width 23 height 11
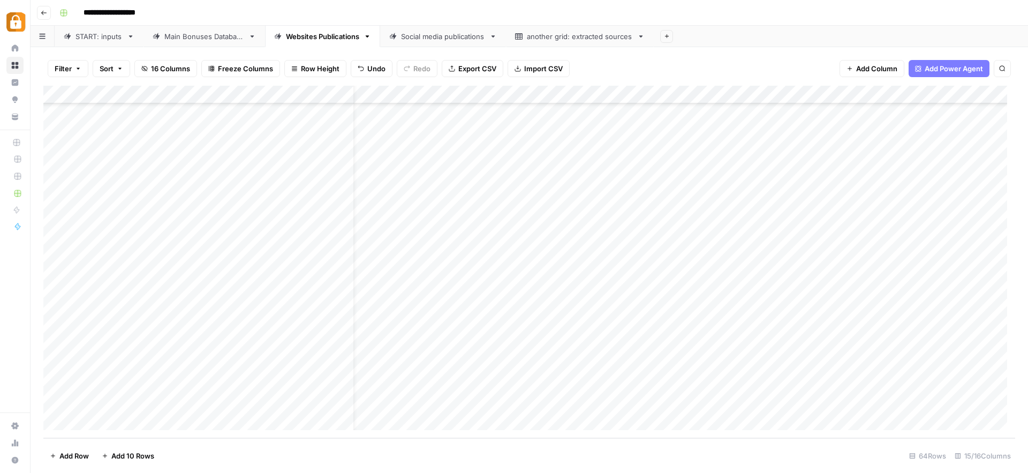
scroll to position [856, 0]
click at [886, 347] on div "Add Column" at bounding box center [528, 262] width 971 height 352
click at [886, 364] on div "Add Column" at bounding box center [528, 262] width 971 height 352
click at [888, 383] on div "Add Column" at bounding box center [528, 262] width 971 height 352
click at [887, 399] on div "Add Column" at bounding box center [528, 262] width 971 height 352
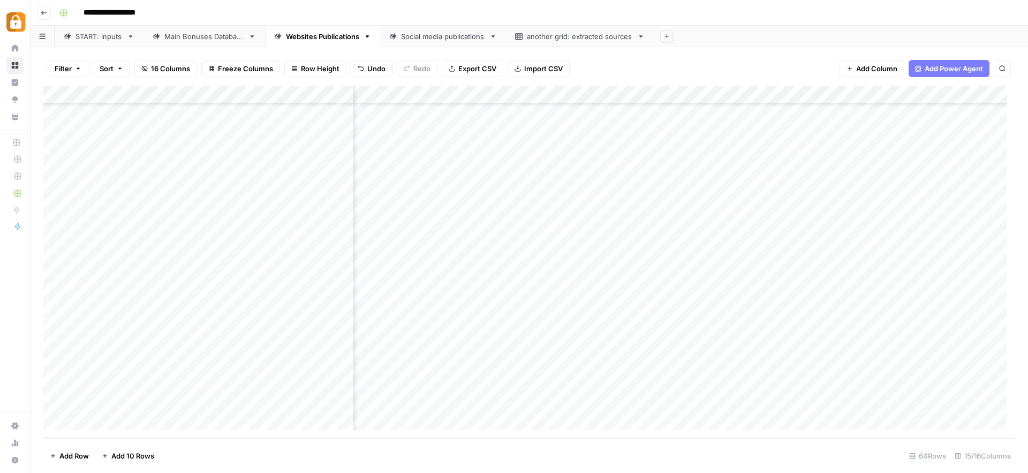
scroll to position [856, 825]
click at [620, 347] on div "Add Column" at bounding box center [528, 262] width 971 height 352
click at [620, 364] on div "Add Column" at bounding box center [528, 262] width 971 height 352
click at [622, 383] on div "Add Column" at bounding box center [528, 262] width 971 height 352
click at [624, 402] on div "Add Column" at bounding box center [528, 262] width 971 height 352
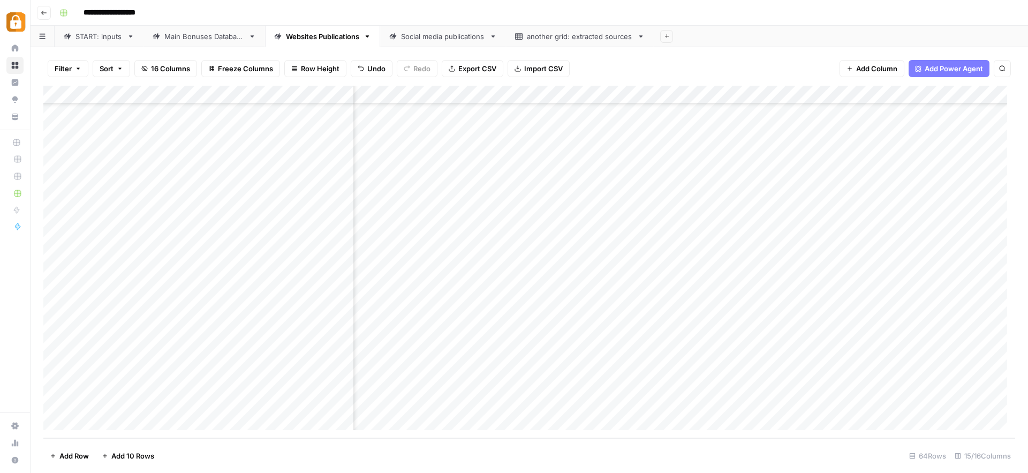
click at [789, 345] on div "Add Column" at bounding box center [528, 262] width 971 height 352
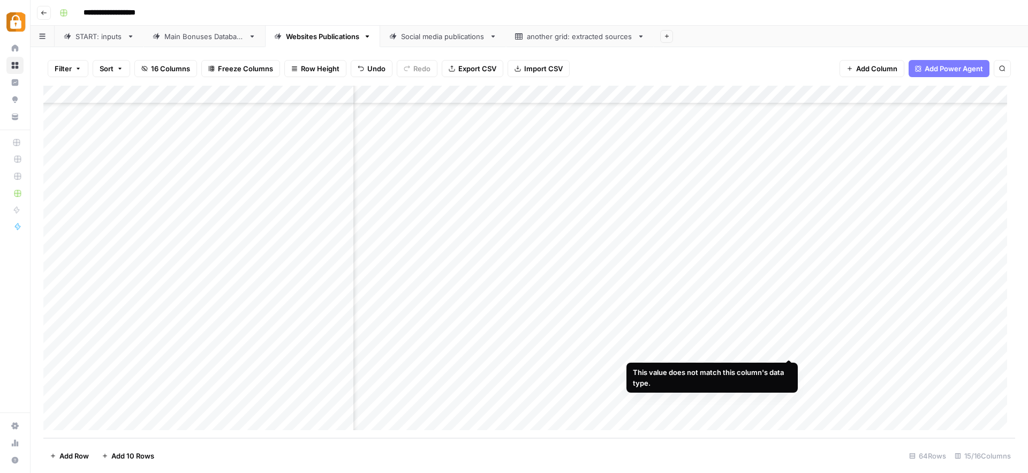
click at [789, 345] on div "Add Column" at bounding box center [528, 262] width 971 height 352
click at [789, 345] on input "**********" at bounding box center [791, 351] width 171 height 13
drag, startPoint x: 737, startPoint y: 347, endPoint x: 841, endPoint y: 346, distance: 103.8
click at [841, 346] on input "**********" at bounding box center [791, 351] width 171 height 13
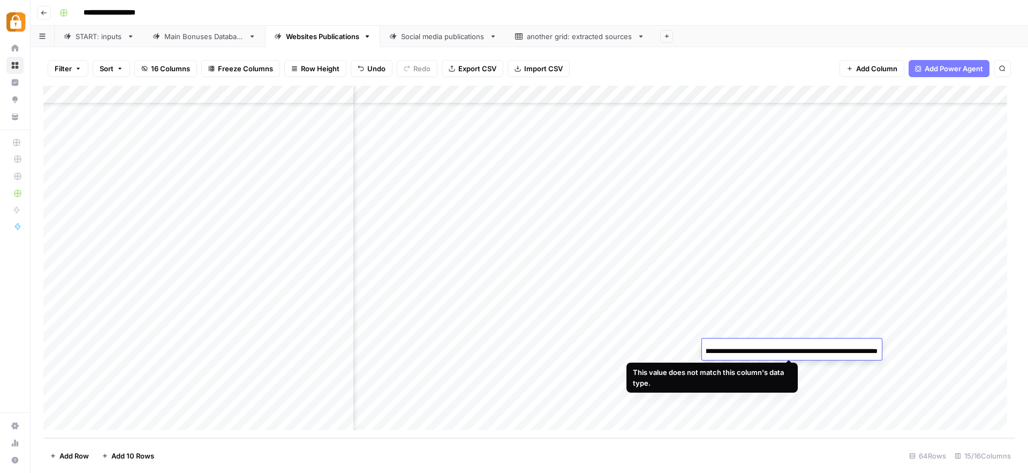
click at [841, 346] on input "**********" at bounding box center [791, 351] width 171 height 13
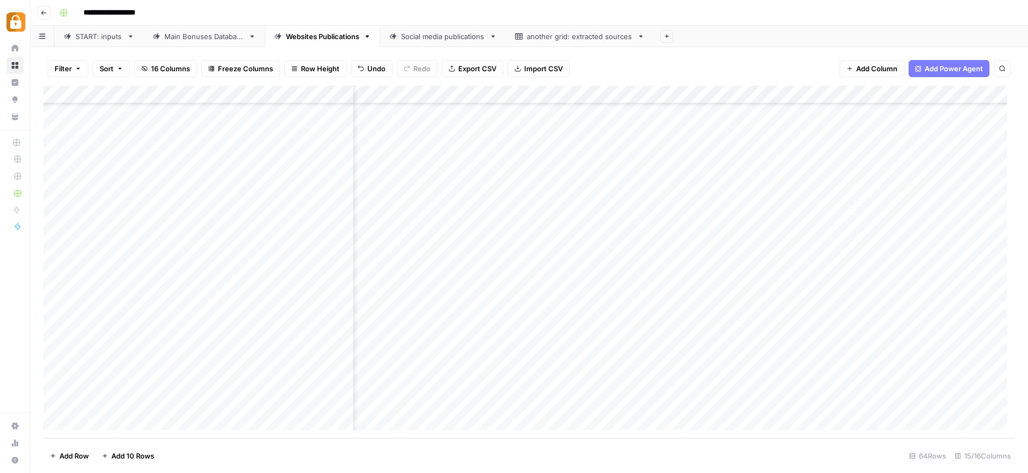
click at [647, 350] on div "Add Column" at bounding box center [528, 262] width 971 height 352
click at [479, 385] on div "Add Column" at bounding box center [528, 262] width 971 height 352
click at [479, 385] on textarea "**********" at bounding box center [509, 385] width 174 height 15
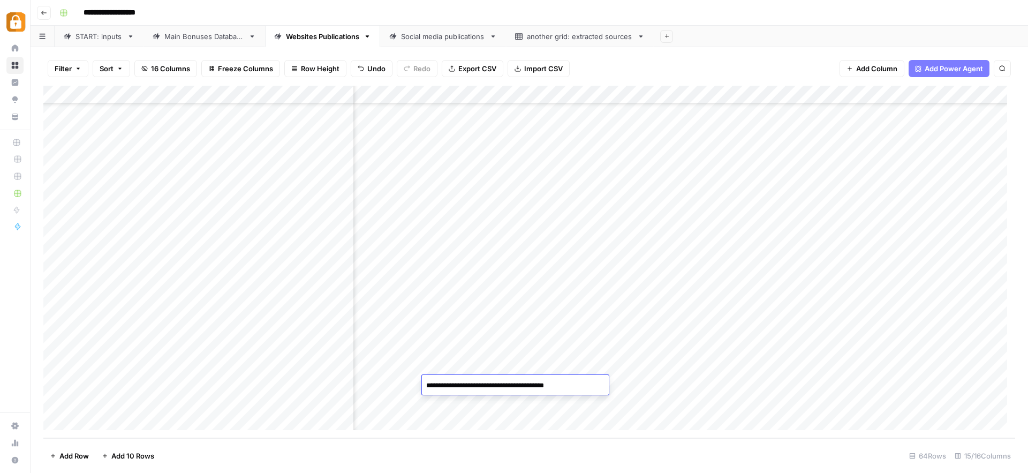
click at [479, 385] on textarea "**********" at bounding box center [509, 385] width 174 height 15
click at [600, 387] on div "Add Column" at bounding box center [528, 262] width 971 height 352
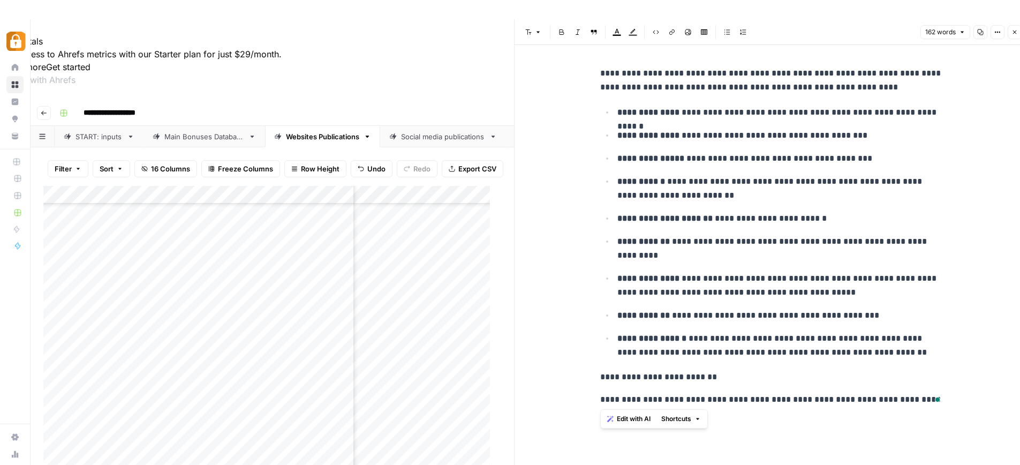
drag, startPoint x: 641, startPoint y: 101, endPoint x: 978, endPoint y: 405, distance: 453.6
click at [978, 405] on div "**********" at bounding box center [770, 268] width 513 height 447
click at [884, 316] on p "**********" at bounding box center [779, 315] width 325 height 14
click at [727, 143] on ul "**********" at bounding box center [771, 232] width 343 height 254
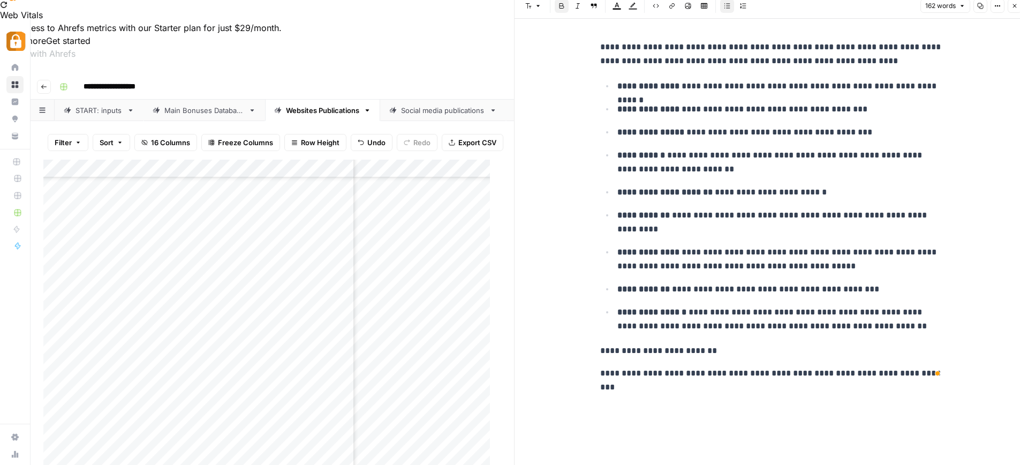
scroll to position [27, 0]
click at [1015, 6] on icon "button" at bounding box center [1014, 5] width 6 height 6
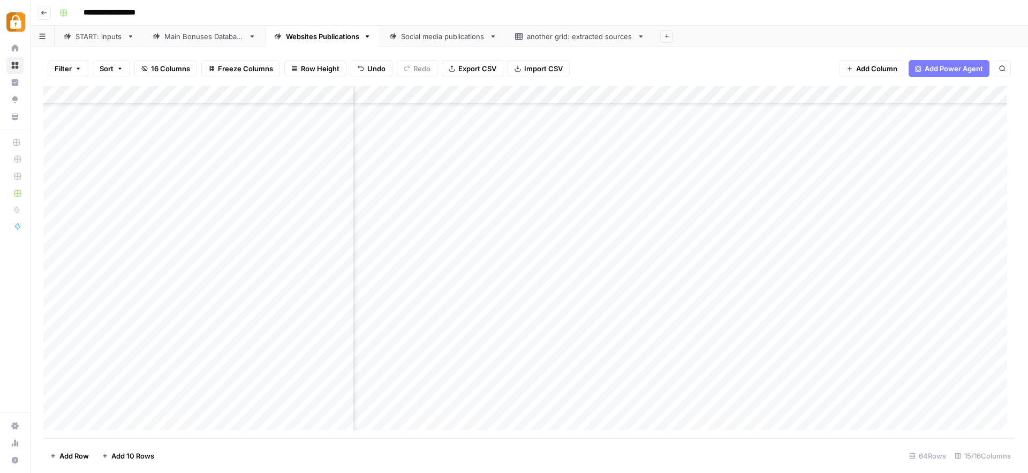
click at [57, 383] on div "Add Column" at bounding box center [528, 262] width 971 height 352
click at [58, 346] on div "Add Column" at bounding box center [528, 262] width 971 height 352
click at [55, 383] on div "Add Column" at bounding box center [528, 262] width 971 height 352
click at [486, 344] on div "Add Column" at bounding box center [528, 262] width 971 height 352
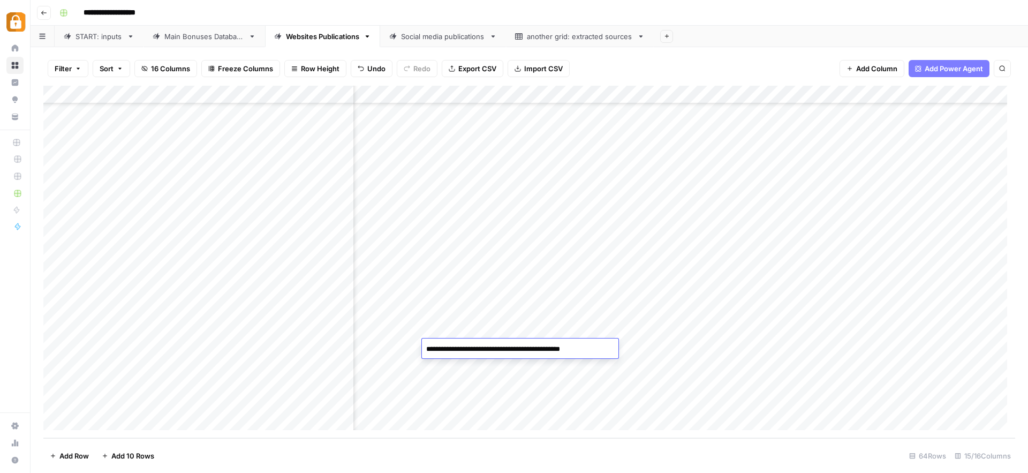
click at [396, 351] on div "Add Column" at bounding box center [528, 262] width 971 height 352
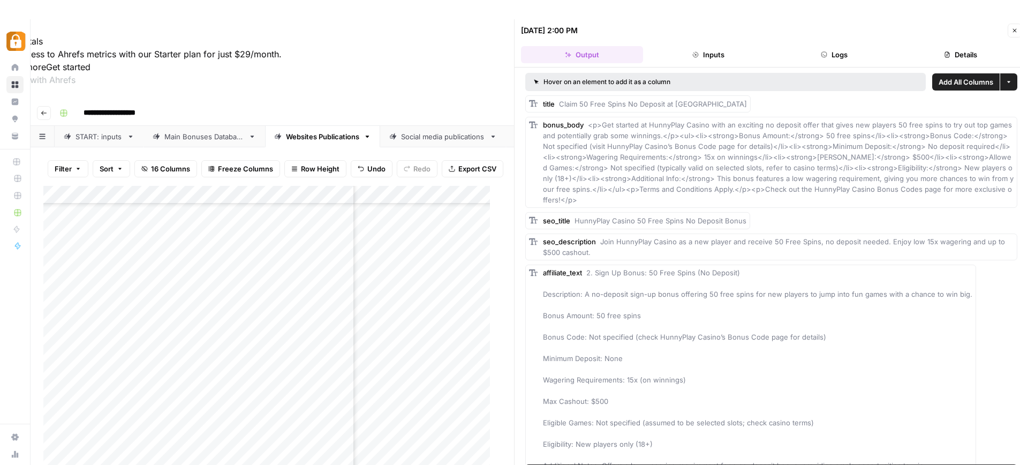
click at [1013, 32] on icon "button" at bounding box center [1014, 30] width 6 height 6
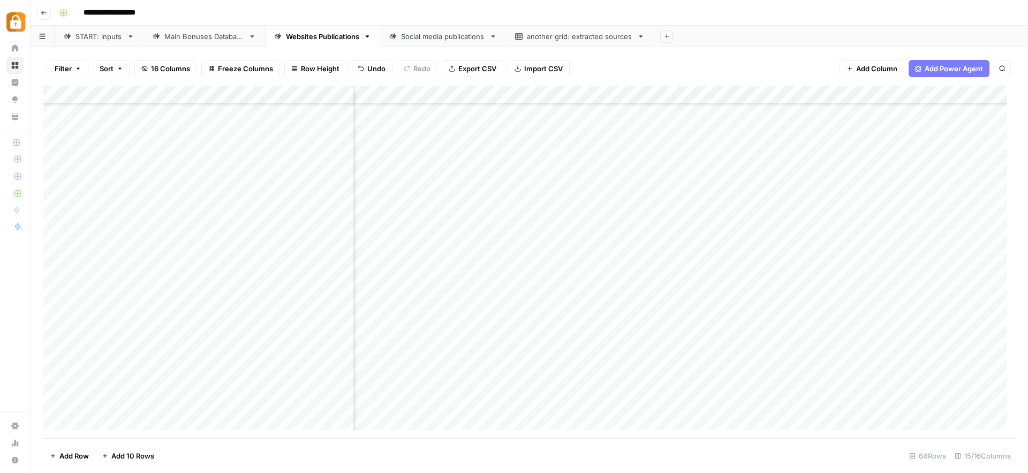
click at [57, 348] on div "Add Column" at bounding box center [528, 262] width 971 height 352
click at [451, 347] on div "Add Column" at bounding box center [528, 262] width 971 height 352
click at [451, 347] on textarea "**********" at bounding box center [482, 348] width 183 height 15
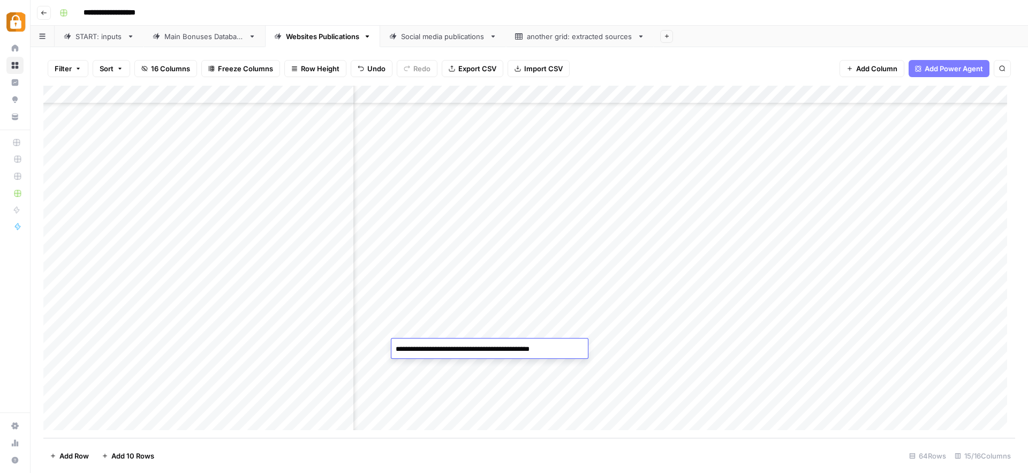
drag, startPoint x: 619, startPoint y: 351, endPoint x: 586, endPoint y: 350, distance: 33.2
click at [619, 351] on div "Add Column" at bounding box center [528, 262] width 971 height 352
click at [534, 348] on div "Add Column" at bounding box center [528, 262] width 971 height 352
click at [574, 348] on div "Add Column" at bounding box center [528, 262] width 971 height 352
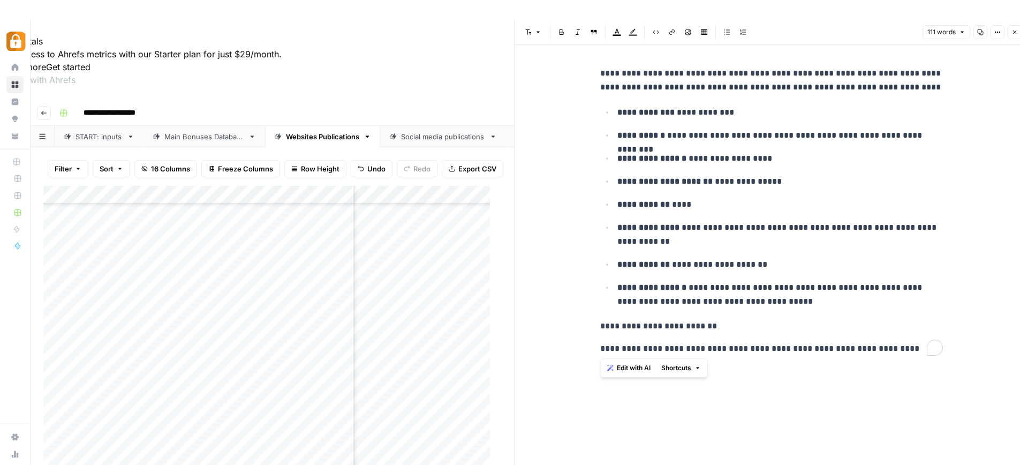
click at [920, 353] on div "**********" at bounding box center [771, 211] width 355 height 298
click at [823, 198] on p "**********" at bounding box center [779, 204] width 325 height 14
click at [1015, 33] on icon "button" at bounding box center [1014, 32] width 6 height 6
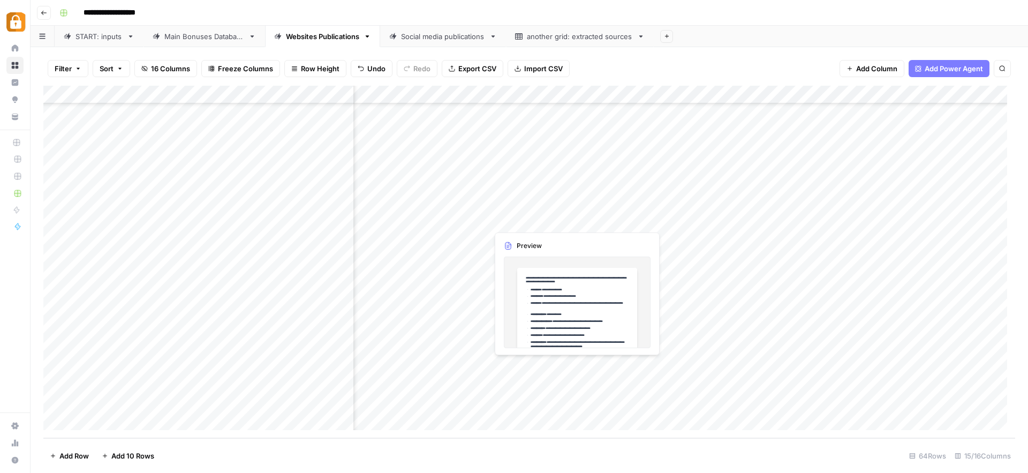
click at [546, 368] on div "Add Column" at bounding box center [528, 262] width 971 height 352
click at [461, 367] on div "Add Column" at bounding box center [528, 262] width 971 height 352
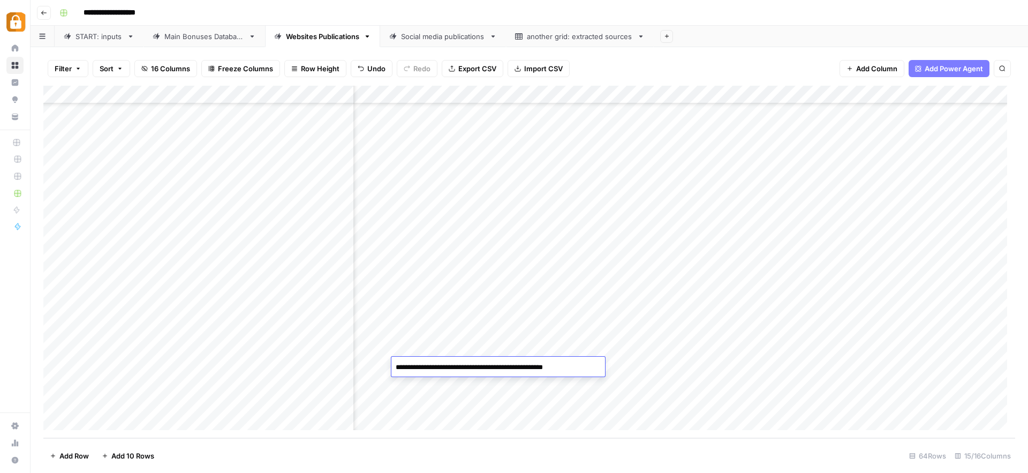
click at [461, 367] on textarea "**********" at bounding box center [490, 367] width 199 height 15
click at [647, 365] on div "Add Column" at bounding box center [528, 262] width 971 height 352
click at [554, 367] on div "Add Column" at bounding box center [528, 262] width 971 height 352
click at [568, 365] on div "Add Column" at bounding box center [528, 262] width 971 height 352
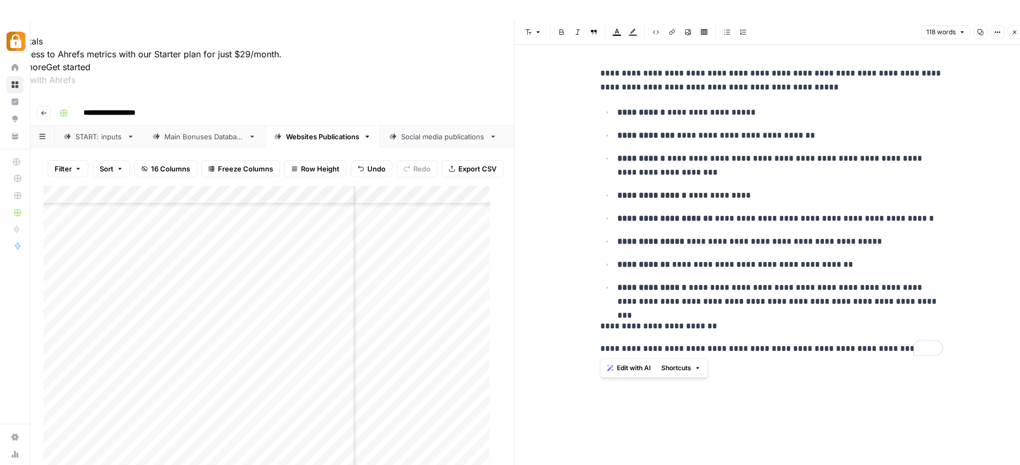
drag, startPoint x: 596, startPoint y: 67, endPoint x: 952, endPoint y: 359, distance: 460.2
click at [953, 359] on div "**********" at bounding box center [770, 268] width 513 height 447
click at [1015, 29] on icon "button" at bounding box center [1014, 32] width 6 height 6
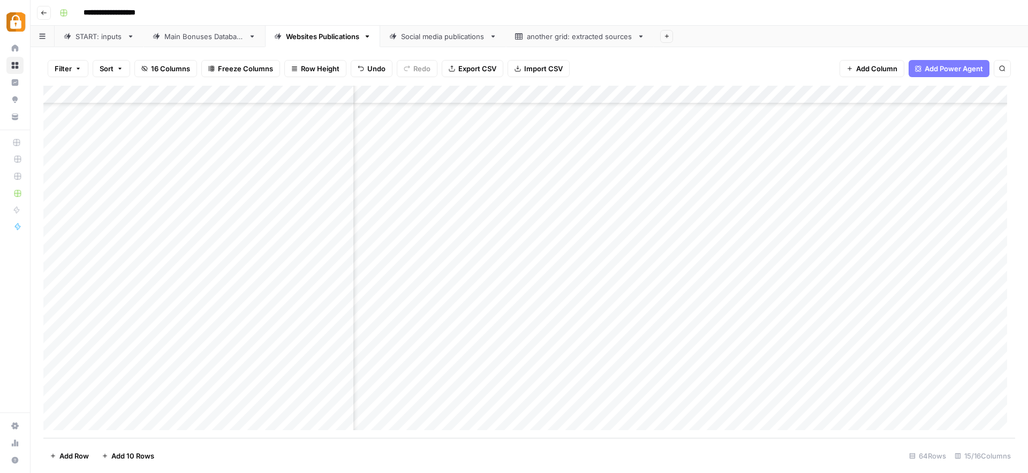
click at [214, 35] on div "Main Bonuses Database" at bounding box center [204, 36] width 80 height 11
click at [53, 384] on div "Add Column" at bounding box center [528, 262] width 971 height 352
